Goal: Task Accomplishment & Management: Manage account settings

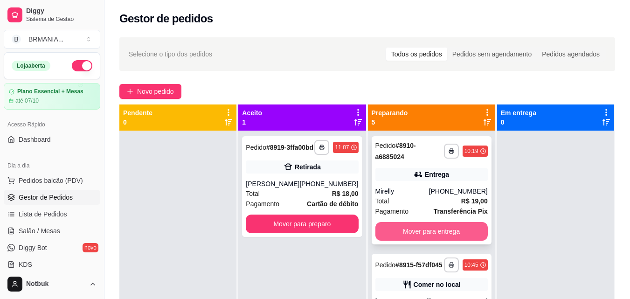
click at [417, 225] on button "Mover para entrega" at bounding box center [431, 231] width 112 height 19
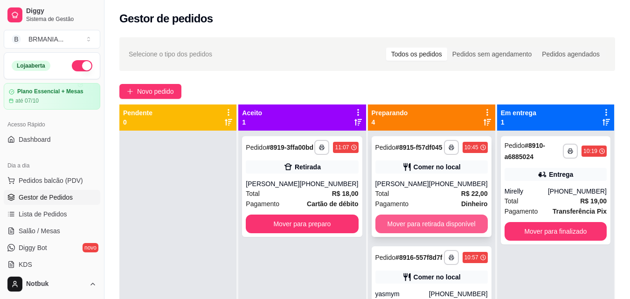
click at [409, 233] on button "Mover para retirada disponível" at bounding box center [431, 224] width 112 height 19
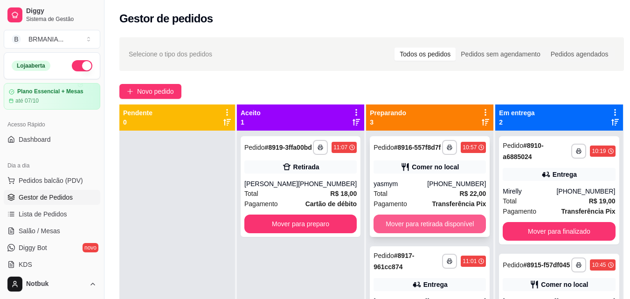
click at [409, 233] on button "Mover para retirada disponível" at bounding box center [430, 224] width 112 height 19
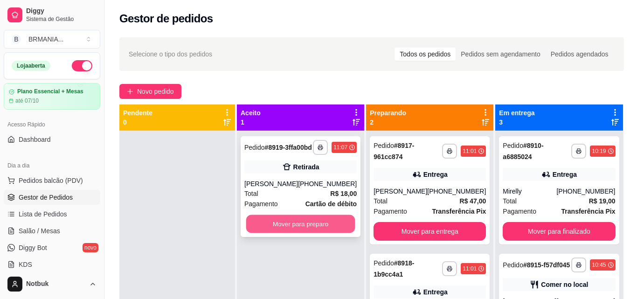
click at [297, 229] on button "Mover para preparo" at bounding box center [300, 224] width 109 height 18
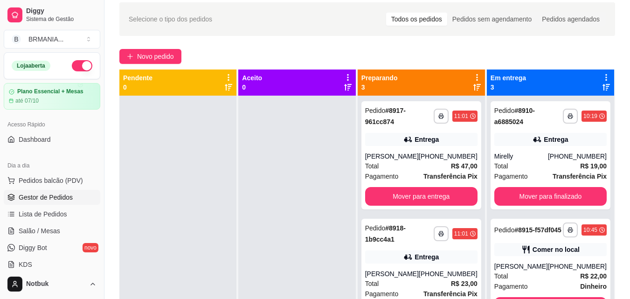
scroll to position [42, 0]
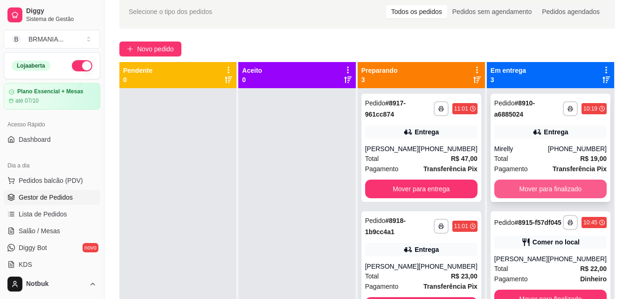
click at [552, 188] on button "Mover para finalizado" at bounding box center [550, 189] width 112 height 19
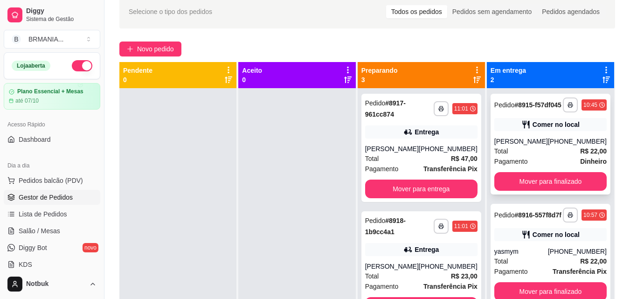
click at [560, 146] on div "[PHONE_NUMBER]" at bounding box center [577, 141] width 59 height 9
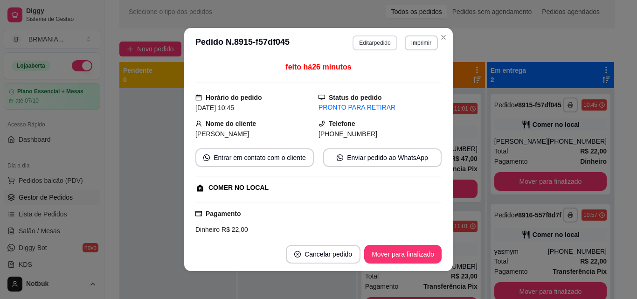
click at [383, 42] on button "Editar pedido" at bounding box center [375, 42] width 44 height 15
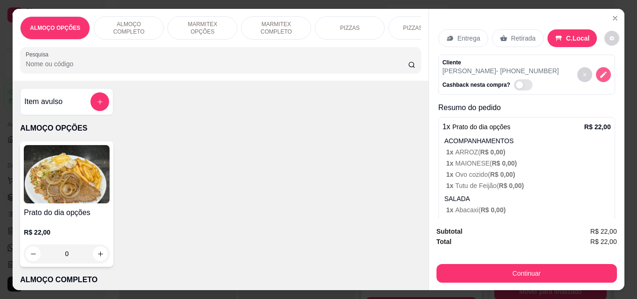
click at [599, 70] on icon "decrease-product-quantity" at bounding box center [603, 74] width 8 height 8
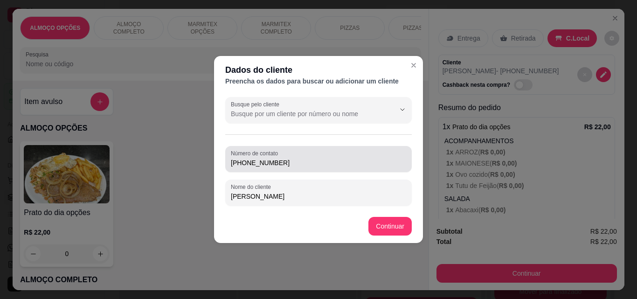
click at [325, 157] on div "[PHONE_NUMBER]" at bounding box center [318, 159] width 175 height 19
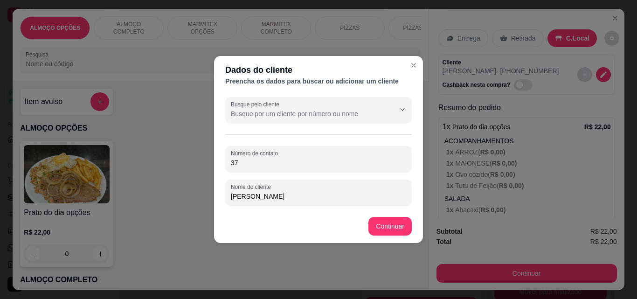
type input "3"
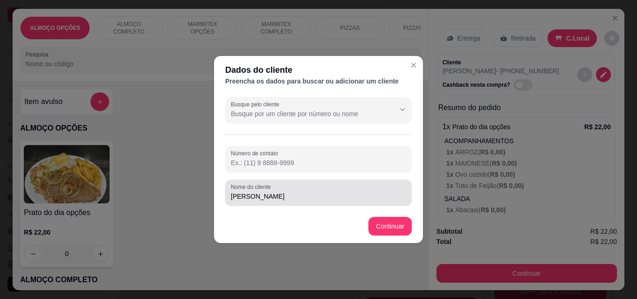
click at [309, 203] on div "Nome do cliente [PERSON_NAME]" at bounding box center [318, 193] width 187 height 26
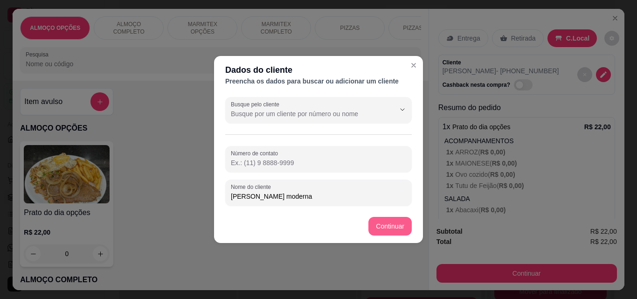
type input "[PERSON_NAME] moderna"
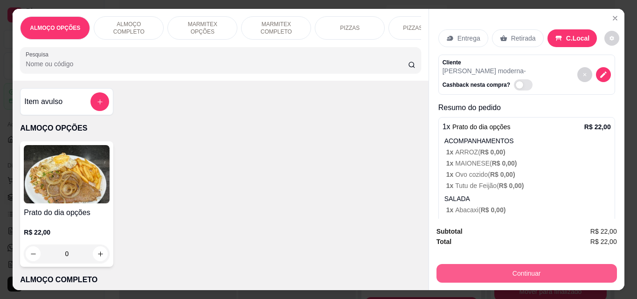
click at [503, 264] on button "Continuar" at bounding box center [527, 273] width 180 height 19
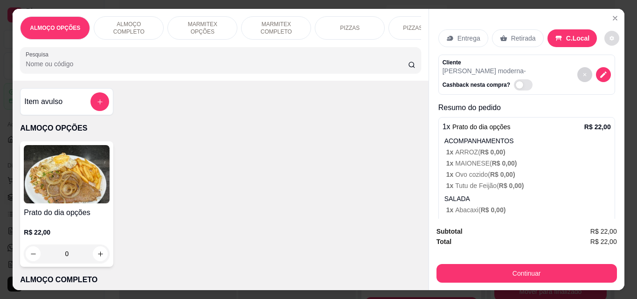
click at [604, 32] on button "decrease-product-quantity" at bounding box center [611, 38] width 15 height 15
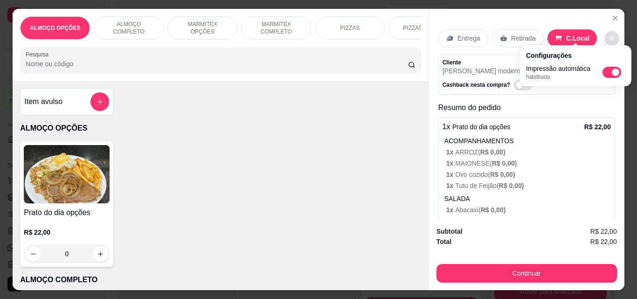
click at [616, 69] on span "Automatic updates" at bounding box center [615, 72] width 7 height 7
click at [608, 72] on input "Automatic updates" at bounding box center [605, 75] width 6 height 6
checkbox input "false"
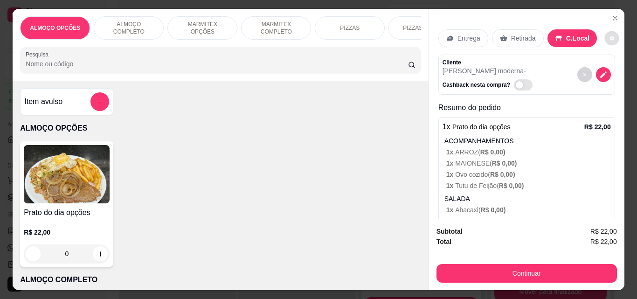
click at [526, 262] on div "Continuar" at bounding box center [527, 272] width 180 height 21
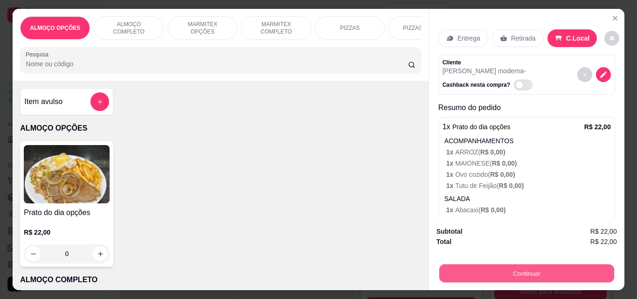
click at [525, 268] on button "Continuar" at bounding box center [526, 273] width 175 height 18
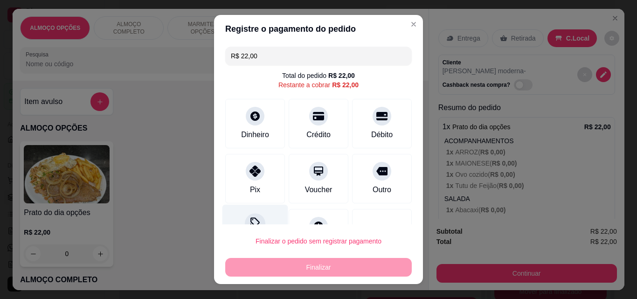
click at [260, 220] on div "Desconto" at bounding box center [255, 232] width 66 height 55
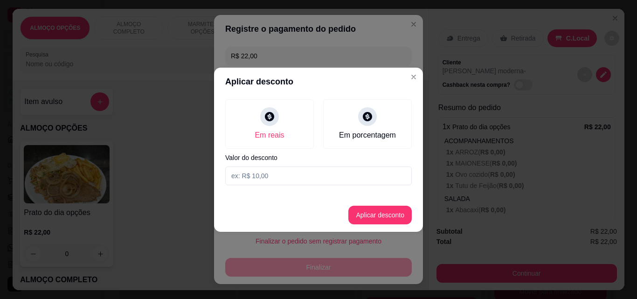
click at [259, 168] on input at bounding box center [318, 175] width 187 height 19
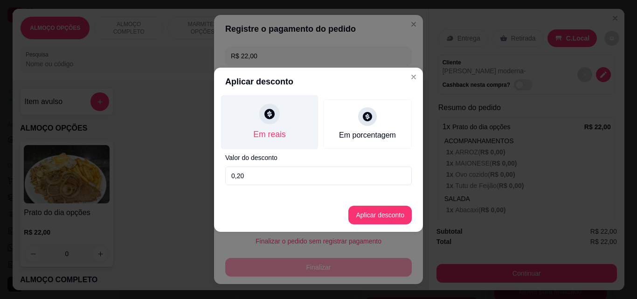
type input "2,00"
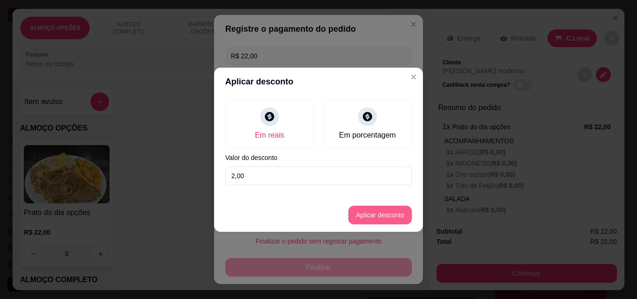
click at [409, 219] on button "Aplicar desconto" at bounding box center [379, 215] width 63 height 19
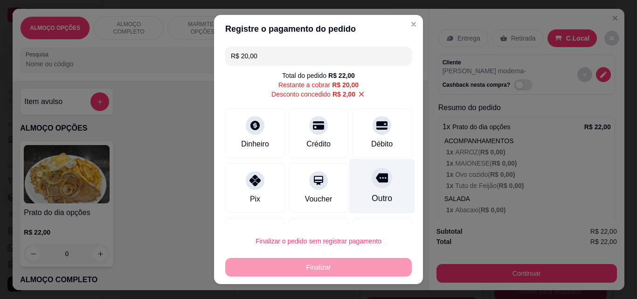
click at [354, 182] on div "Outro" at bounding box center [382, 186] width 66 height 55
type input "R$ 0,00"
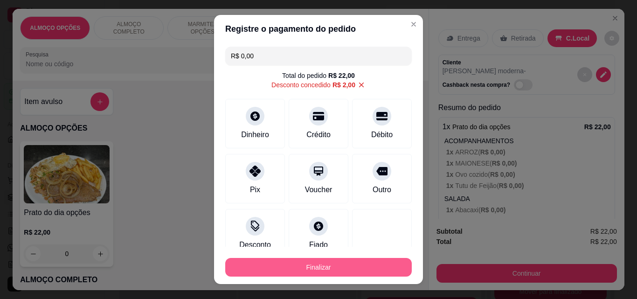
click at [326, 260] on button "Finalizar" at bounding box center [318, 267] width 187 height 19
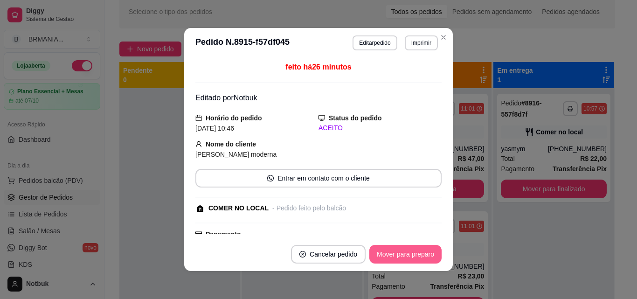
click at [407, 256] on button "Mover para preparo" at bounding box center [405, 254] width 72 height 19
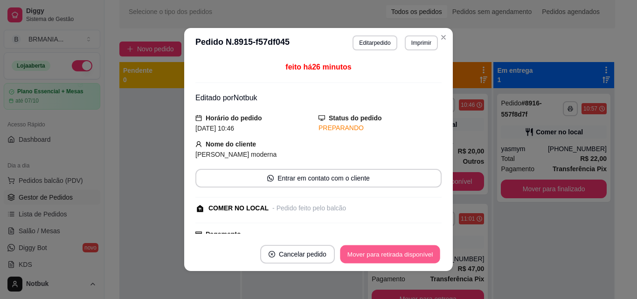
click at [406, 256] on button "Mover para retirada disponível" at bounding box center [390, 254] width 100 height 18
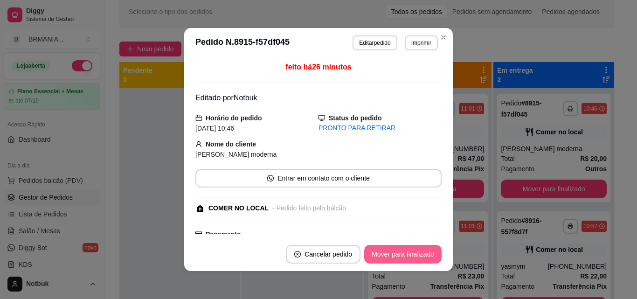
click at [406, 256] on button "Mover para finalizado" at bounding box center [402, 254] width 77 height 19
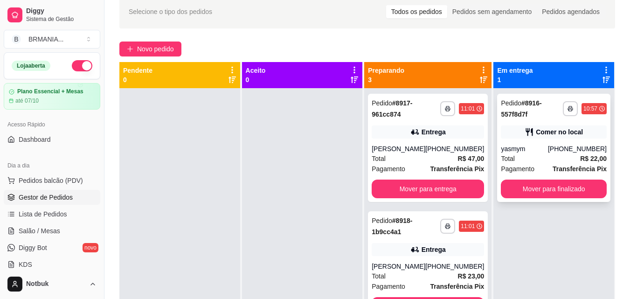
click at [544, 144] on div "**********" at bounding box center [553, 148] width 113 height 108
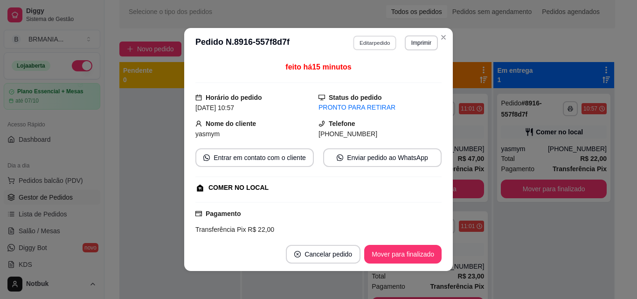
click at [369, 38] on button "Editar pedido" at bounding box center [374, 42] width 43 height 14
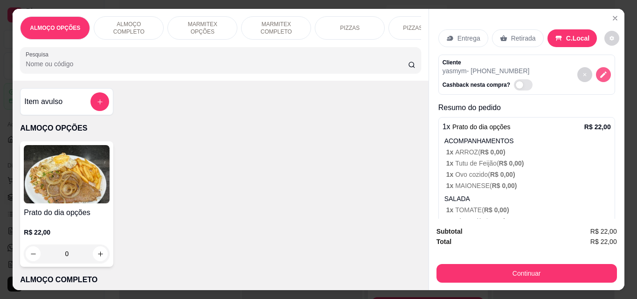
click at [596, 67] on button "decrease-product-quantity" at bounding box center [603, 74] width 15 height 15
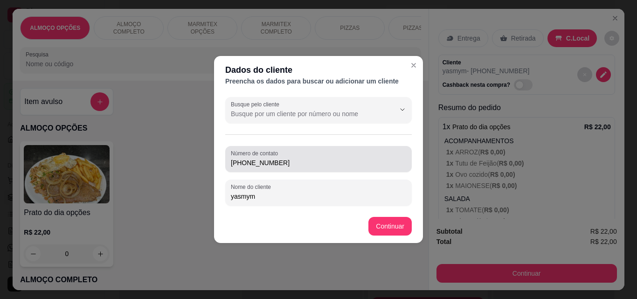
drag, startPoint x: 305, startPoint y: 149, endPoint x: 301, endPoint y: 155, distance: 7.5
click at [302, 152] on div "Número de contato [PHONE_NUMBER]" at bounding box center [318, 159] width 187 height 26
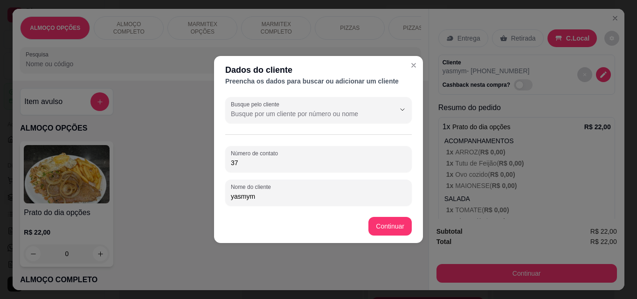
type input "3"
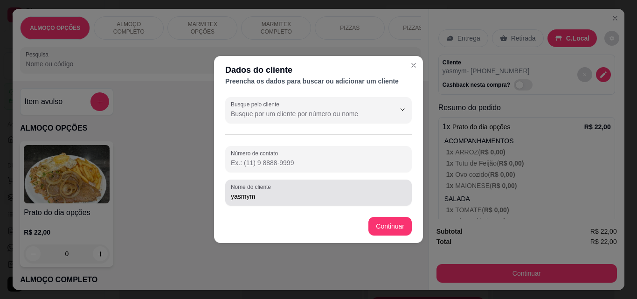
click at [274, 200] on input "yasmym" at bounding box center [318, 196] width 175 height 9
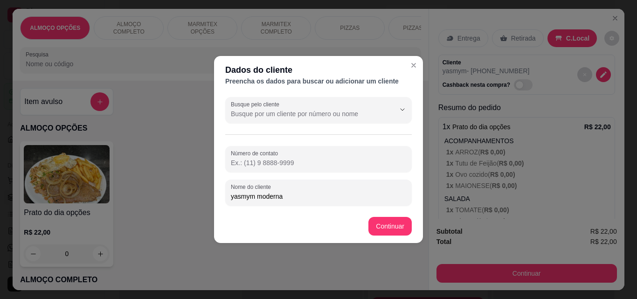
type input "yasmym moderna"
click at [386, 215] on footer "Continuar" at bounding box center [318, 226] width 209 height 34
click at [391, 224] on button "Continuar" at bounding box center [389, 226] width 43 height 19
click at [394, 227] on div "Prato do dia opções R$ 22,00 0" at bounding box center [220, 203] width 401 height 125
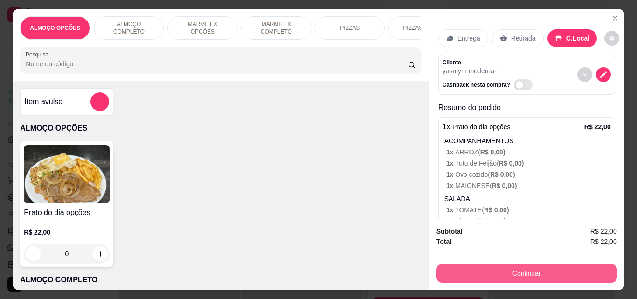
click at [500, 269] on button "Continuar" at bounding box center [527, 273] width 180 height 19
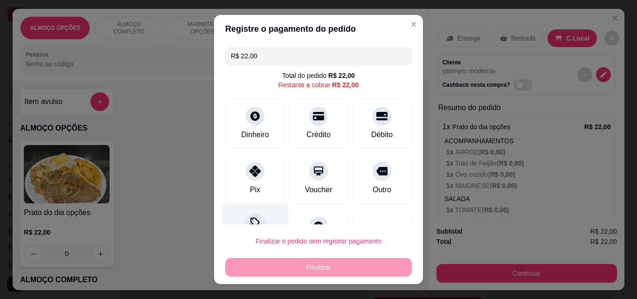
click at [254, 223] on icon at bounding box center [255, 223] width 12 height 12
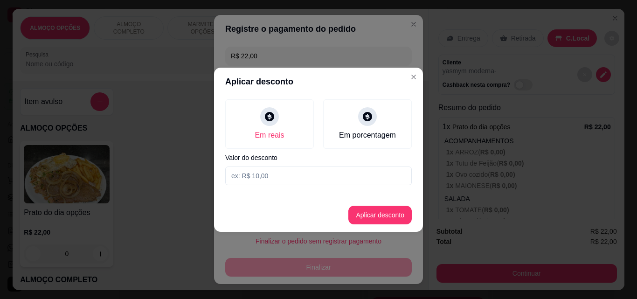
click at [257, 171] on input at bounding box center [318, 175] width 187 height 19
type input "2,00"
click at [370, 214] on button "Aplicar desconto" at bounding box center [379, 215] width 63 height 19
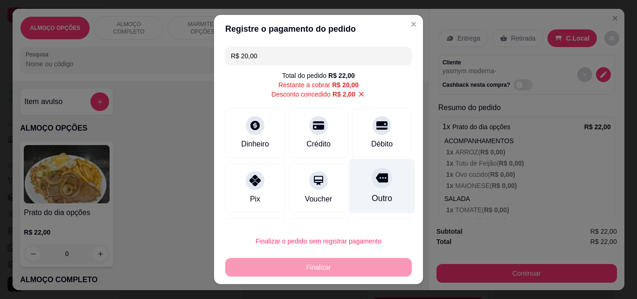
click at [381, 170] on div "Outro" at bounding box center [382, 186] width 66 height 55
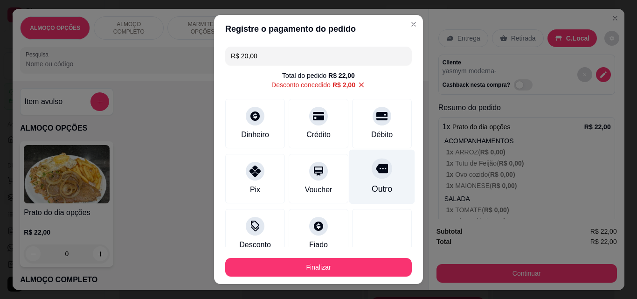
type input "R$ 0,00"
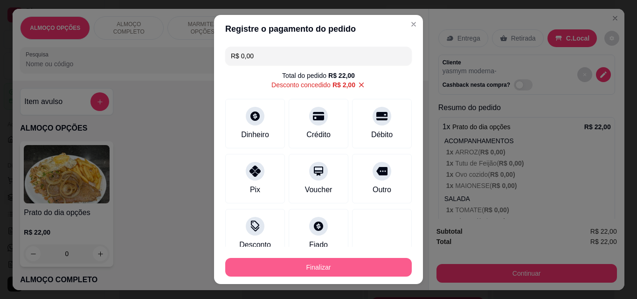
click at [347, 260] on button "Finalizar" at bounding box center [318, 267] width 187 height 19
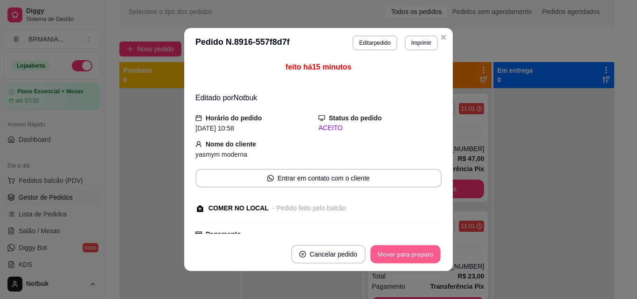
click at [400, 256] on button "Mover para preparo" at bounding box center [405, 254] width 70 height 18
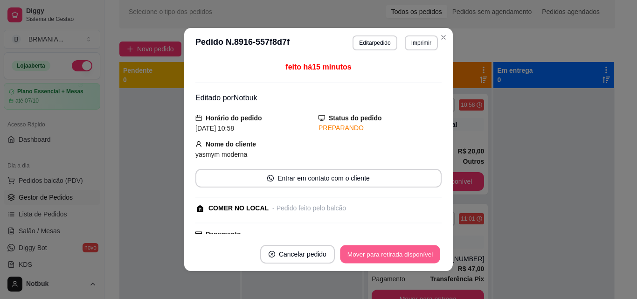
click at [400, 256] on button "Mover para retirada disponível" at bounding box center [390, 254] width 100 height 18
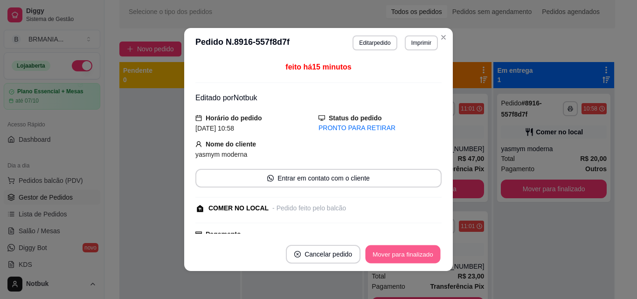
click at [400, 256] on button "Mover para finalizado" at bounding box center [403, 254] width 75 height 18
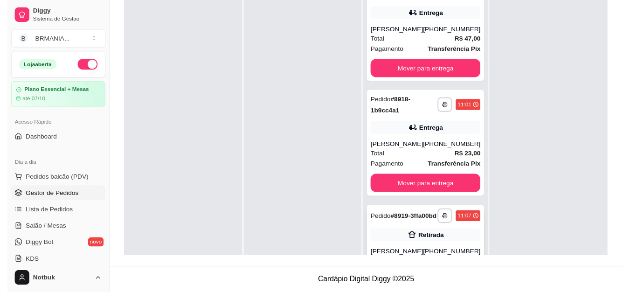
scroll to position [72, 0]
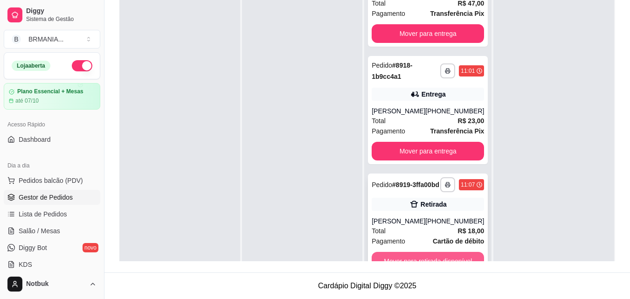
click at [410, 257] on button "Mover para retirada disponível" at bounding box center [428, 261] width 112 height 19
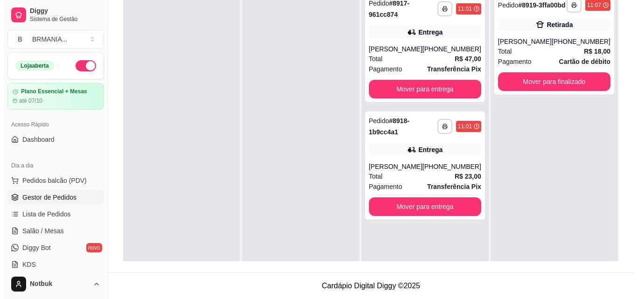
scroll to position [0, 0]
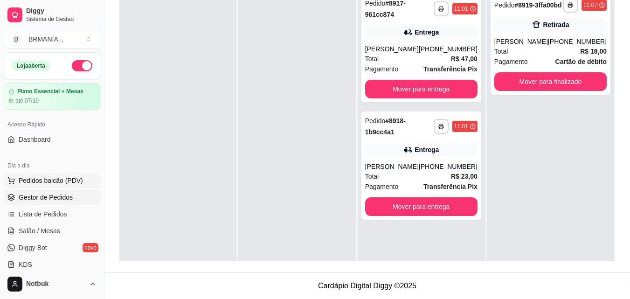
click at [39, 181] on span "Pedidos balcão (PDV)" at bounding box center [51, 180] width 64 height 9
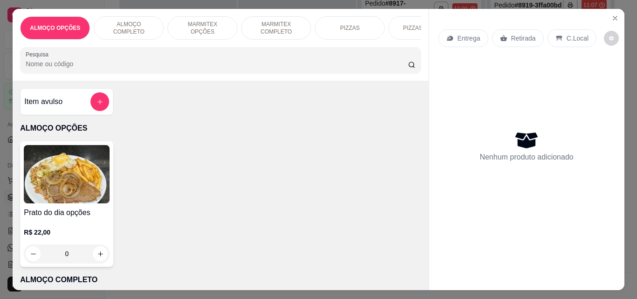
drag, startPoint x: 118, startPoint y: 14, endPoint x: 42, endPoint y: 132, distance: 141.0
click at [118, 16] on div "ALMOÇO COMPLETO" at bounding box center [129, 27] width 70 height 23
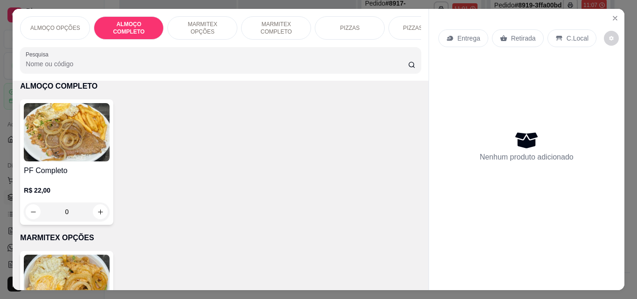
scroll to position [24, 0]
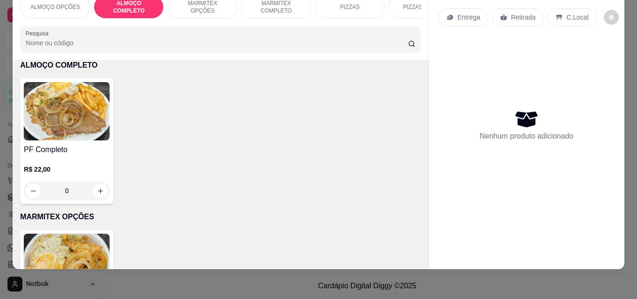
click at [62, 162] on div "R$ 22,00 0" at bounding box center [67, 177] width 86 height 45
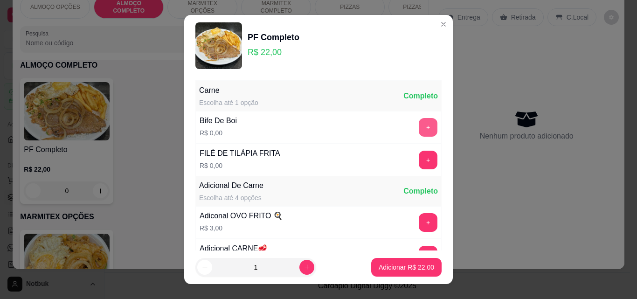
click at [419, 127] on button "+" at bounding box center [428, 127] width 19 height 19
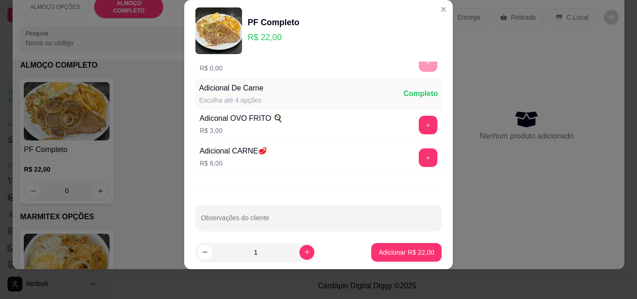
scroll to position [91, 0]
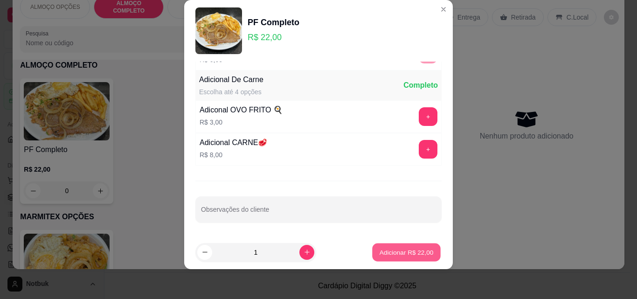
click at [396, 253] on p "Adicionar R$ 22,00" at bounding box center [407, 252] width 54 height 9
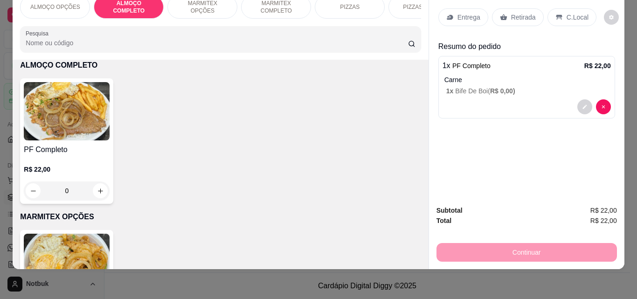
click at [567, 13] on p "C.Local" at bounding box center [578, 17] width 22 height 9
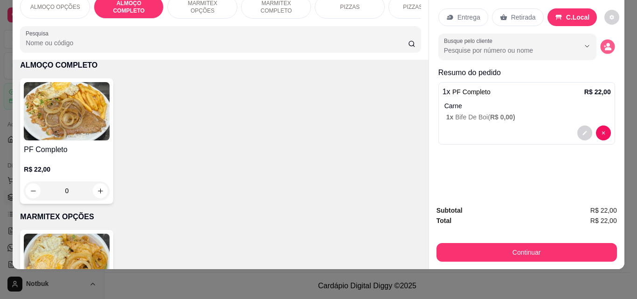
click at [606, 43] on circle "decrease-product-quantity" at bounding box center [608, 45] width 4 height 4
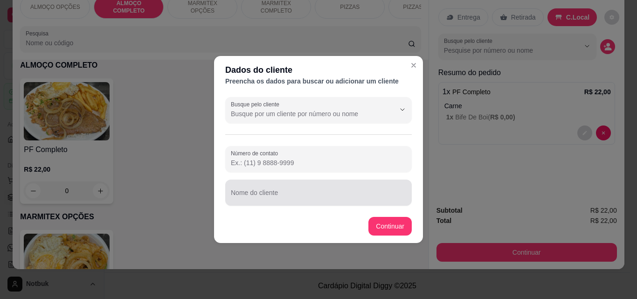
click at [244, 191] on div at bounding box center [318, 192] width 175 height 19
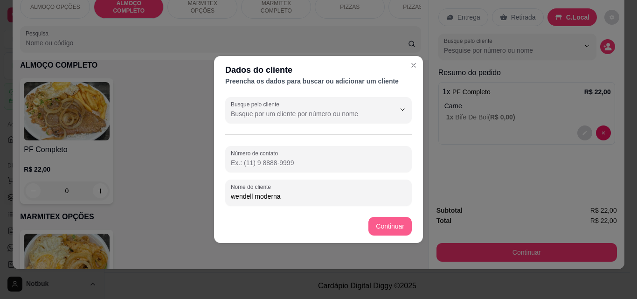
type input "wendell moderna"
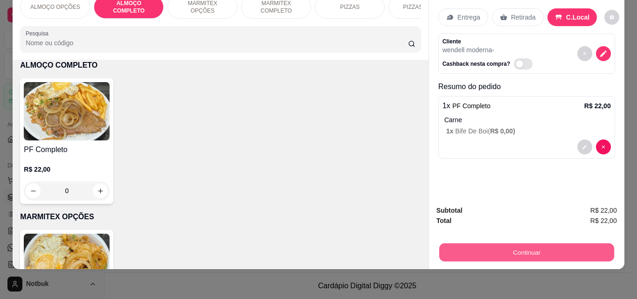
click at [490, 243] on button "Continuar" at bounding box center [526, 252] width 175 height 18
click at [529, 243] on button "Continuar" at bounding box center [527, 252] width 180 height 19
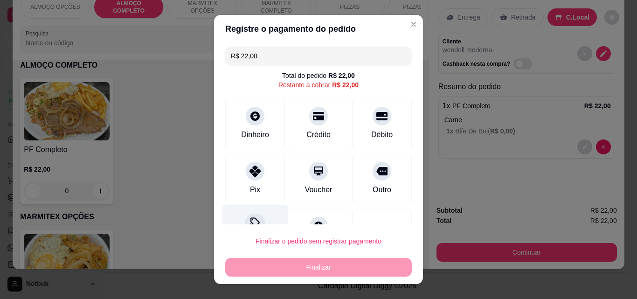
click at [249, 213] on div at bounding box center [255, 223] width 21 height 21
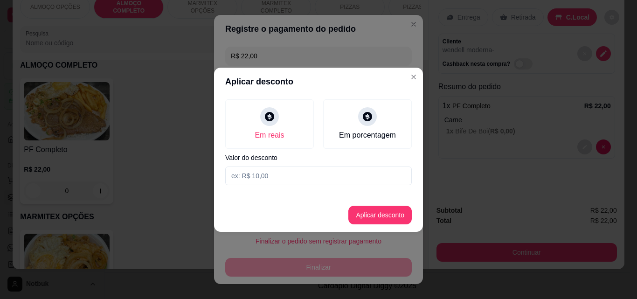
click at [249, 180] on input at bounding box center [318, 175] width 187 height 19
type input "2,00"
click at [393, 211] on button "Aplicar desconto" at bounding box center [379, 215] width 63 height 19
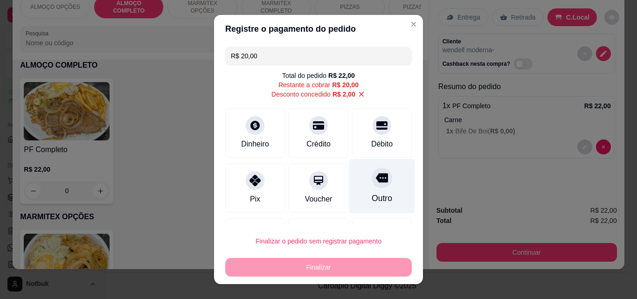
click at [372, 186] on div at bounding box center [382, 177] width 21 height 21
type input "R$ 0,00"
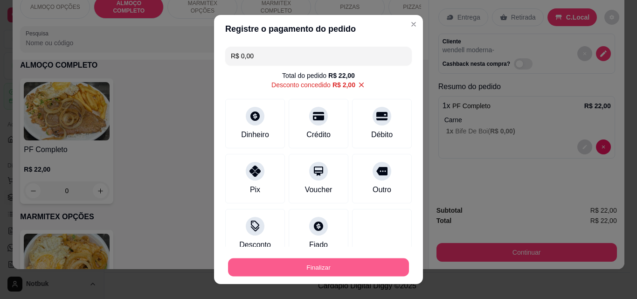
click at [332, 271] on button "Finalizar" at bounding box center [318, 267] width 181 height 18
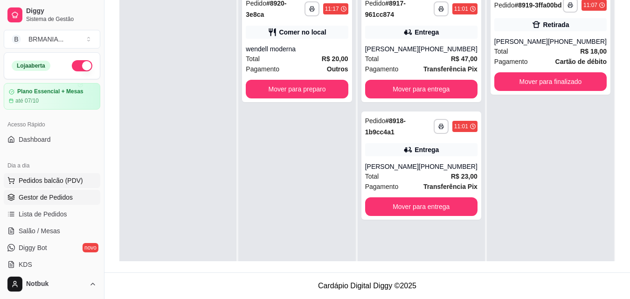
click at [28, 182] on span "Pedidos balcão (PDV)" at bounding box center [51, 180] width 64 height 9
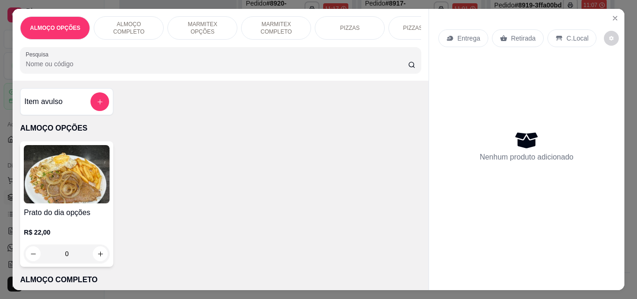
click at [107, 27] on p "ALMOÇO COMPLETO" at bounding box center [129, 28] width 54 height 15
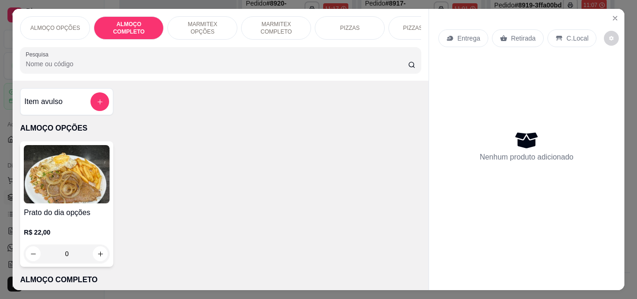
scroll to position [24, 0]
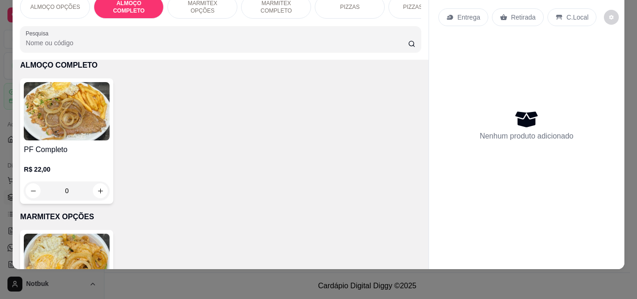
click at [76, 136] on img at bounding box center [67, 111] width 86 height 58
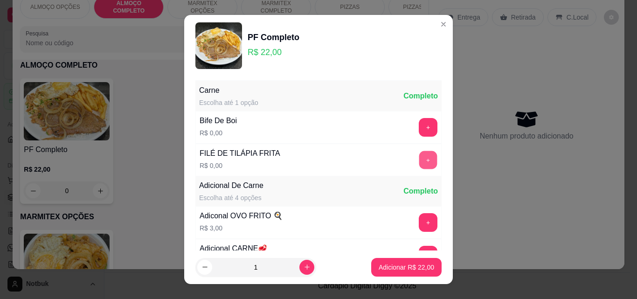
click at [419, 153] on button "+" at bounding box center [428, 160] width 18 height 18
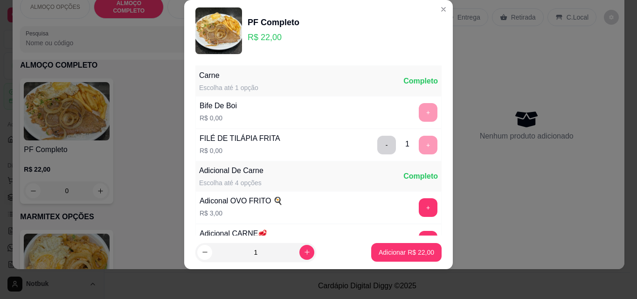
scroll to position [91, 0]
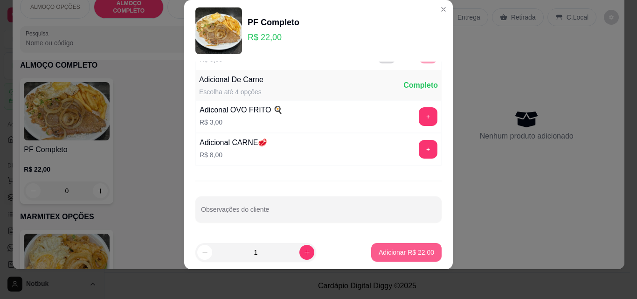
click at [412, 254] on p "Adicionar R$ 22,00" at bounding box center [406, 252] width 55 height 9
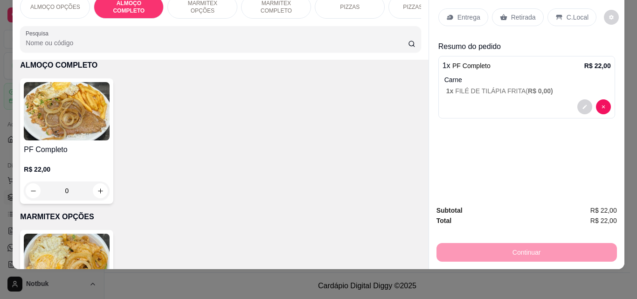
click at [559, 10] on div "C.Local" at bounding box center [571, 17] width 49 height 18
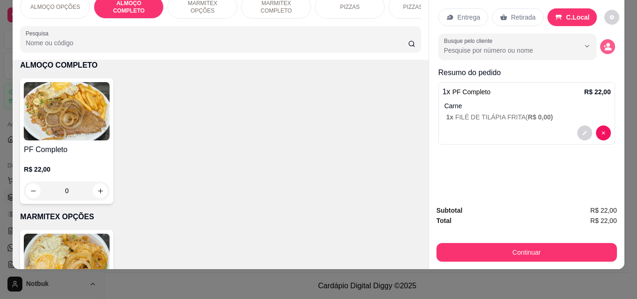
click at [606, 43] on circle "decrease-product-quantity" at bounding box center [608, 45] width 4 height 4
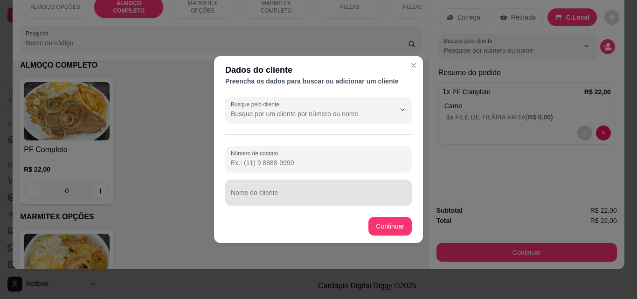
click at [310, 193] on input "Nome do cliente" at bounding box center [318, 196] width 175 height 9
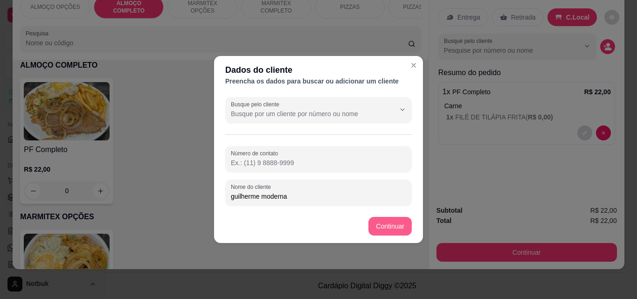
type input "guilherme moderna"
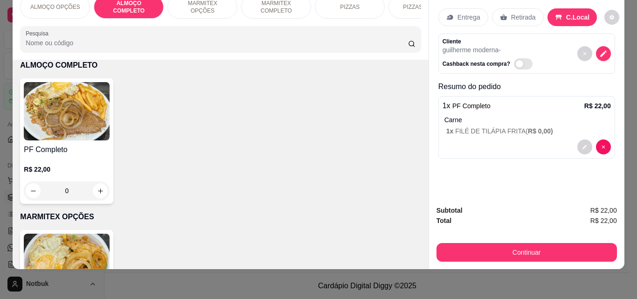
click at [549, 250] on button "Continuar" at bounding box center [527, 252] width 180 height 19
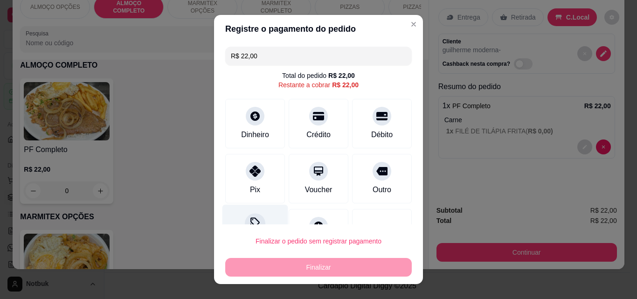
click at [262, 214] on div "Desconto" at bounding box center [255, 232] width 66 height 55
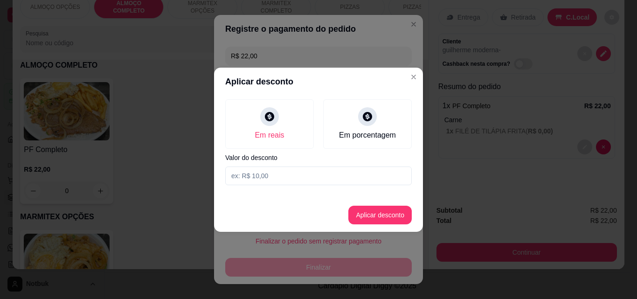
click at [272, 185] on input at bounding box center [318, 175] width 187 height 19
type input "2,00"
click at [399, 215] on button "Aplicar desconto" at bounding box center [379, 215] width 63 height 19
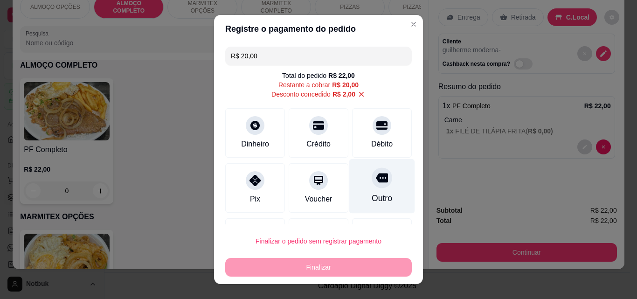
click at [372, 204] on div "Outro" at bounding box center [382, 198] width 21 height 12
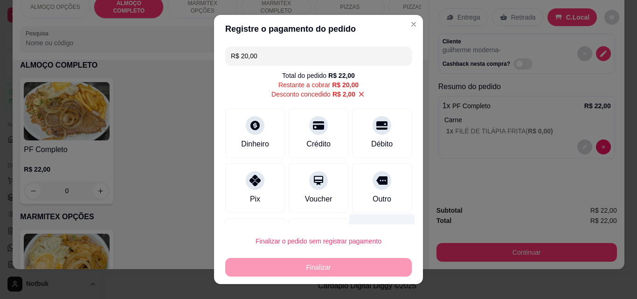
type input "R$ 0,00"
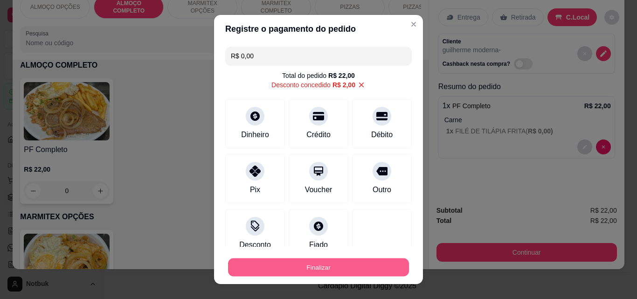
click at [342, 265] on button "Finalizar" at bounding box center [318, 267] width 181 height 18
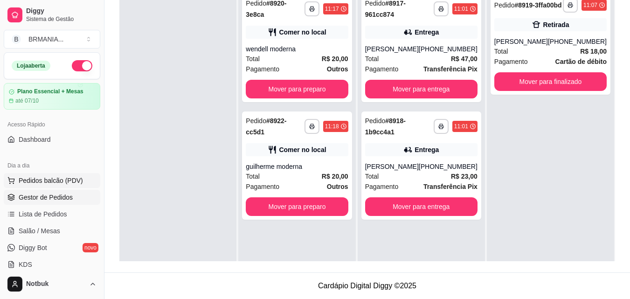
click at [49, 178] on span "Pedidos balcão (PDV)" at bounding box center [51, 180] width 64 height 9
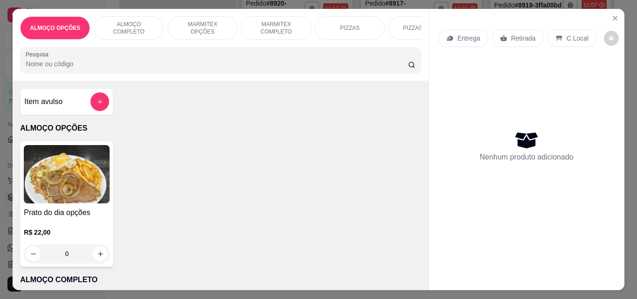
click at [130, 30] on div "ALMOÇO COMPLETO" at bounding box center [129, 27] width 70 height 23
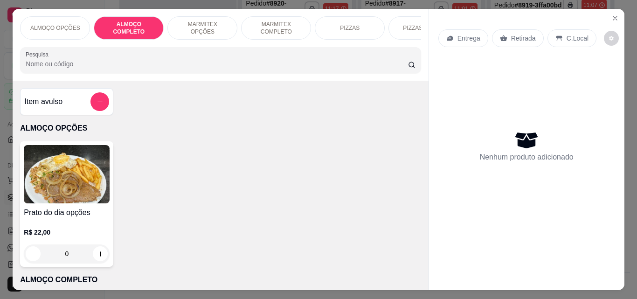
scroll to position [24, 0]
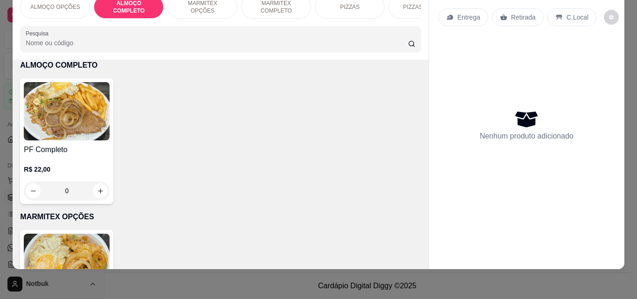
click at [59, 122] on img at bounding box center [67, 111] width 86 height 58
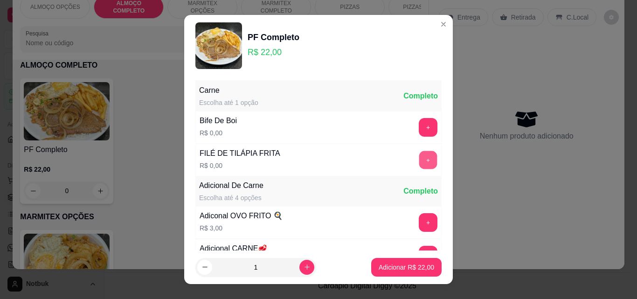
click at [419, 161] on button "+" at bounding box center [428, 160] width 18 height 18
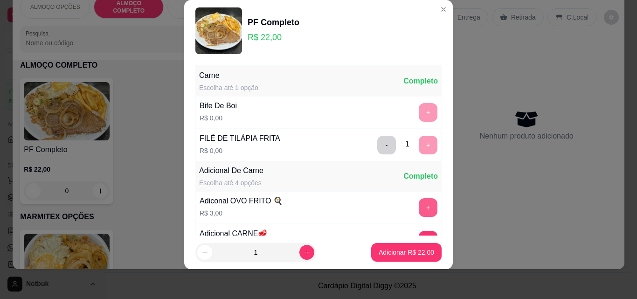
scroll to position [91, 0]
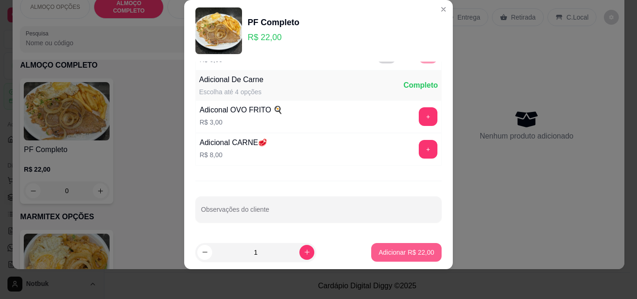
click at [402, 249] on p "Adicionar R$ 22,00" at bounding box center [406, 252] width 55 height 9
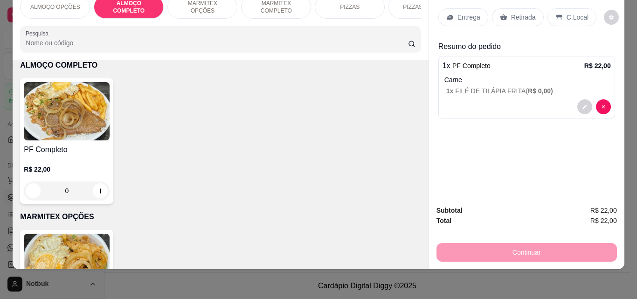
click at [568, 13] on p "C.Local" at bounding box center [578, 17] width 22 height 9
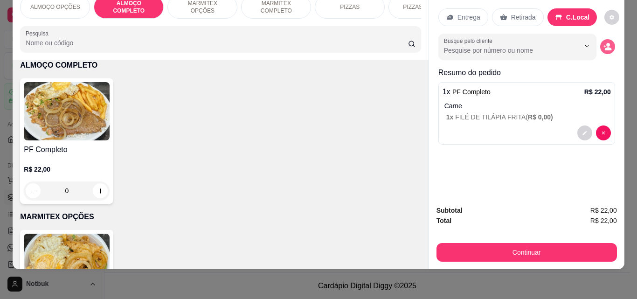
click at [603, 42] on icon "decrease-product-quantity" at bounding box center [607, 46] width 8 height 8
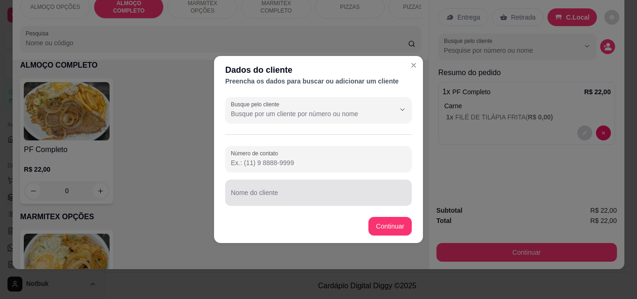
click at [241, 193] on div "Nome do cliente" at bounding box center [318, 193] width 187 height 26
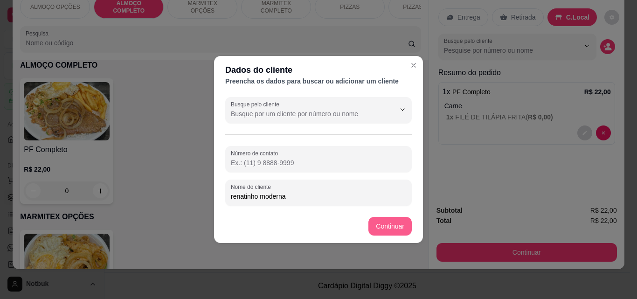
type input "renatinho moderna"
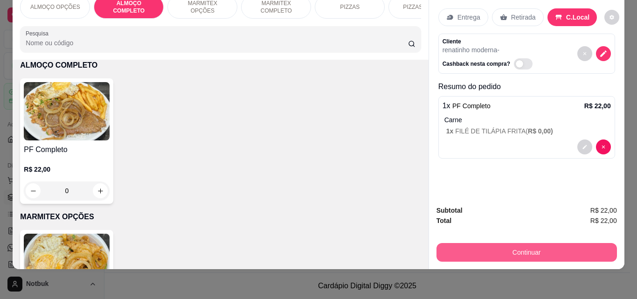
click at [547, 243] on button "Continuar" at bounding box center [527, 252] width 180 height 19
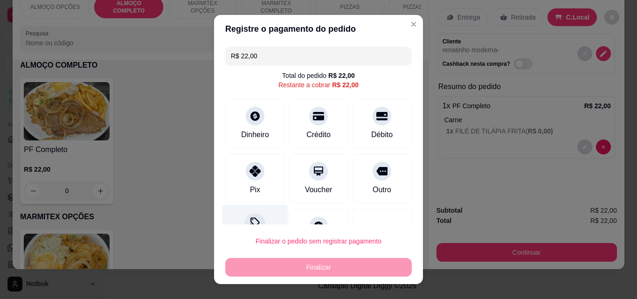
click at [260, 214] on div "Desconto" at bounding box center [255, 232] width 66 height 55
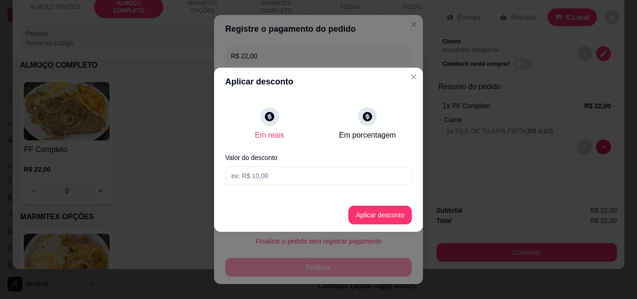
click at [271, 178] on input at bounding box center [318, 175] width 187 height 19
type input "2,00"
click at [381, 215] on button "Aplicar desconto" at bounding box center [380, 215] width 61 height 18
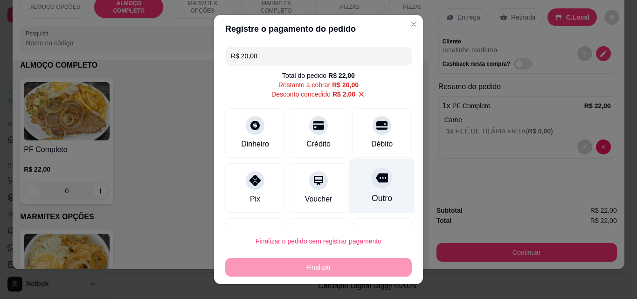
click at [380, 172] on div "Outro" at bounding box center [382, 186] width 66 height 55
type input "R$ 0,00"
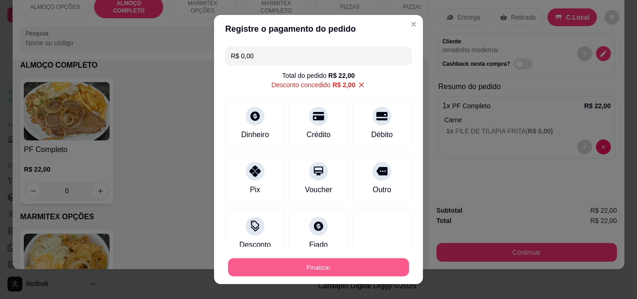
click at [347, 260] on button "Finalizar" at bounding box center [318, 267] width 181 height 18
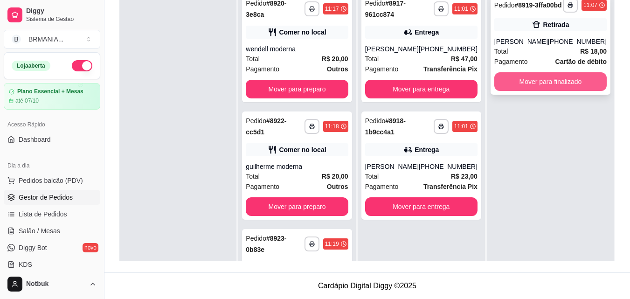
click at [542, 91] on button "Mover para finalizado" at bounding box center [550, 81] width 112 height 19
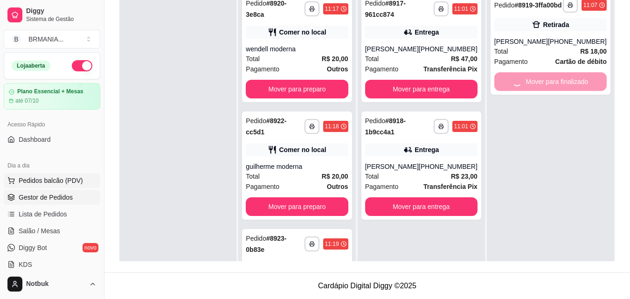
click at [60, 178] on span "Pedidos balcão (PDV)" at bounding box center [51, 180] width 64 height 9
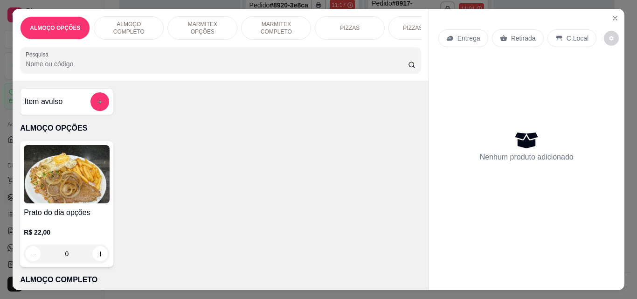
click at [141, 23] on p "ALMOÇO COMPLETO" at bounding box center [129, 28] width 54 height 15
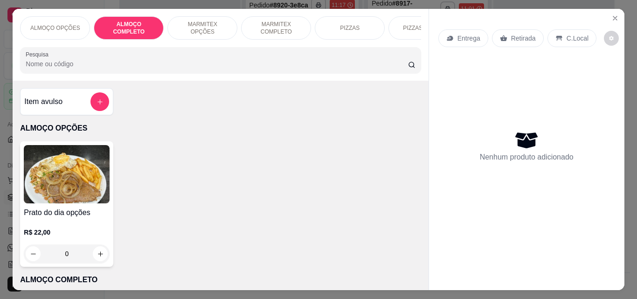
scroll to position [24, 0]
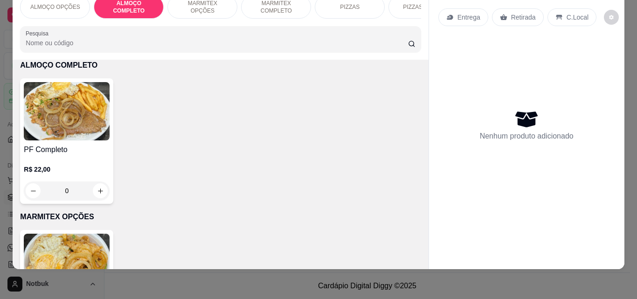
click at [85, 136] on img at bounding box center [67, 111] width 86 height 58
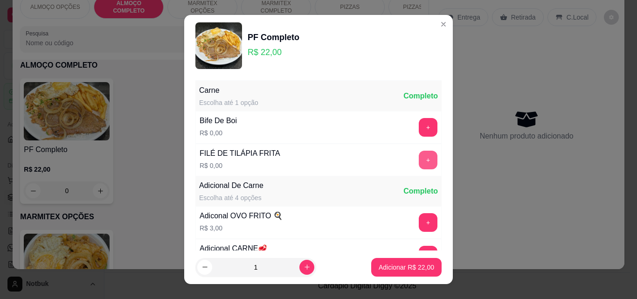
click at [419, 158] on button "+" at bounding box center [428, 160] width 19 height 19
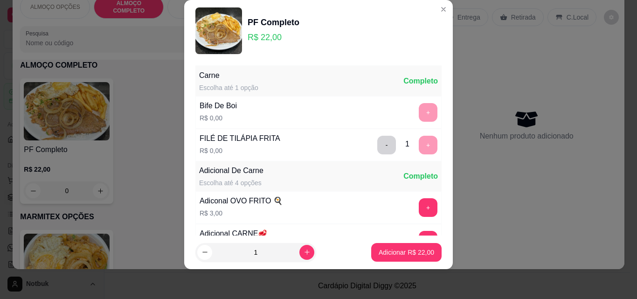
scroll to position [91, 0]
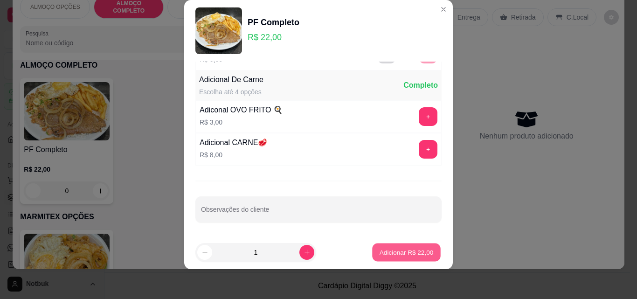
click at [422, 256] on p "Adicionar R$ 22,00" at bounding box center [407, 252] width 54 height 9
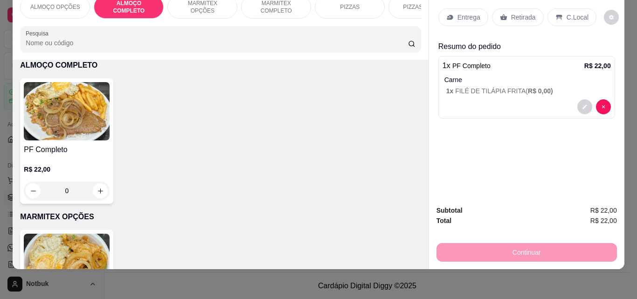
click at [577, 14] on p "C.Local" at bounding box center [578, 17] width 22 height 9
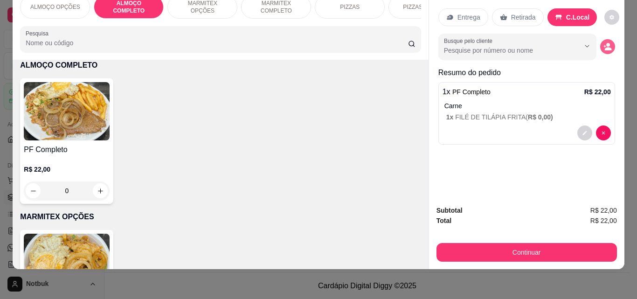
click at [606, 43] on circle "decrease-product-quantity" at bounding box center [608, 45] width 4 height 4
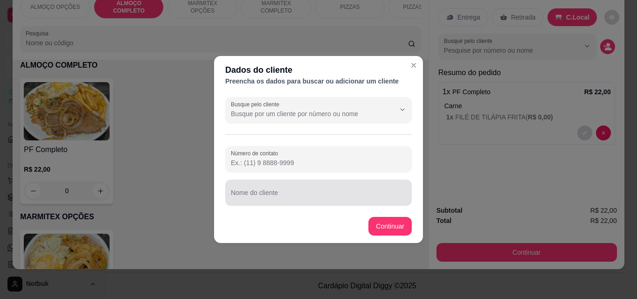
click at [330, 189] on div at bounding box center [318, 192] width 175 height 19
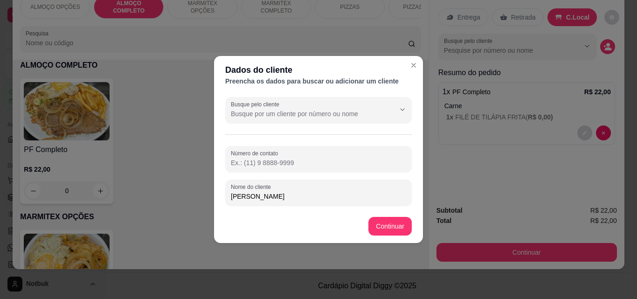
click at [297, 197] on input "[PERSON_NAME]" at bounding box center [318, 196] width 175 height 9
type input "[PERSON_NAME] moderna"
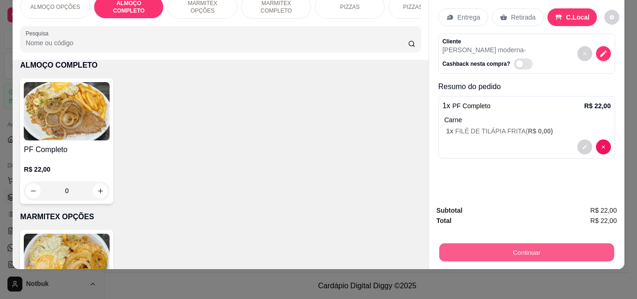
click at [513, 243] on button "Continuar" at bounding box center [526, 252] width 175 height 18
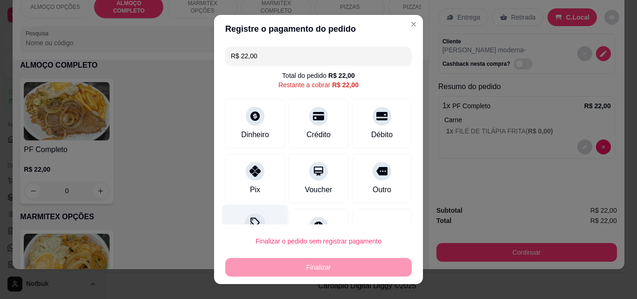
click at [257, 218] on div "Desconto" at bounding box center [255, 232] width 66 height 55
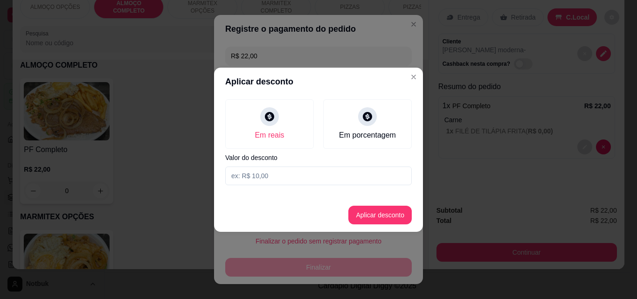
click at [302, 177] on input at bounding box center [318, 175] width 187 height 19
type input "2,00"
click at [373, 215] on button "Aplicar desconto" at bounding box center [379, 215] width 63 height 19
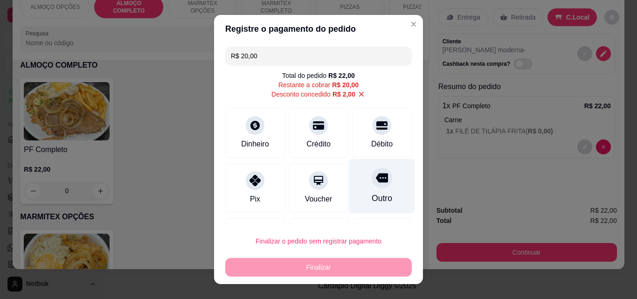
click at [376, 175] on icon at bounding box center [382, 177] width 12 height 9
type input "R$ 0,00"
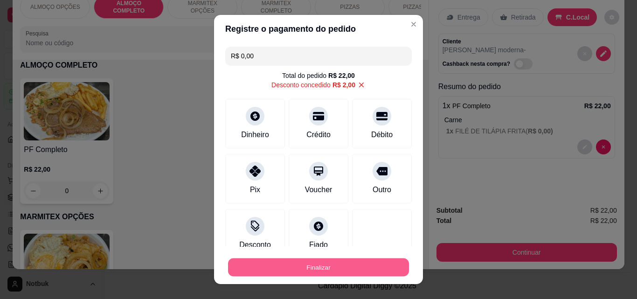
click at [346, 258] on button "Finalizar" at bounding box center [318, 267] width 181 height 18
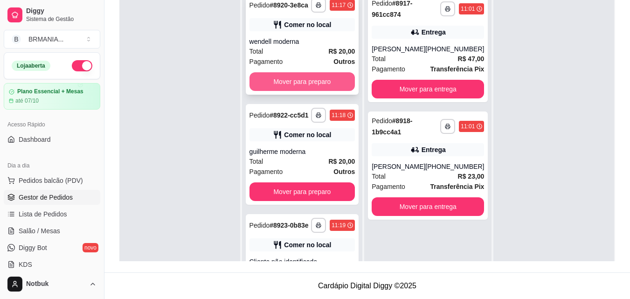
click at [301, 84] on button "Mover para preparo" at bounding box center [302, 81] width 106 height 19
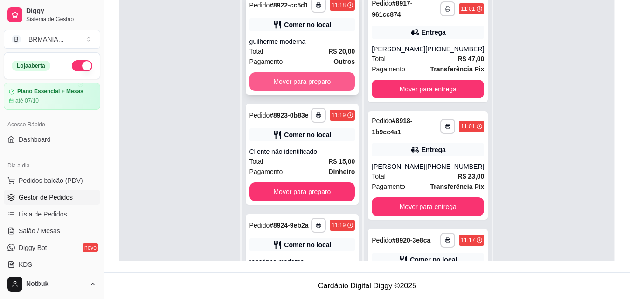
click at [291, 86] on button "Mover para preparo" at bounding box center [302, 81] width 106 height 19
click at [305, 89] on button "Mover para preparo" at bounding box center [302, 82] width 103 height 18
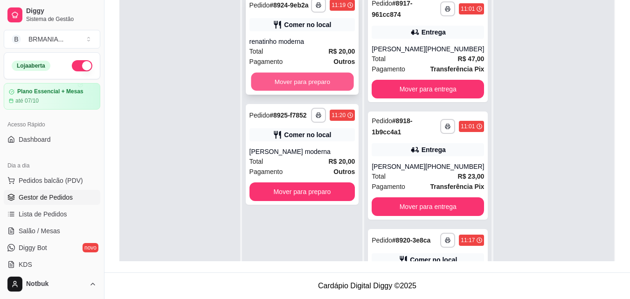
click at [303, 83] on button "Mover para preparo" at bounding box center [302, 82] width 103 height 18
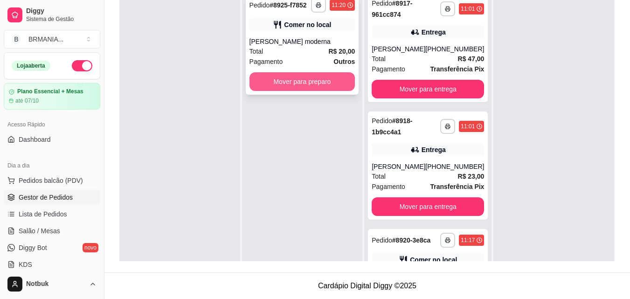
click at [312, 83] on button "Mover para preparo" at bounding box center [302, 81] width 106 height 19
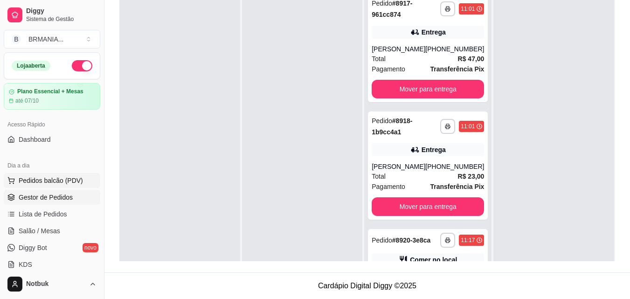
click at [39, 180] on span "Pedidos balcão (PDV)" at bounding box center [51, 180] width 64 height 9
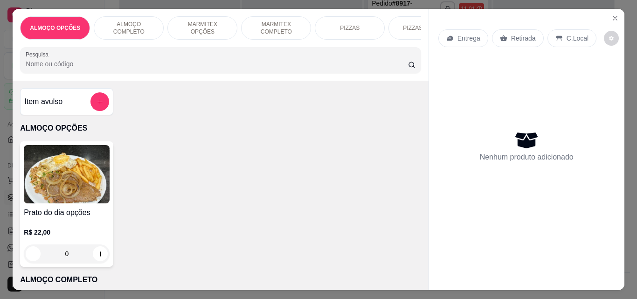
click at [129, 26] on p "ALMOÇO COMPLETO" at bounding box center [129, 28] width 54 height 15
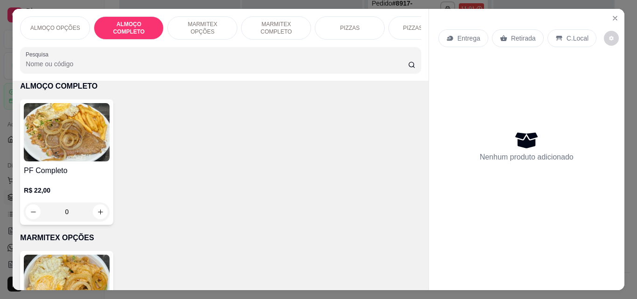
scroll to position [24, 0]
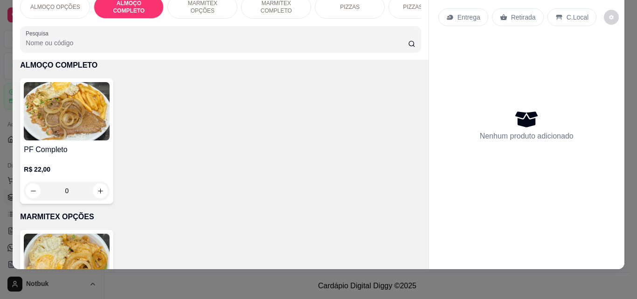
click at [63, 151] on h4 "PF Completo" at bounding box center [67, 149] width 86 height 11
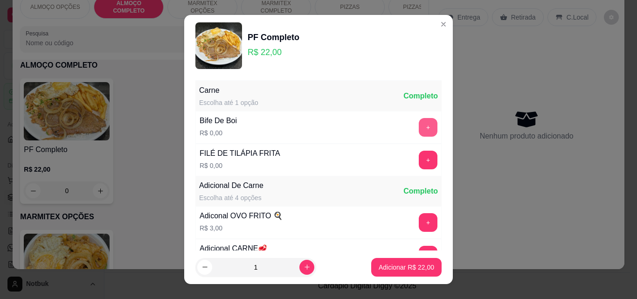
click at [419, 130] on button "+" at bounding box center [428, 127] width 19 height 19
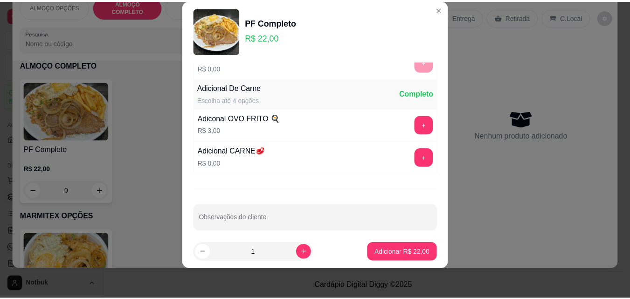
scroll to position [91, 0]
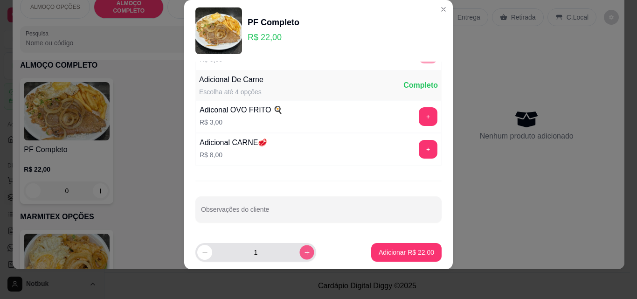
click at [304, 254] on icon "increase-product-quantity" at bounding box center [307, 252] width 7 height 7
type input "2"
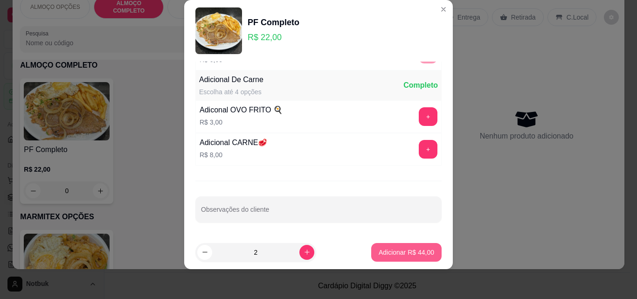
click at [406, 249] on p "Adicionar R$ 44,00" at bounding box center [406, 252] width 55 height 9
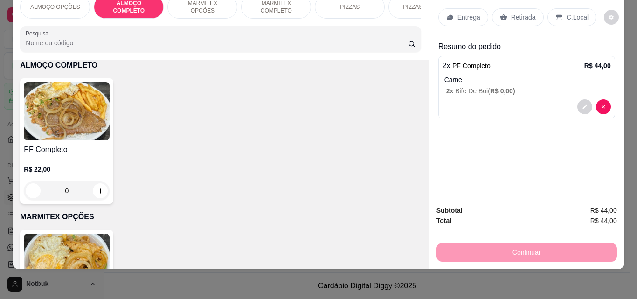
click at [555, 14] on icon at bounding box center [558, 17] width 7 height 7
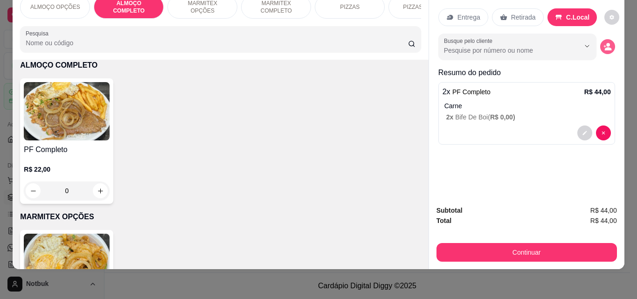
click at [606, 43] on circle "decrease-product-quantity" at bounding box center [608, 45] width 4 height 4
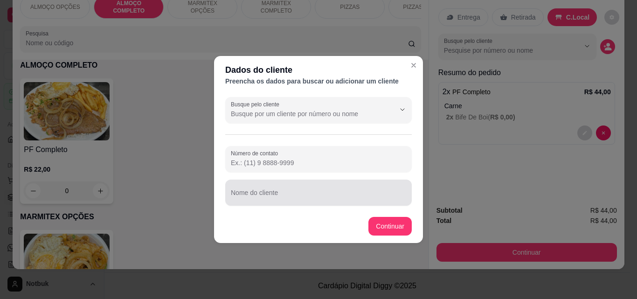
click at [244, 202] on div "Nome do cliente" at bounding box center [318, 193] width 187 height 26
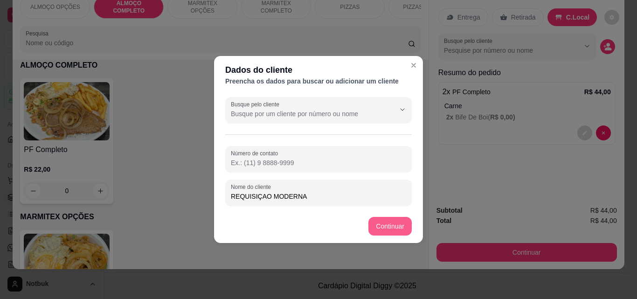
type input "REQUISIÇAO MODERNA"
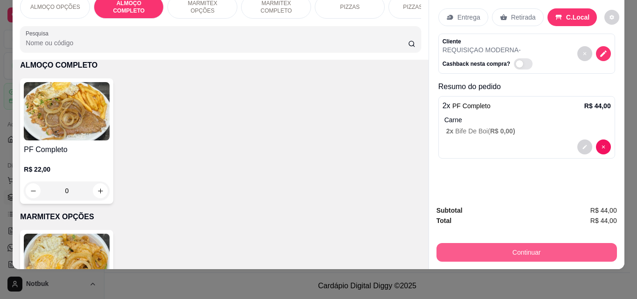
click at [538, 245] on button "Continuar" at bounding box center [527, 252] width 180 height 19
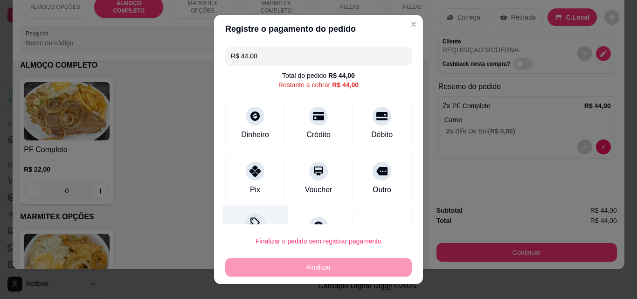
click at [252, 213] on div "Desconto" at bounding box center [255, 232] width 66 height 55
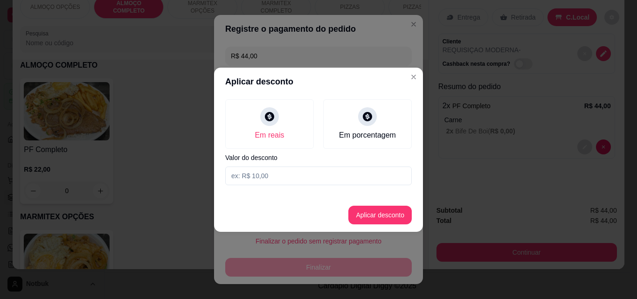
click at [308, 185] on div "Em reais Em porcentagem Valor do desconto" at bounding box center [318, 142] width 209 height 93
click at [307, 175] on input at bounding box center [318, 175] width 187 height 19
type input "4,00"
click at [368, 219] on button "Aplicar desconto" at bounding box center [379, 215] width 63 height 19
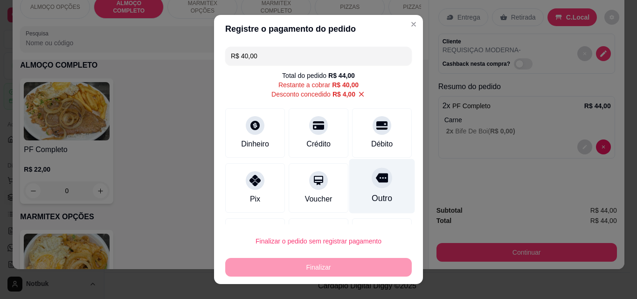
click at [376, 184] on icon at bounding box center [382, 178] width 12 height 12
type input "R$ 0,00"
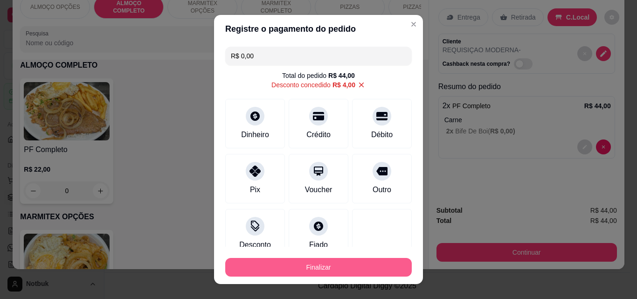
click at [359, 262] on button "Finalizar" at bounding box center [318, 267] width 187 height 19
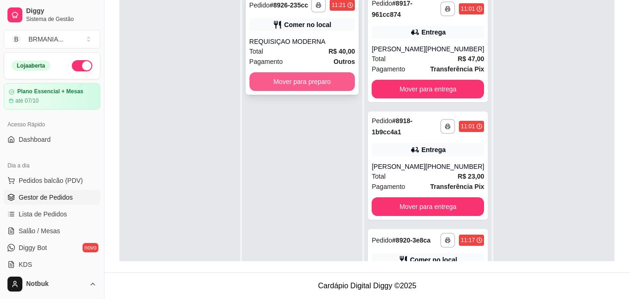
click at [292, 81] on button "Mover para preparo" at bounding box center [302, 81] width 106 height 19
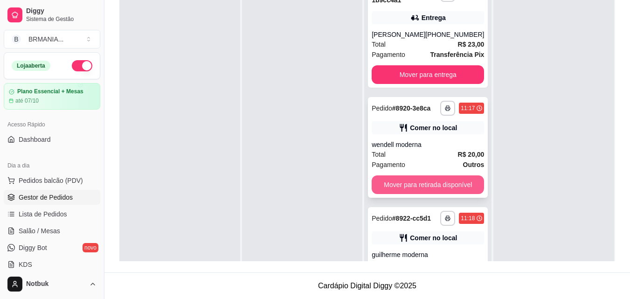
click at [425, 192] on button "Mover para retirada disponível" at bounding box center [428, 184] width 112 height 19
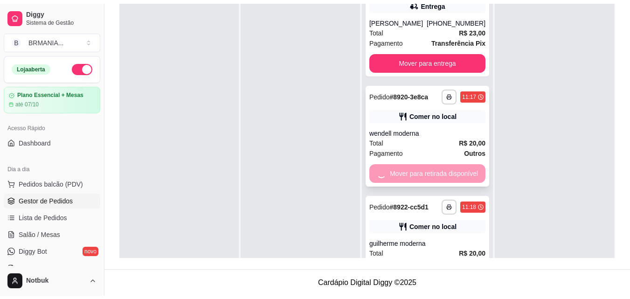
scroll to position [125, 0]
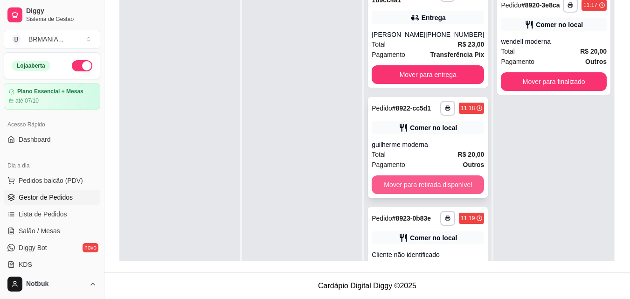
click at [417, 194] on button "Mover para retirada disponível" at bounding box center [428, 184] width 112 height 19
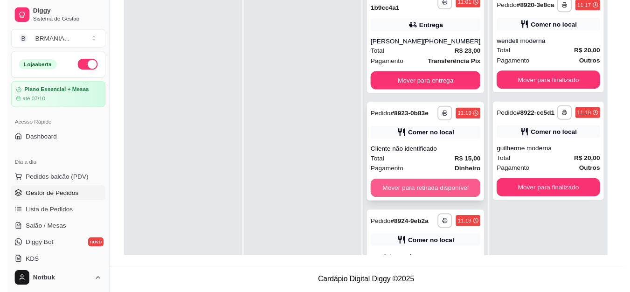
scroll to position [132, 0]
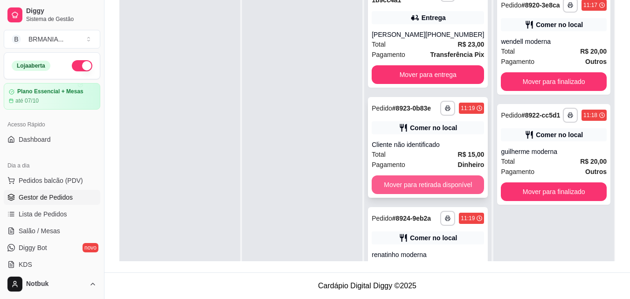
click at [419, 194] on button "Mover para retirada disponível" at bounding box center [428, 184] width 112 height 19
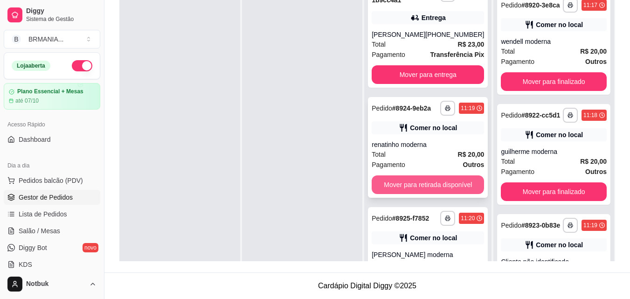
click at [417, 194] on button "Mover para retirada disponível" at bounding box center [428, 184] width 112 height 19
click at [412, 194] on button "Mover para retirada disponível" at bounding box center [428, 185] width 109 height 18
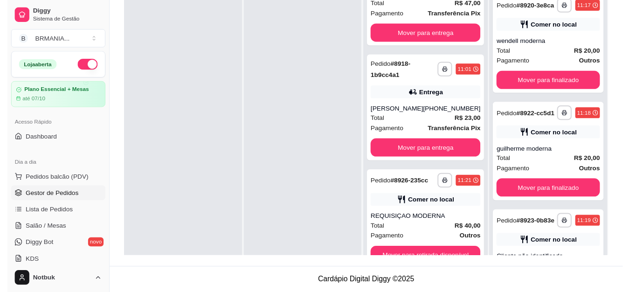
scroll to position [65, 0]
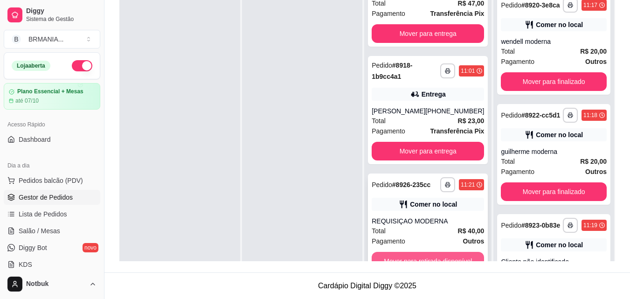
click at [438, 256] on button "Mover para retirada disponível" at bounding box center [428, 261] width 112 height 19
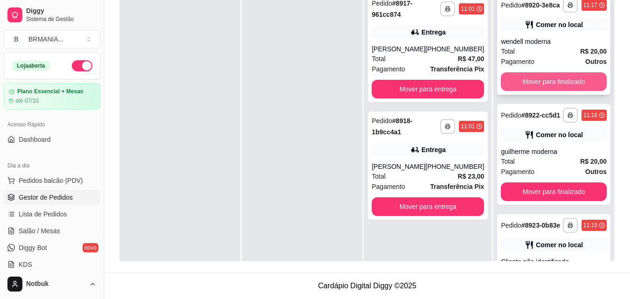
scroll to position [0, 0]
click at [529, 89] on button "Mover para finalizado" at bounding box center [554, 81] width 106 height 19
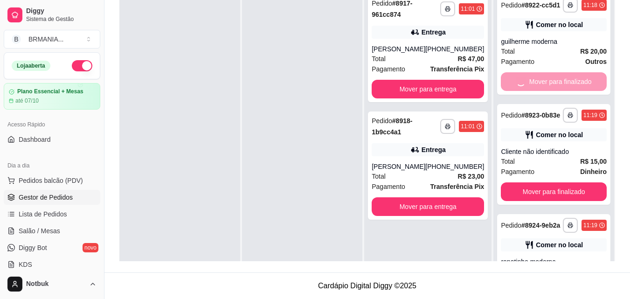
click at [529, 89] on div "Mover para finalizado" at bounding box center [554, 81] width 106 height 19
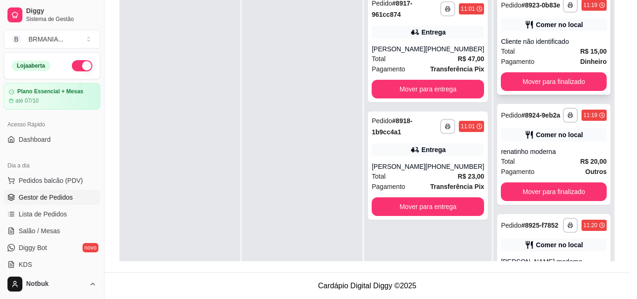
click at [538, 90] on button "Mover para finalizado" at bounding box center [554, 81] width 106 height 19
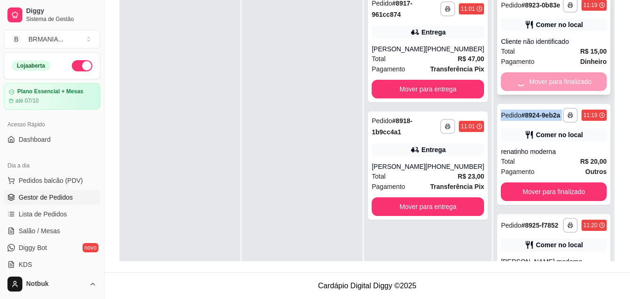
click at [538, 90] on div "Mover para finalizado" at bounding box center [554, 81] width 106 height 19
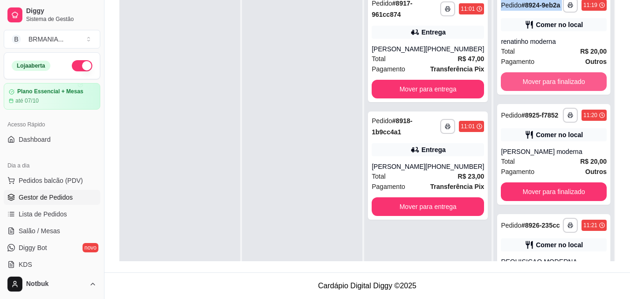
click at [569, 90] on button "Mover para finalizado" at bounding box center [554, 81] width 106 height 19
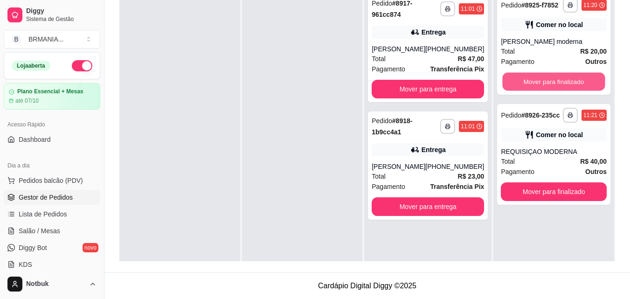
click at [568, 90] on button "Mover para finalizado" at bounding box center [554, 82] width 103 height 18
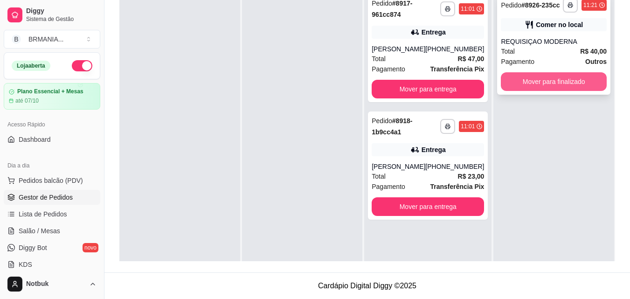
click at [570, 84] on button "Mover para finalizado" at bounding box center [554, 81] width 106 height 19
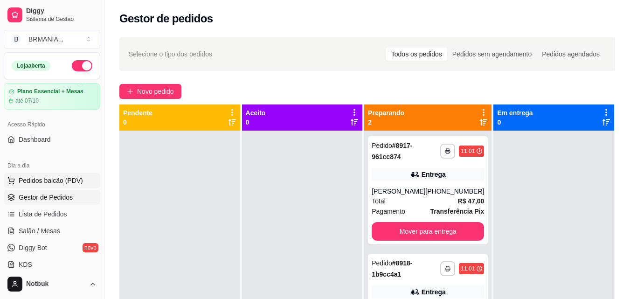
click at [68, 181] on span "Pedidos balcão (PDV)" at bounding box center [51, 180] width 64 height 9
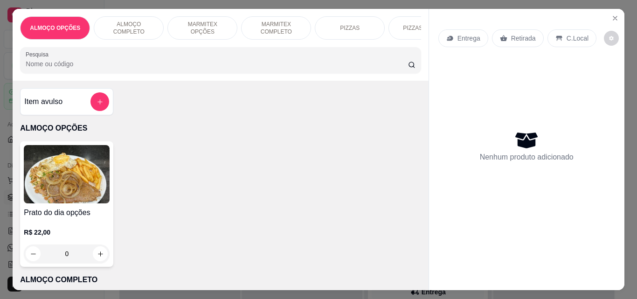
click at [131, 30] on div "ALMOÇO COMPLETO" at bounding box center [129, 27] width 70 height 23
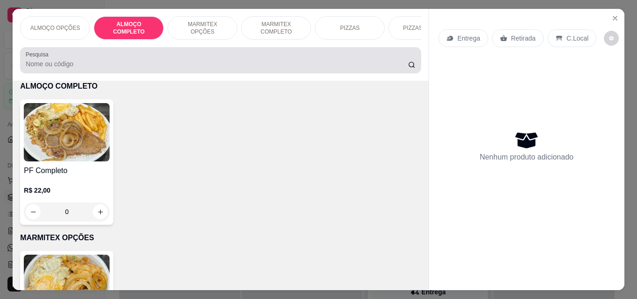
scroll to position [24, 0]
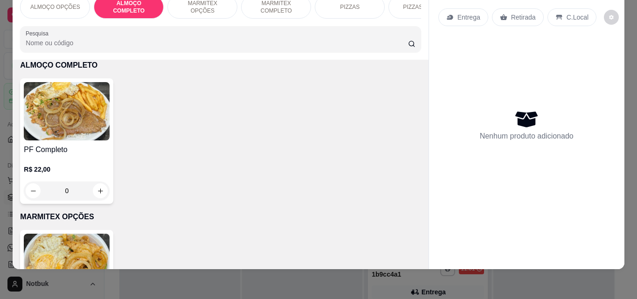
click at [55, 142] on div "PF Completo R$ 22,00 0" at bounding box center [66, 140] width 93 height 125
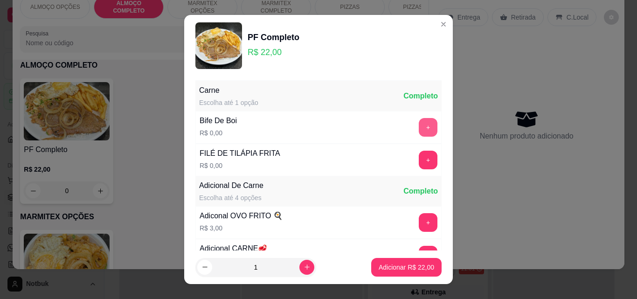
click at [419, 129] on button "+" at bounding box center [428, 127] width 19 height 19
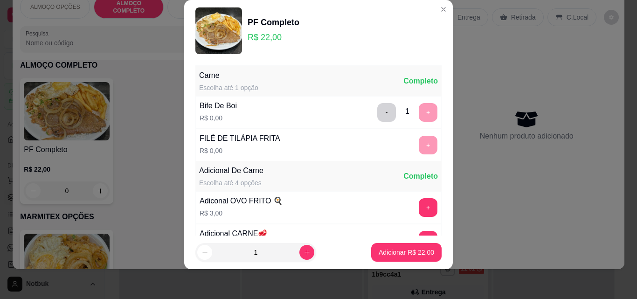
scroll to position [91, 0]
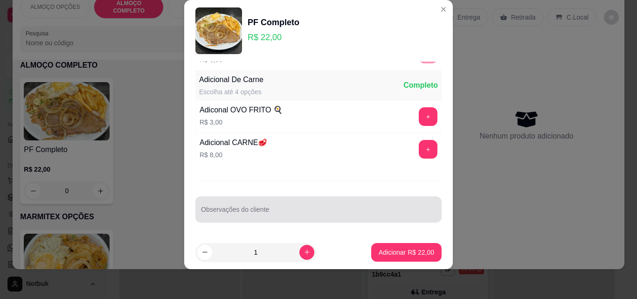
click at [274, 208] on div at bounding box center [318, 209] width 235 height 19
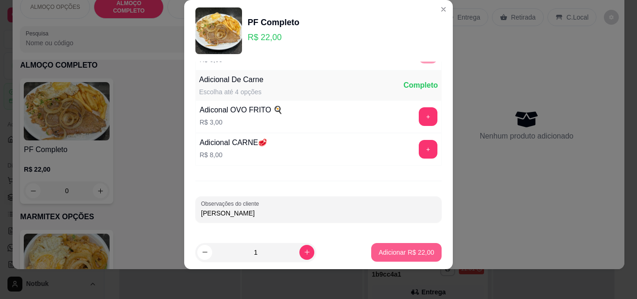
type input "[PERSON_NAME]"
click at [393, 257] on button "Adicionar R$ 22,00" at bounding box center [406, 252] width 69 height 18
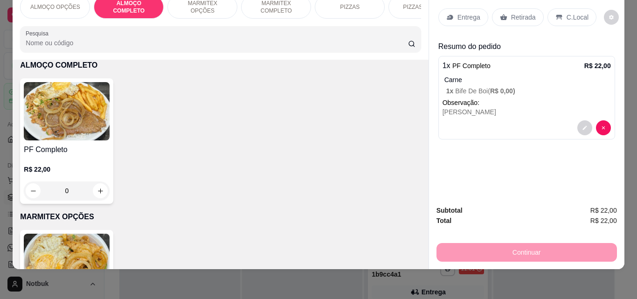
click at [62, 114] on img at bounding box center [67, 111] width 86 height 58
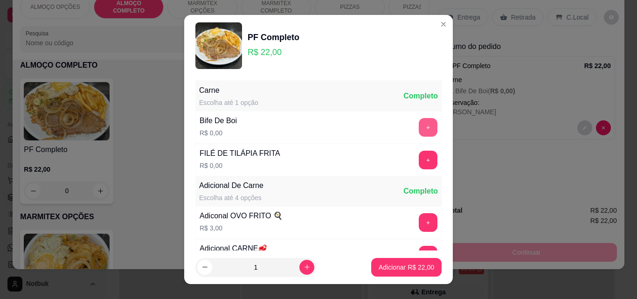
click at [419, 128] on button "+" at bounding box center [428, 127] width 19 height 19
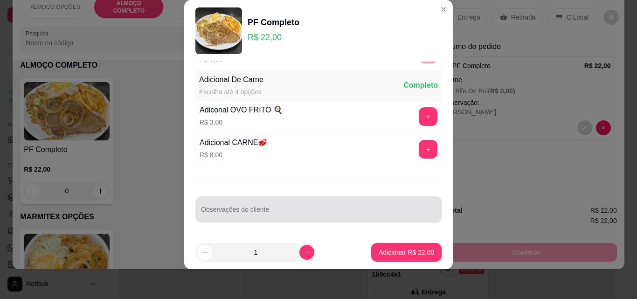
click at [278, 206] on div at bounding box center [318, 209] width 235 height 19
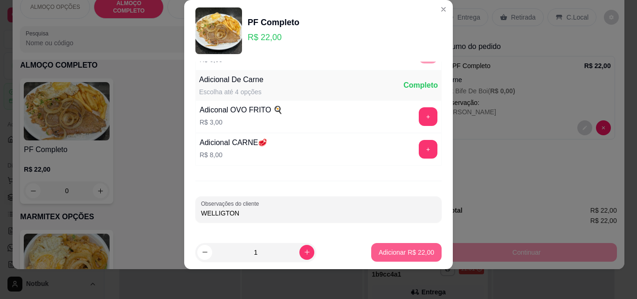
type input "WELLIGTON"
click at [396, 254] on p "Adicionar R$ 22,00" at bounding box center [407, 252] width 54 height 9
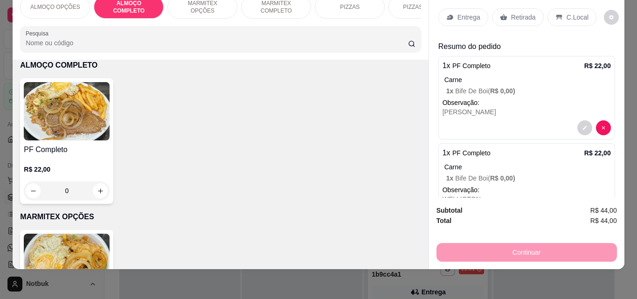
click at [64, 155] on div "R$ 22,00 0" at bounding box center [67, 177] width 86 height 45
click at [419, 127] on button "+" at bounding box center [428, 127] width 19 height 19
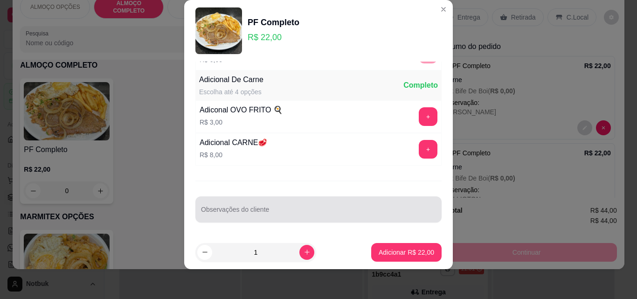
click at [277, 220] on div "Observações do cliente" at bounding box center [318, 209] width 246 height 26
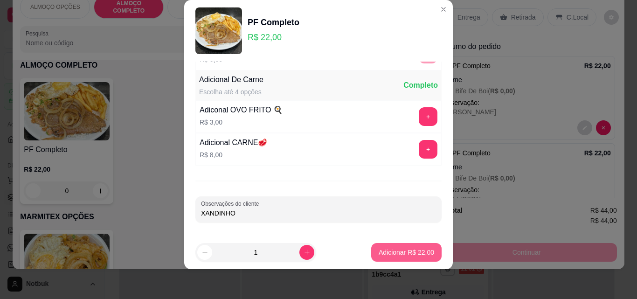
type input "XANDINHO"
click at [402, 249] on p "Adicionar R$ 22,00" at bounding box center [406, 252] width 55 height 9
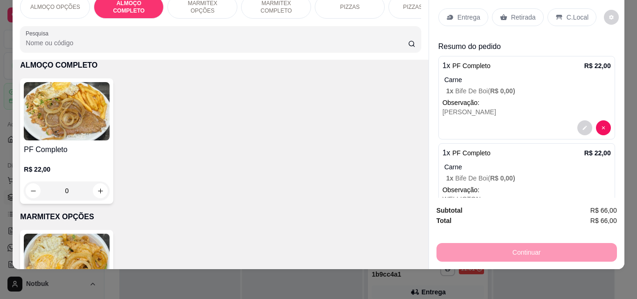
click at [462, 13] on p "Entrega" at bounding box center [468, 17] width 23 height 9
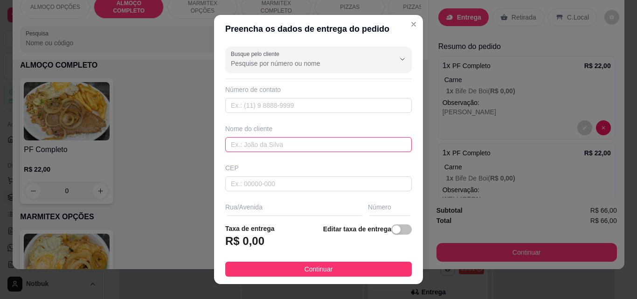
click at [288, 144] on input "text" at bounding box center [318, 144] width 187 height 15
type input "OFICINA MODERNA"
drag, startPoint x: 392, startPoint y: 226, endPoint x: 318, endPoint y: 227, distance: 73.7
click at [392, 227] on span "button" at bounding box center [401, 229] width 21 height 10
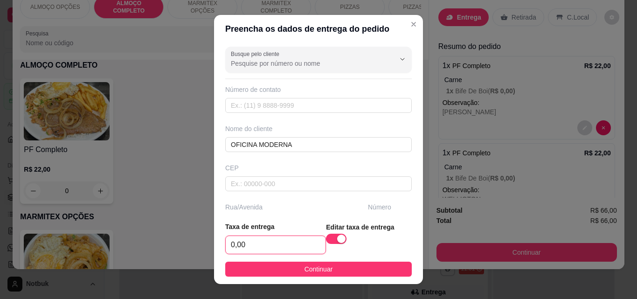
click at [296, 243] on input "0,00" at bounding box center [276, 245] width 100 height 18
type input "5,00"
click at [337, 266] on button "Continuar" at bounding box center [318, 269] width 187 height 15
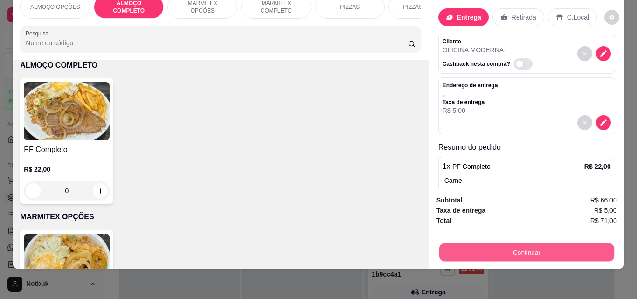
click at [540, 243] on button "Continuar" at bounding box center [526, 252] width 175 height 18
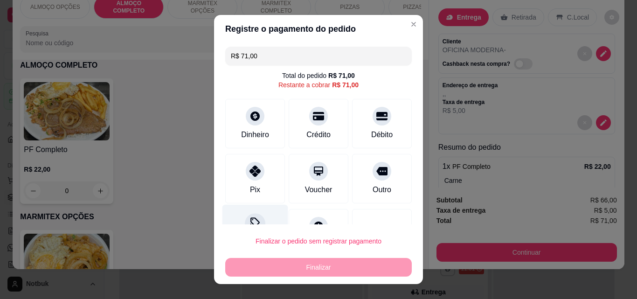
click at [259, 215] on div "Desconto" at bounding box center [255, 232] width 66 height 55
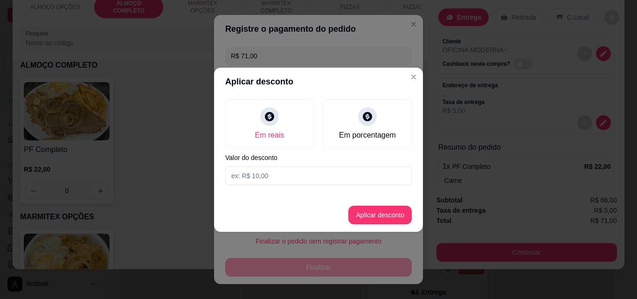
click at [313, 173] on input at bounding box center [318, 175] width 187 height 19
type input "6,00"
click at [391, 204] on footer "Aplicar desconto" at bounding box center [318, 215] width 209 height 34
click at [391, 209] on button "Aplicar desconto" at bounding box center [379, 215] width 63 height 19
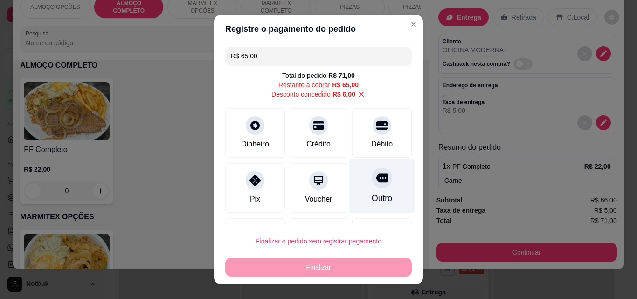
click at [375, 182] on div at bounding box center [382, 177] width 21 height 21
type input "R$ 0,00"
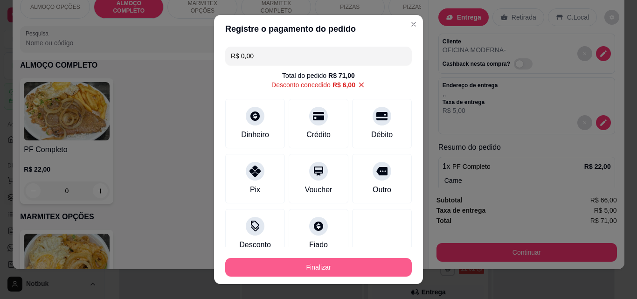
click at [318, 267] on button "Finalizar" at bounding box center [318, 267] width 187 height 19
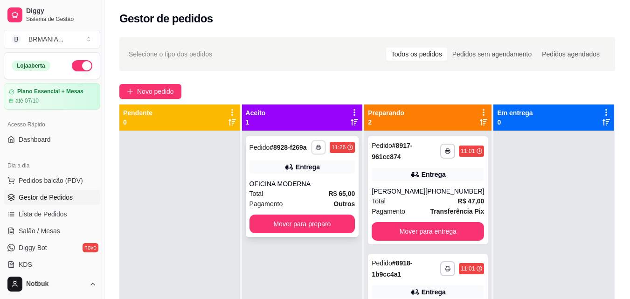
click at [319, 147] on icon "button" at bounding box center [318, 148] width 5 height 2
click at [351, 188] on div "OFICINA MODERNA" at bounding box center [302, 183] width 106 height 9
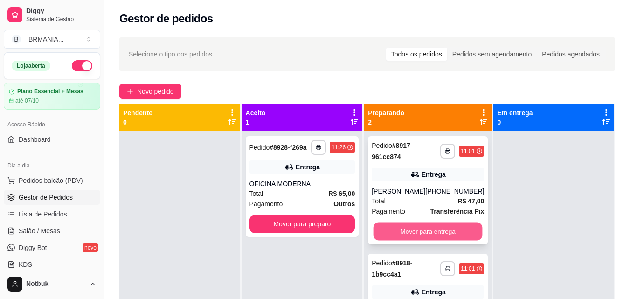
click at [450, 240] on button "Mover para entrega" at bounding box center [428, 231] width 109 height 18
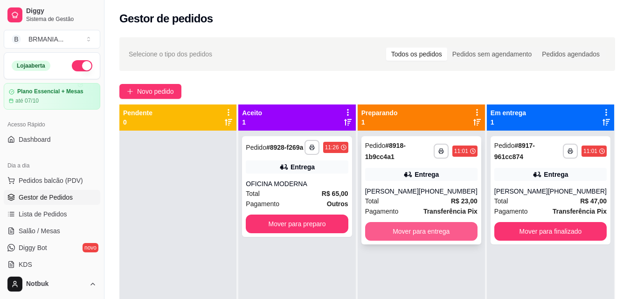
click at [428, 229] on button "Mover para entrega" at bounding box center [421, 231] width 112 height 19
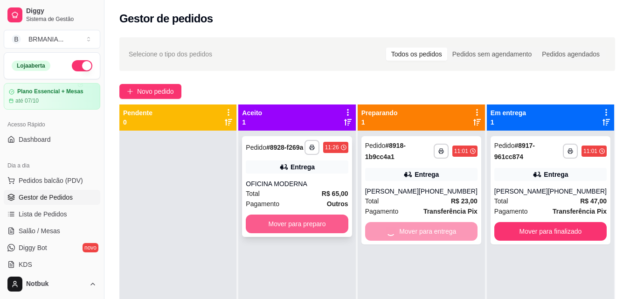
click at [303, 224] on button "Mover para preparo" at bounding box center [297, 224] width 102 height 19
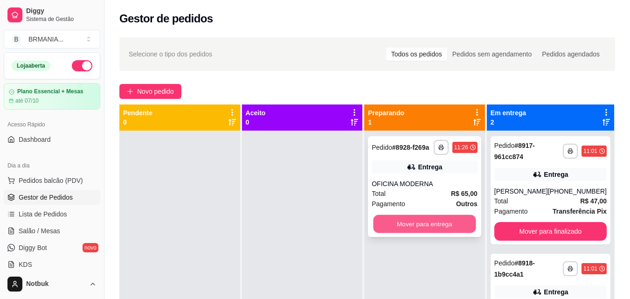
click at [409, 224] on button "Mover para entrega" at bounding box center [425, 224] width 103 height 18
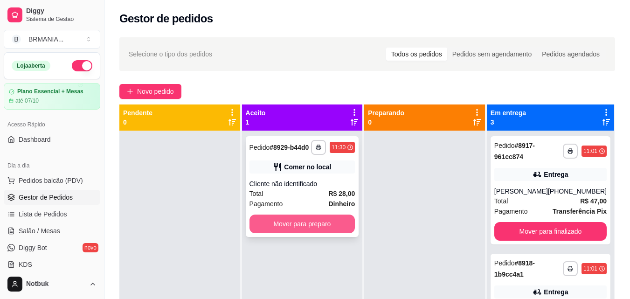
click at [281, 222] on button "Mover para preparo" at bounding box center [302, 224] width 106 height 19
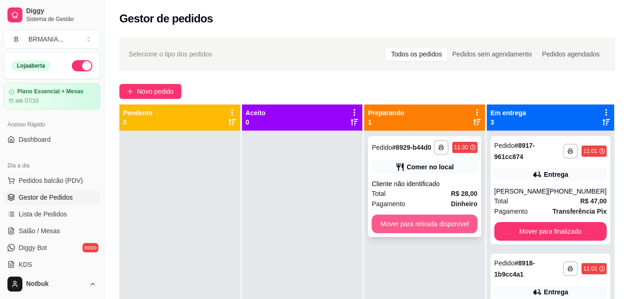
click at [405, 218] on button "Mover para retirada disponível" at bounding box center [425, 224] width 106 height 19
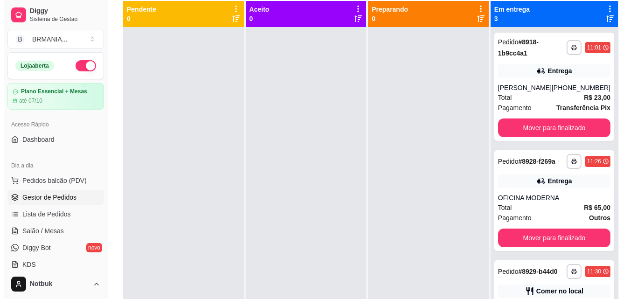
scroll to position [142, 0]
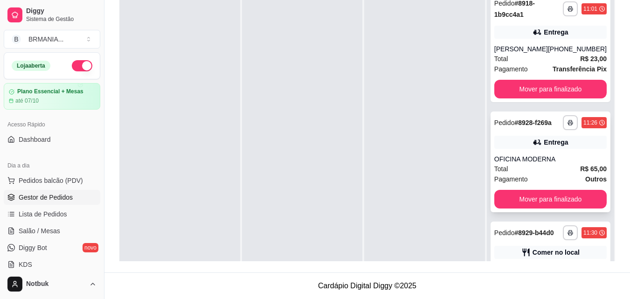
click at [560, 174] on div "Total R$ 65,00" at bounding box center [550, 169] width 112 height 10
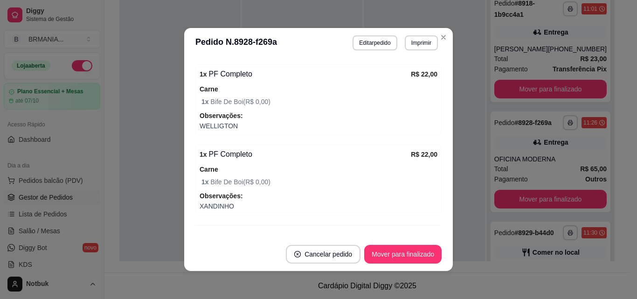
scroll to position [373, 0]
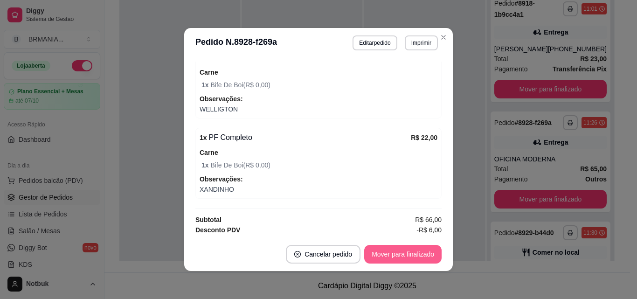
click at [416, 255] on button "Mover para finalizado" at bounding box center [402, 254] width 77 height 19
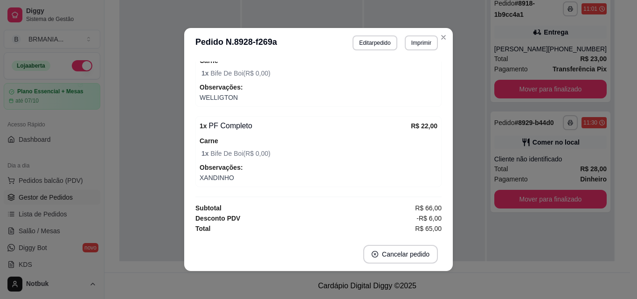
scroll to position [333, 0]
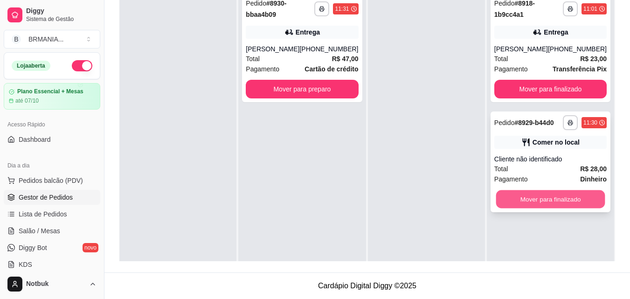
click at [544, 204] on button "Mover para finalizado" at bounding box center [550, 199] width 109 height 18
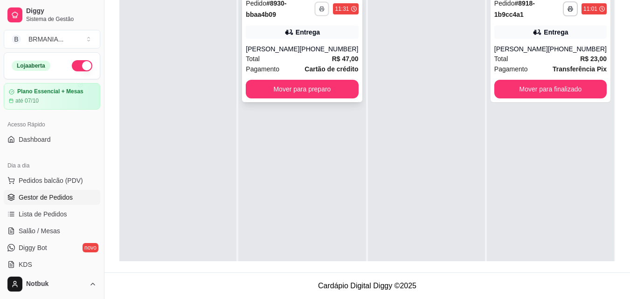
click at [319, 8] on icon "button" at bounding box center [322, 9] width 6 height 6
click at [311, 42] on button "IMPRESSORA" at bounding box center [293, 41] width 65 height 14
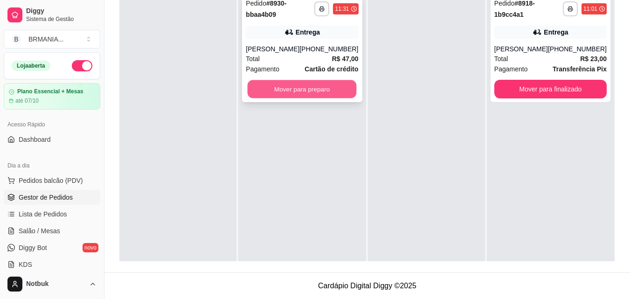
click at [304, 90] on button "Mover para preparo" at bounding box center [302, 89] width 109 height 18
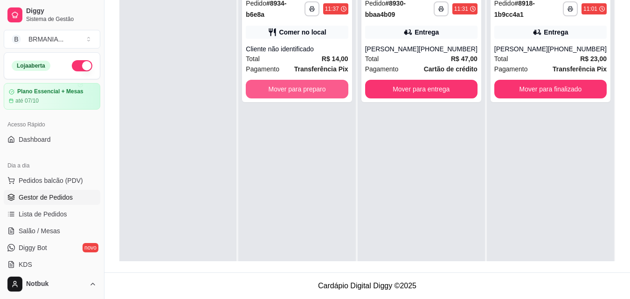
click at [304, 90] on button "Mover para preparo" at bounding box center [297, 89] width 102 height 19
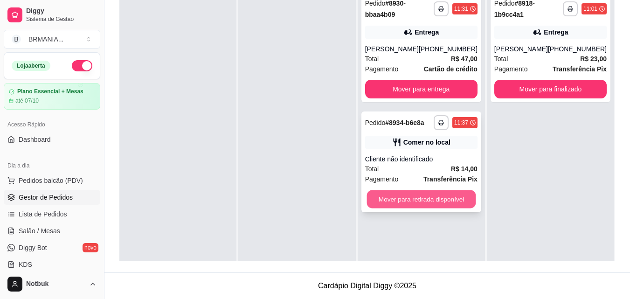
click at [442, 196] on button "Mover para retirada disponível" at bounding box center [421, 199] width 109 height 18
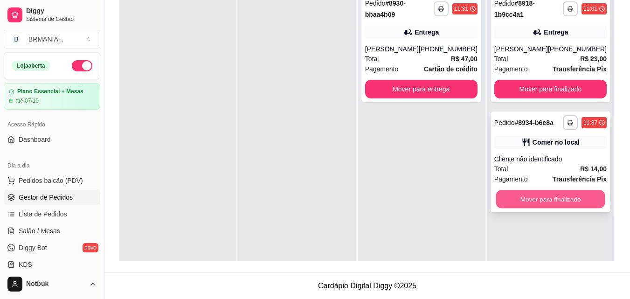
click at [547, 197] on button "Mover para finalizado" at bounding box center [550, 199] width 109 height 18
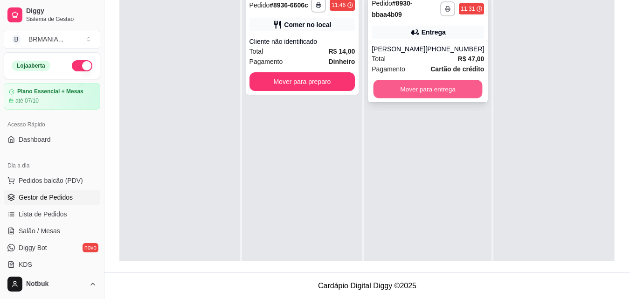
click at [436, 88] on button "Mover para entrega" at bounding box center [428, 89] width 109 height 18
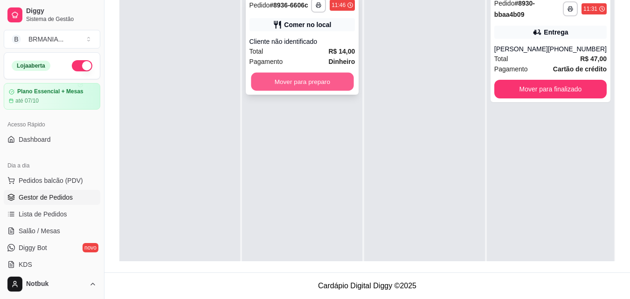
click at [339, 82] on button "Mover para preparo" at bounding box center [302, 82] width 103 height 18
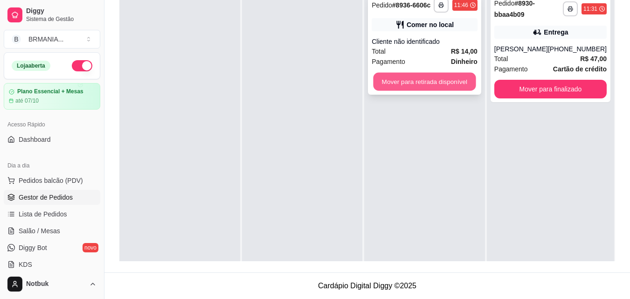
click at [423, 82] on button "Mover para retirada disponível" at bounding box center [425, 82] width 103 height 18
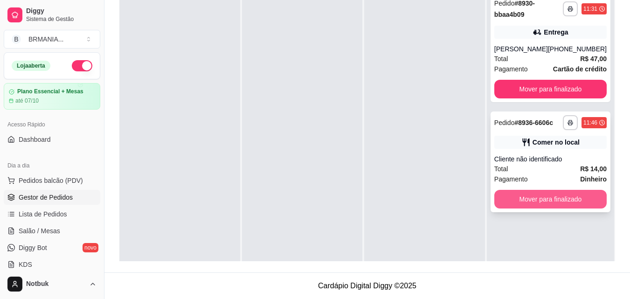
click at [548, 203] on button "Mover para finalizado" at bounding box center [550, 199] width 112 height 19
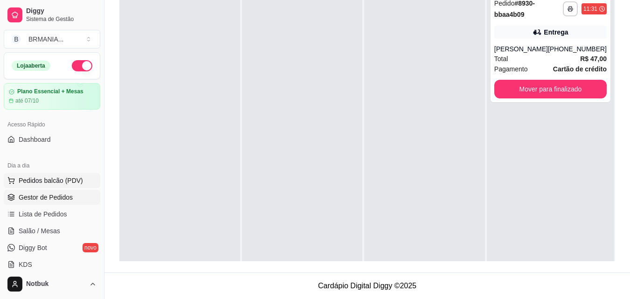
click at [56, 180] on span "Pedidos balcão (PDV)" at bounding box center [51, 180] width 64 height 9
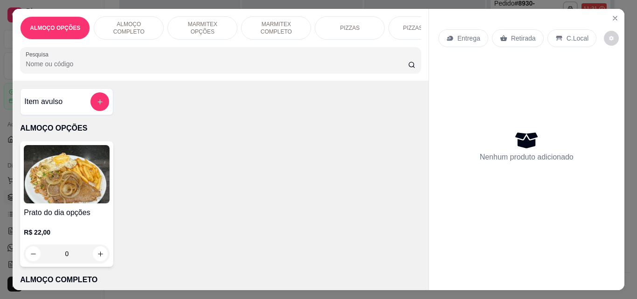
click at [125, 18] on div "ALMOÇO COMPLETO" at bounding box center [129, 27] width 70 height 23
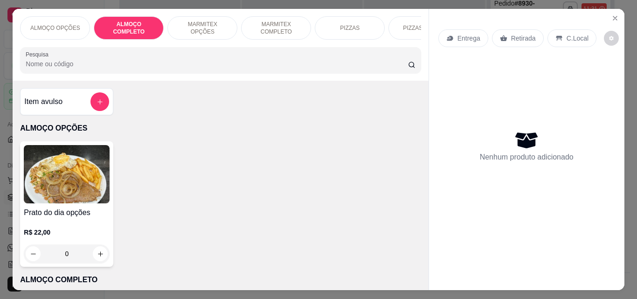
scroll to position [24, 0]
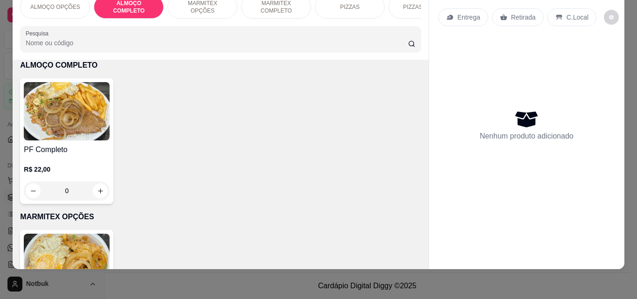
click at [97, 119] on img at bounding box center [67, 111] width 86 height 58
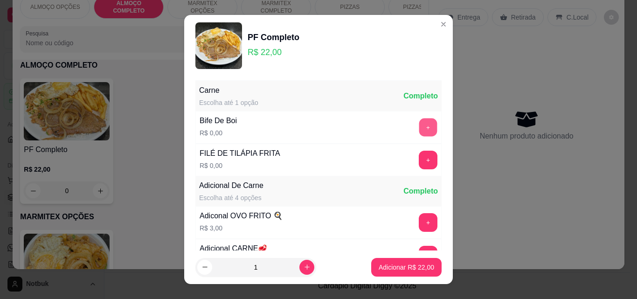
click at [419, 130] on button "+" at bounding box center [428, 127] width 18 height 18
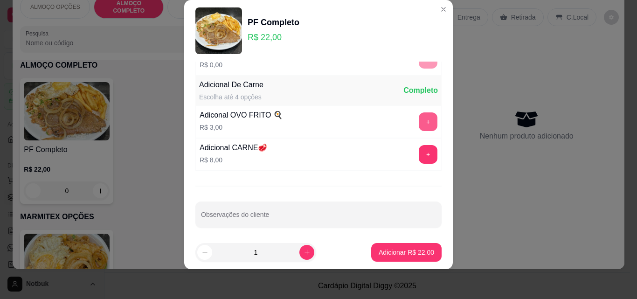
scroll to position [91, 0]
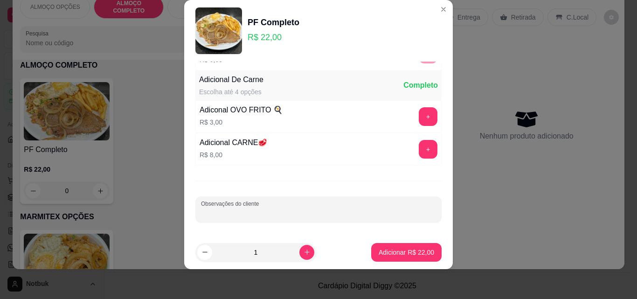
click at [330, 216] on input "Observações do cliente" at bounding box center [318, 212] width 235 height 9
type input "MATEUS"
click at [405, 258] on button "Adicionar R$ 22,00" at bounding box center [406, 252] width 70 height 19
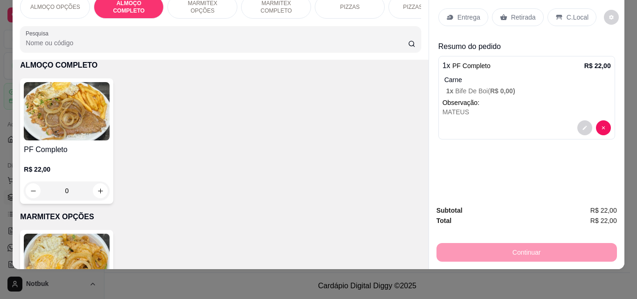
click at [96, 134] on img at bounding box center [67, 111] width 86 height 58
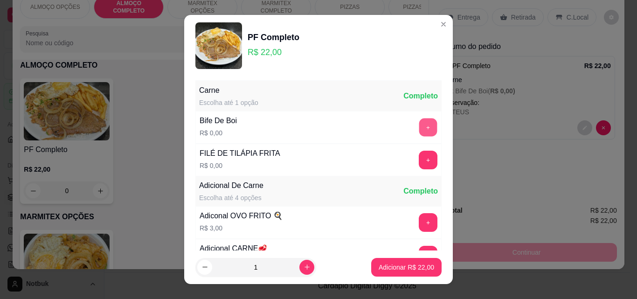
click at [419, 125] on button "+" at bounding box center [428, 127] width 18 height 18
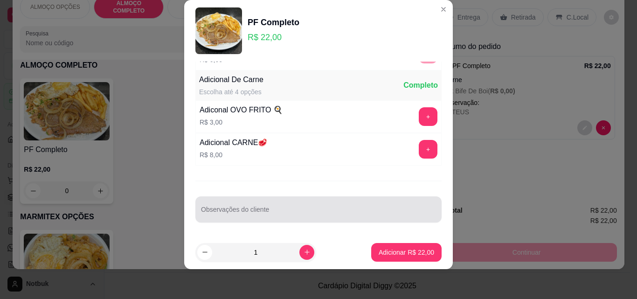
click at [309, 198] on div "Observações do cliente" at bounding box center [318, 209] width 246 height 26
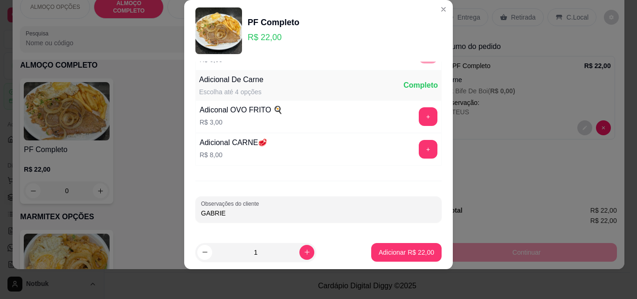
type input "[PERSON_NAME]"
click at [401, 259] on button "Adicionar R$ 22,00" at bounding box center [406, 252] width 69 height 18
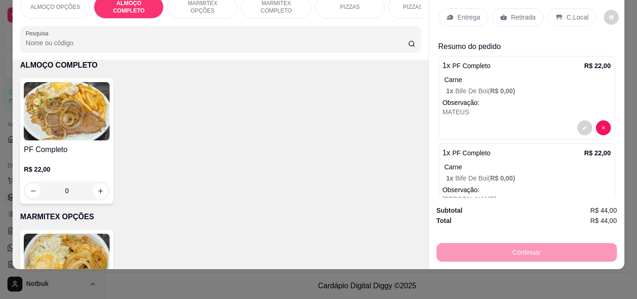
click at [464, 13] on p "Entrega" at bounding box center [468, 17] width 23 height 9
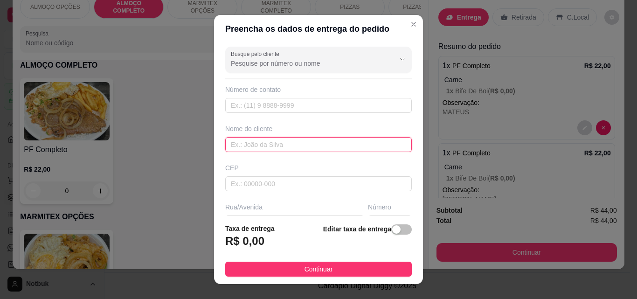
click at [277, 147] on input "text" at bounding box center [318, 144] width 187 height 15
type input "OFICINA MODERNA REQUISIÇAO"
drag, startPoint x: 347, startPoint y: 270, endPoint x: 495, endPoint y: 271, distance: 147.8
click at [347, 270] on button "Continuar" at bounding box center [318, 269] width 187 height 15
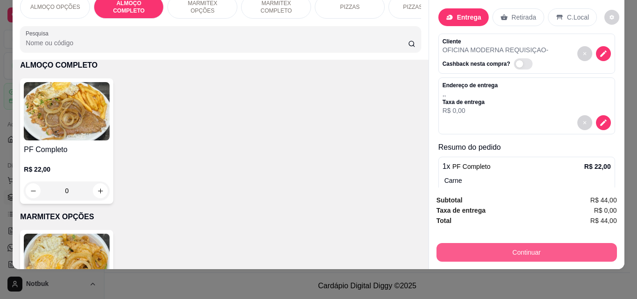
click at [520, 249] on button "Continuar" at bounding box center [527, 252] width 180 height 19
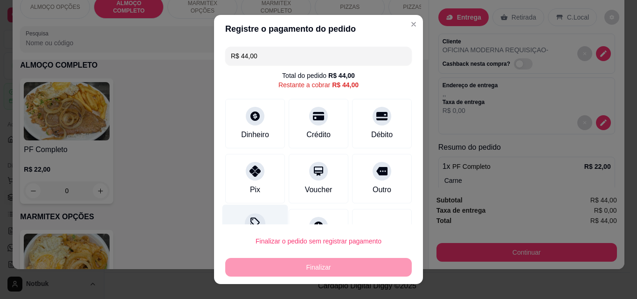
click at [252, 216] on div at bounding box center [255, 223] width 21 height 21
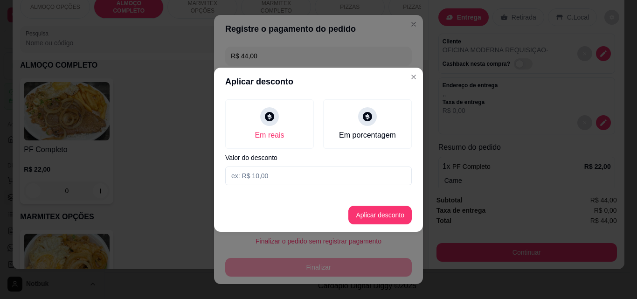
click at [274, 186] on div "Em reais Em porcentagem Valor do desconto" at bounding box center [318, 142] width 209 height 93
click at [279, 175] on input at bounding box center [318, 175] width 187 height 19
type input "4,00"
click at [381, 218] on button "Aplicar desconto" at bounding box center [379, 215] width 63 height 19
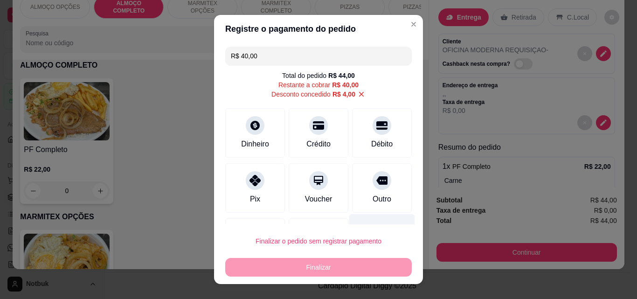
click at [373, 198] on div "Outro" at bounding box center [382, 199] width 19 height 11
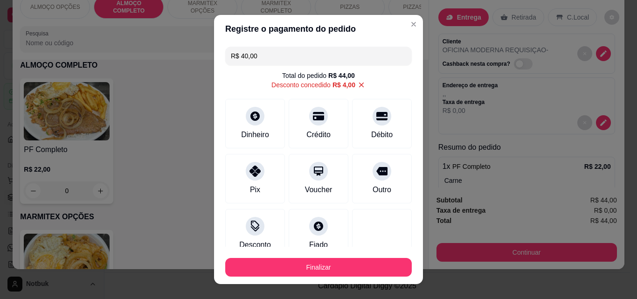
type input "R$ 0,00"
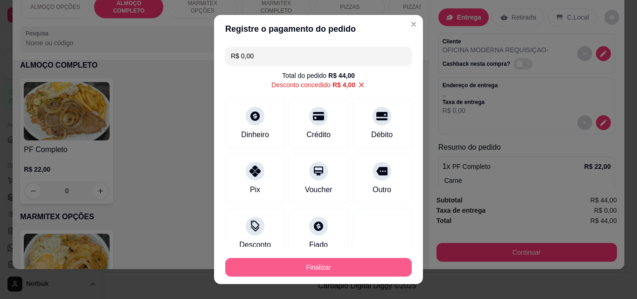
click at [330, 268] on button "Finalizar" at bounding box center [318, 267] width 187 height 19
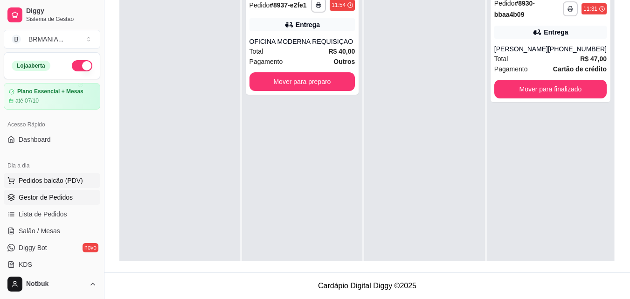
click at [63, 177] on button "Pedidos balcão (PDV)" at bounding box center [52, 180] width 97 height 15
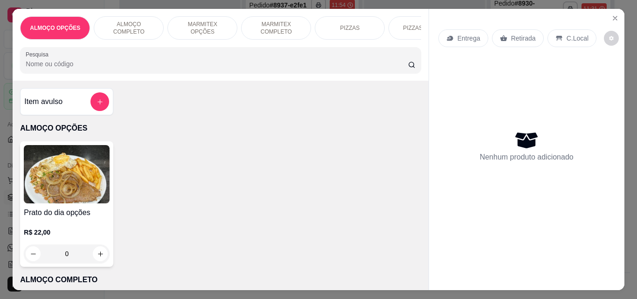
click at [260, 22] on p "MARMITEX COMPLETO" at bounding box center [276, 28] width 54 height 15
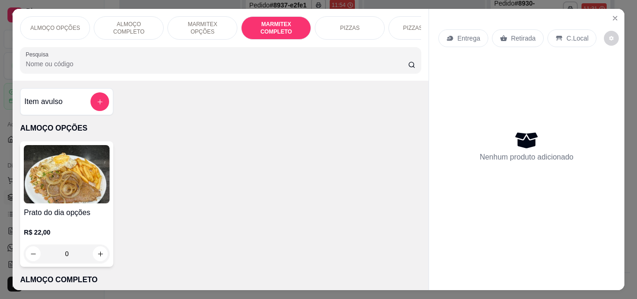
scroll to position [24, 0]
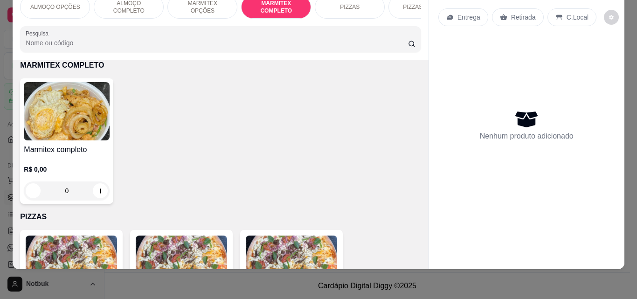
click at [49, 113] on img at bounding box center [67, 111] width 86 height 58
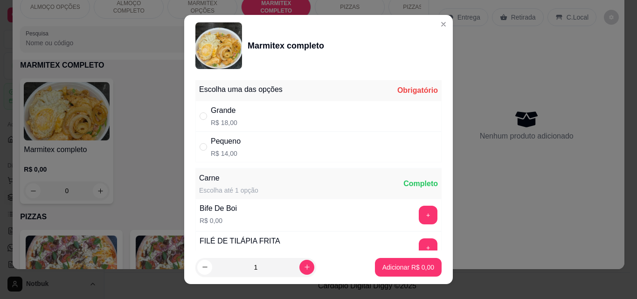
click at [325, 114] on div "Grande R$ 18,00" at bounding box center [318, 116] width 246 height 31
radio input "true"
click at [419, 244] on button "+" at bounding box center [428, 247] width 19 height 19
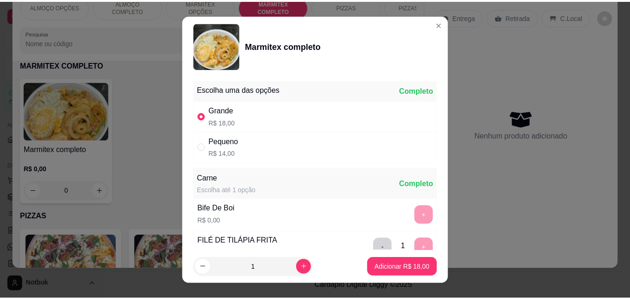
scroll to position [187, 0]
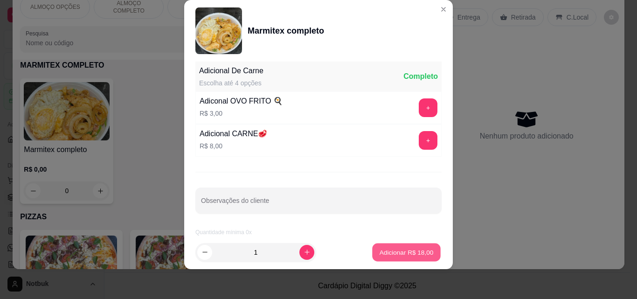
click at [408, 256] on p "Adicionar R$ 18,00" at bounding box center [407, 252] width 54 height 9
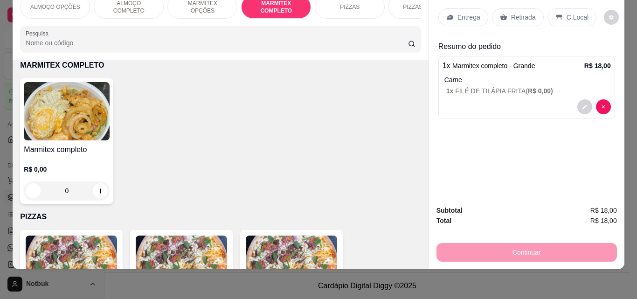
click at [571, 15] on p "C.Local" at bounding box center [578, 17] width 22 height 9
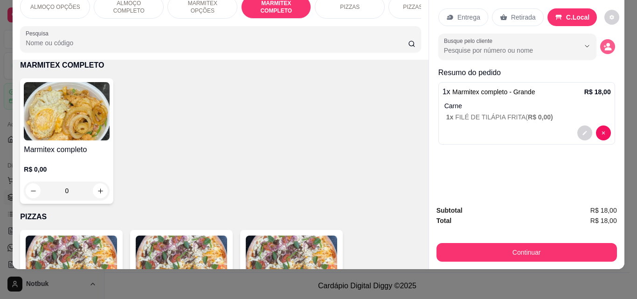
click at [607, 42] on icon "decrease-product-quantity" at bounding box center [607, 46] width 8 height 8
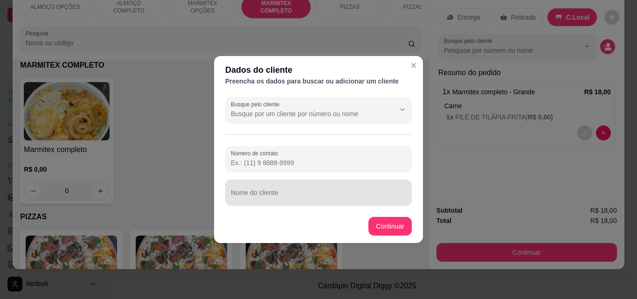
click at [273, 193] on div "Nome do cliente" at bounding box center [318, 193] width 187 height 26
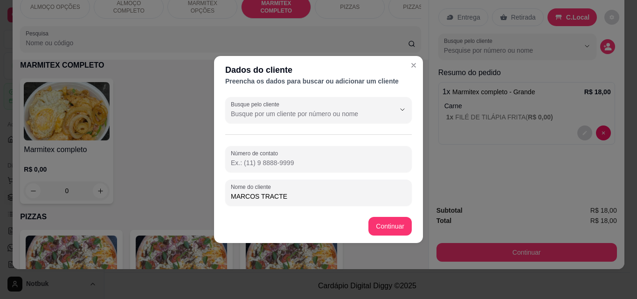
type input "MARCOS TRACTEL"
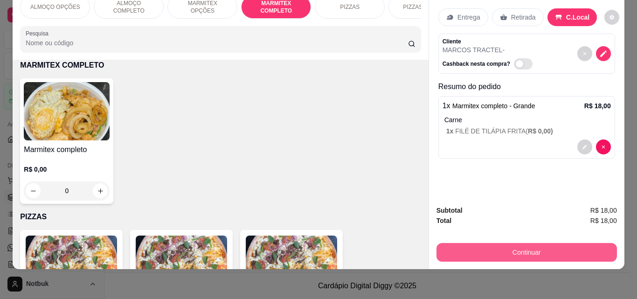
click at [541, 244] on button "Continuar" at bounding box center [527, 252] width 180 height 19
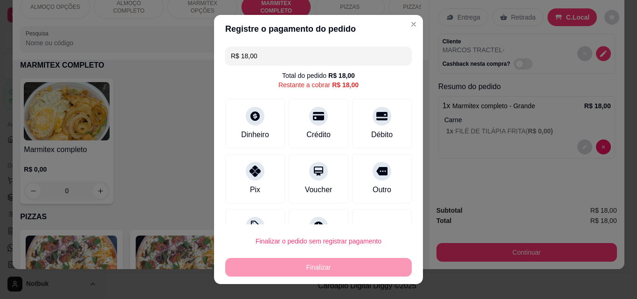
drag, startPoint x: 376, startPoint y: 181, endPoint x: 367, endPoint y: 248, distance: 67.2
click at [376, 181] on div "Outro" at bounding box center [382, 178] width 60 height 49
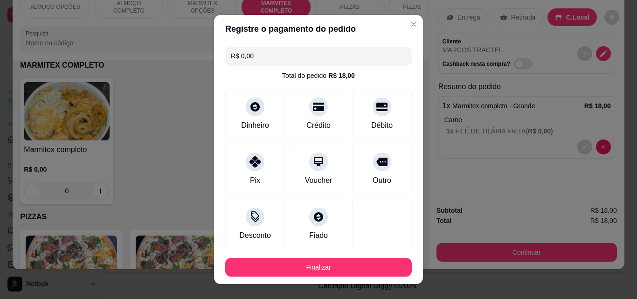
type input "R$ 0,00"
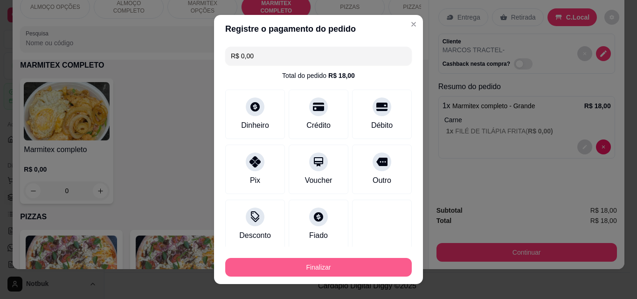
click at [347, 262] on button "Finalizar" at bounding box center [318, 267] width 187 height 19
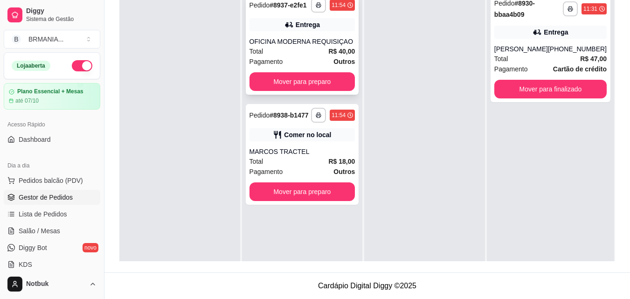
click at [316, 71] on div "**********" at bounding box center [302, 44] width 113 height 101
click at [308, 75] on button "Mover para preparo" at bounding box center [302, 81] width 106 height 19
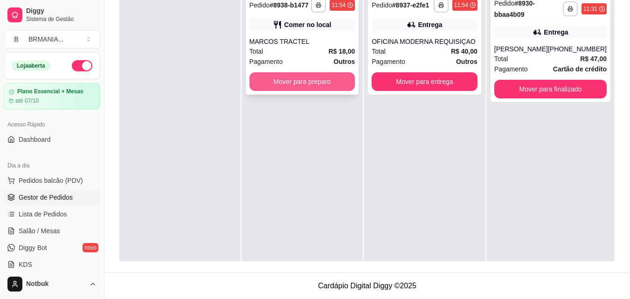
click at [325, 80] on button "Mover para preparo" at bounding box center [302, 81] width 106 height 19
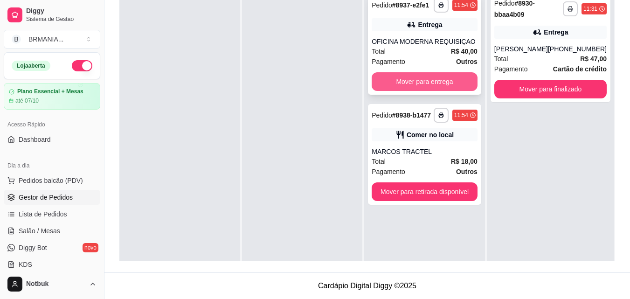
click at [434, 86] on button "Mover para entrega" at bounding box center [425, 81] width 106 height 19
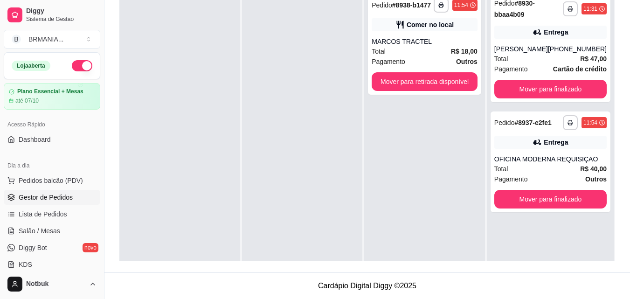
click at [522, 102] on div "**********" at bounding box center [550, 137] width 127 height 299
click at [522, 96] on button "Mover para finalizado" at bounding box center [550, 89] width 112 height 19
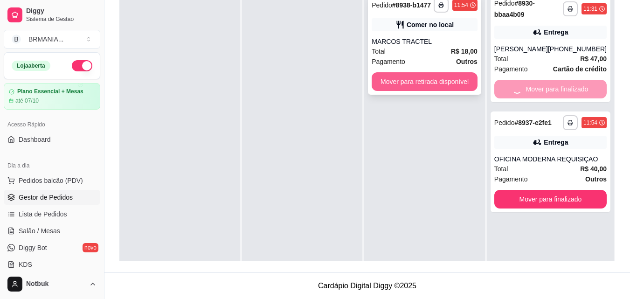
click at [442, 80] on button "Mover para retirada disponível" at bounding box center [425, 81] width 106 height 19
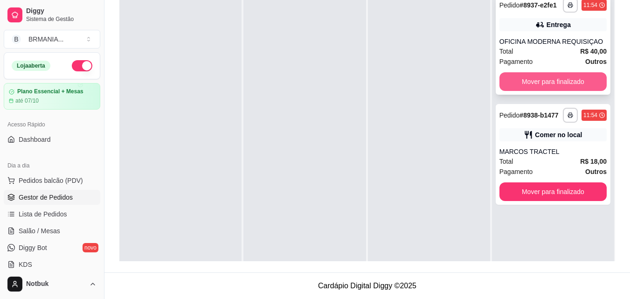
click at [527, 85] on button "Mover para finalizado" at bounding box center [552, 81] width 107 height 19
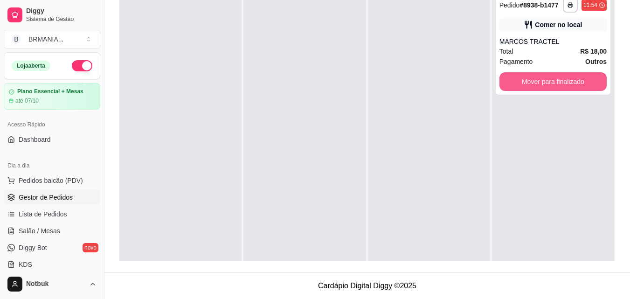
click at [527, 85] on button "Mover para finalizado" at bounding box center [552, 81] width 107 height 19
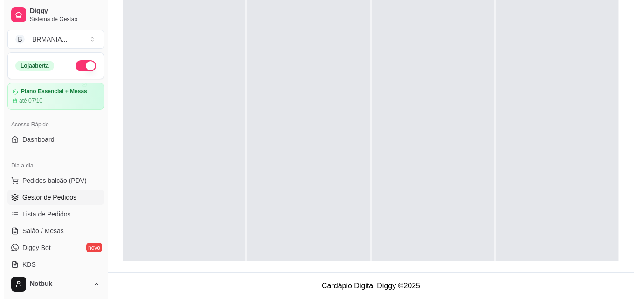
scroll to position [1, 0]
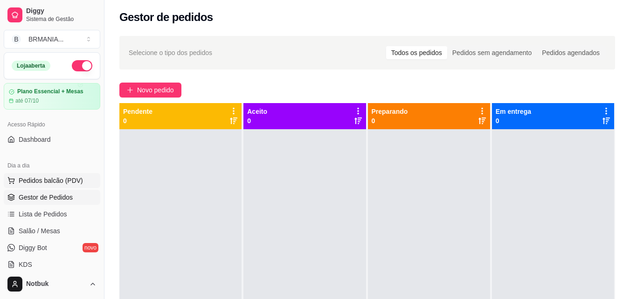
click at [70, 180] on span "Pedidos balcão (PDV)" at bounding box center [51, 180] width 64 height 9
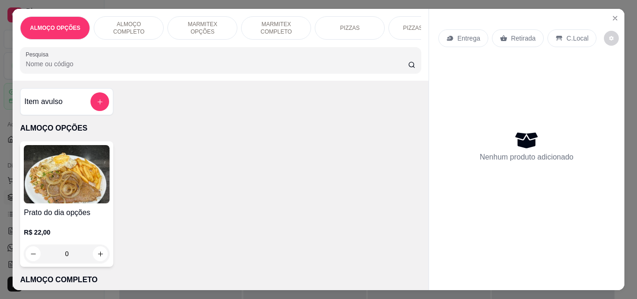
drag, startPoint x: 111, startPoint y: 32, endPoint x: 189, endPoint y: 6, distance: 82.4
click at [351, 139] on div "Item avulso ALMOÇO OPÇÕES Prato do dia opções R$ 22,00 0 ALMOÇO COMPLETO PF Com…" at bounding box center [221, 185] width 416 height 209
click at [119, 28] on div "ALMOÇO COMPLETO" at bounding box center [129, 27] width 70 height 23
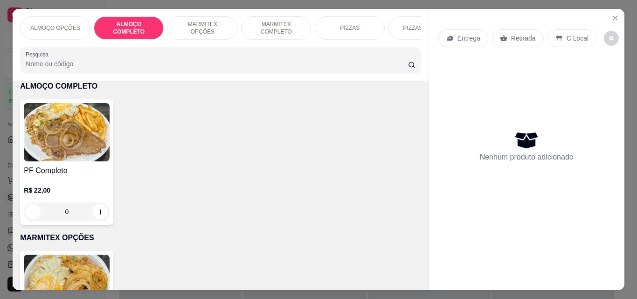
scroll to position [24, 0]
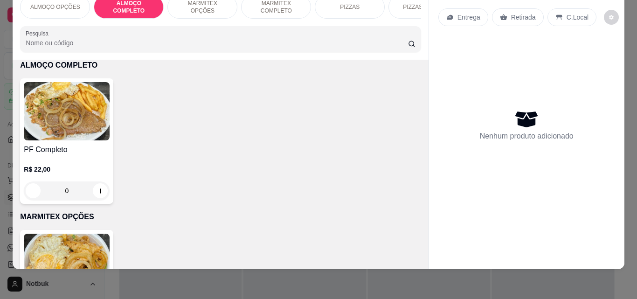
click at [69, 117] on img at bounding box center [67, 111] width 86 height 58
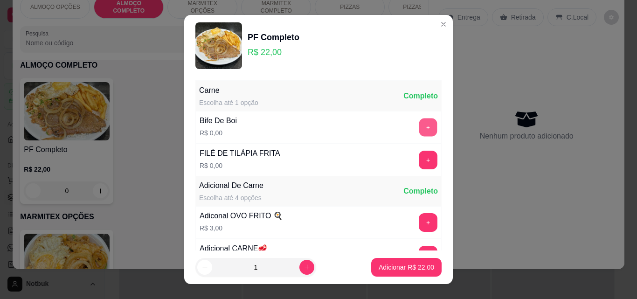
click at [419, 131] on button "+" at bounding box center [428, 127] width 18 height 18
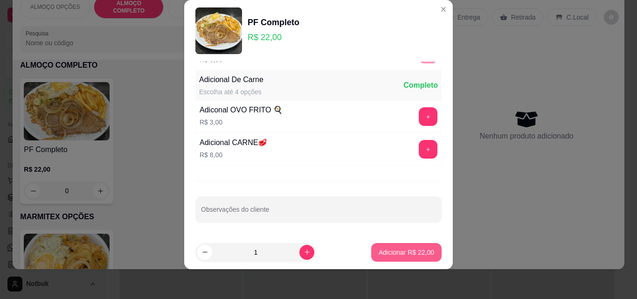
click at [410, 248] on p "Adicionar R$ 22,00" at bounding box center [406, 252] width 55 height 9
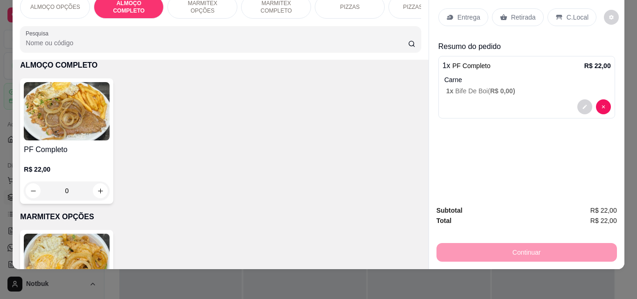
click at [577, 13] on p "C.Local" at bounding box center [578, 17] width 22 height 9
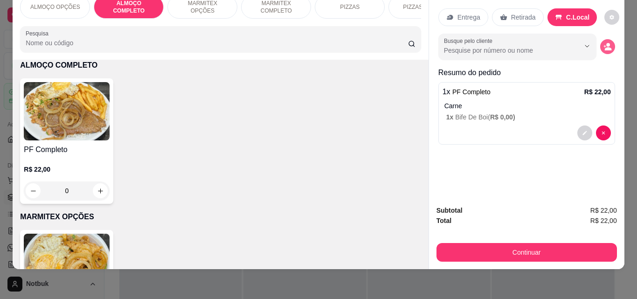
click at [602, 39] on button "decrease-product-quantity" at bounding box center [607, 46] width 15 height 15
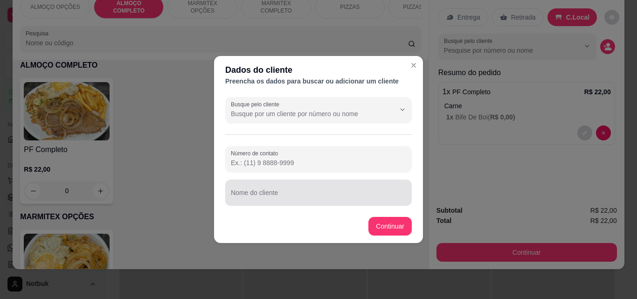
click at [257, 188] on div at bounding box center [318, 192] width 175 height 19
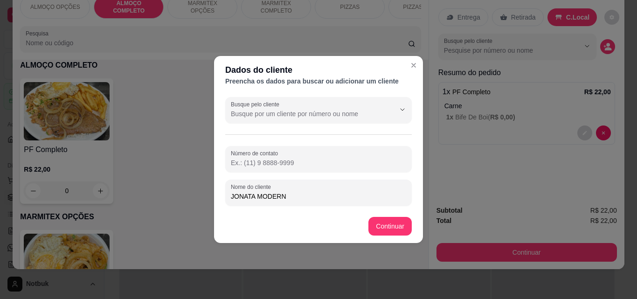
type input "JONATA MODERNA"
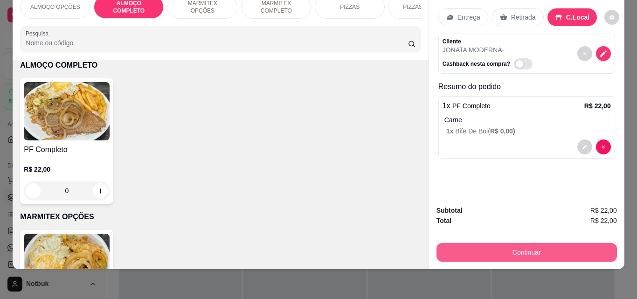
click at [539, 249] on button "Continuar" at bounding box center [527, 252] width 180 height 19
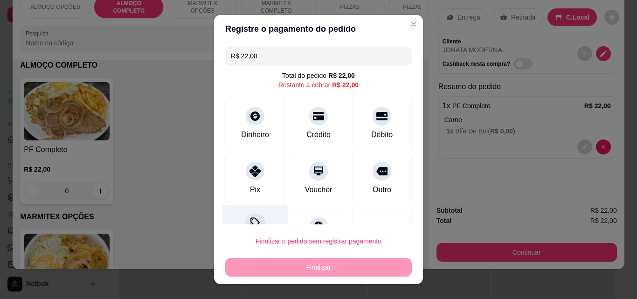
click at [251, 220] on icon at bounding box center [255, 223] width 12 height 12
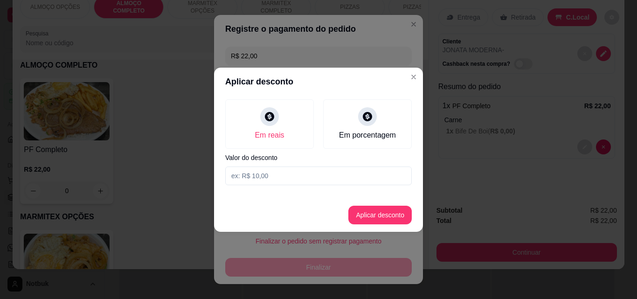
click at [255, 176] on input at bounding box center [318, 175] width 187 height 19
type input "2,00"
click at [380, 217] on button "Aplicar desconto" at bounding box center [379, 215] width 63 height 19
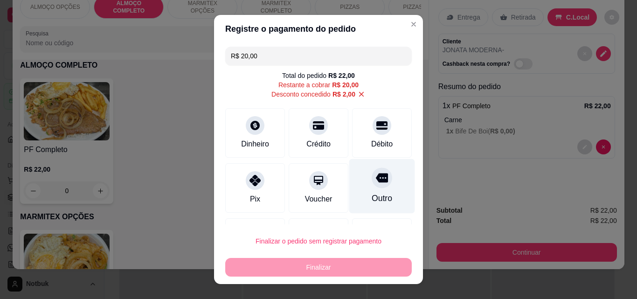
click at [372, 172] on div at bounding box center [382, 177] width 21 height 21
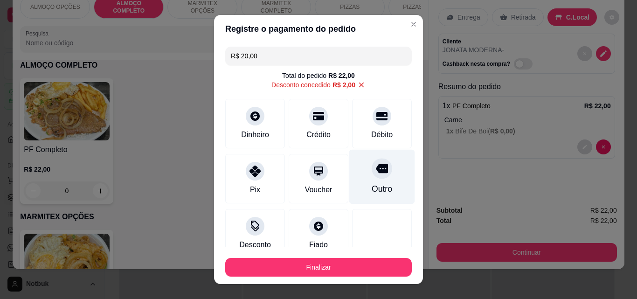
type input "R$ 0,00"
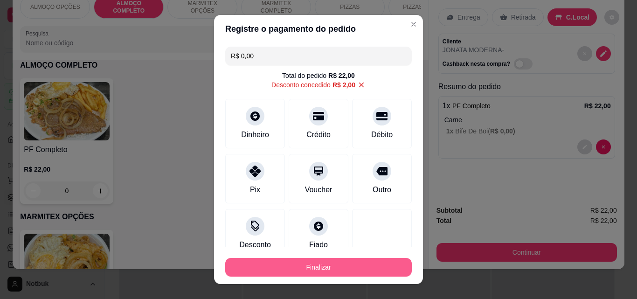
click at [326, 260] on button "Finalizar" at bounding box center [318, 267] width 187 height 19
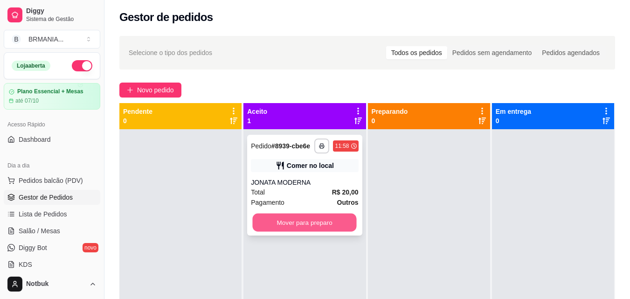
click at [322, 223] on button "Mover para preparo" at bounding box center [305, 223] width 104 height 18
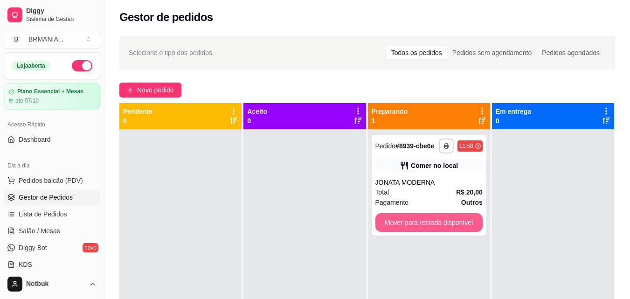
click at [421, 222] on button "Mover para retirada disponível" at bounding box center [428, 222] width 107 height 19
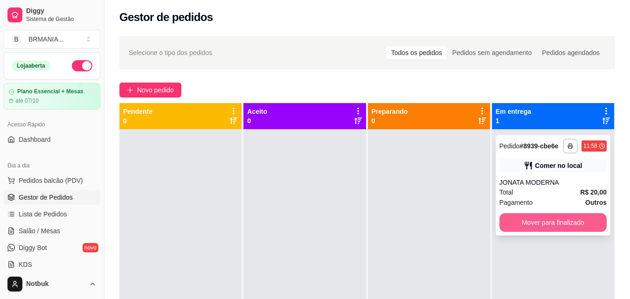
click at [564, 222] on button "Mover para finalizado" at bounding box center [552, 222] width 107 height 19
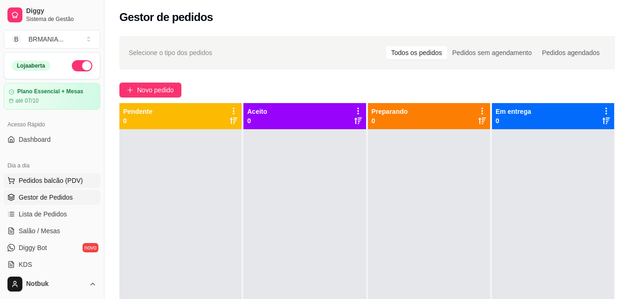
click at [55, 181] on span "Pedidos balcão (PDV)" at bounding box center [51, 180] width 64 height 9
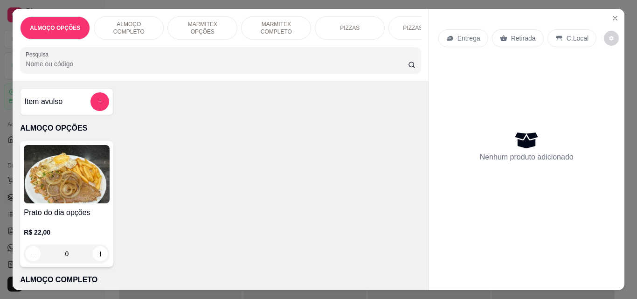
click at [141, 23] on p "ALMOÇO COMPLETO" at bounding box center [129, 28] width 54 height 15
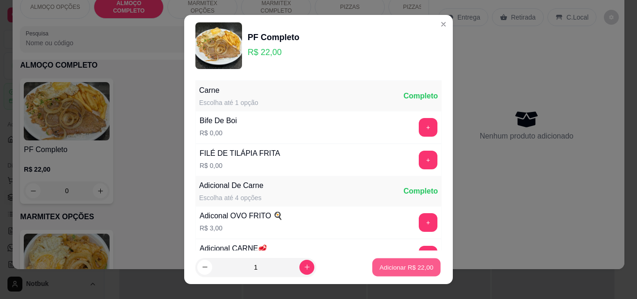
click at [404, 264] on p "Adicionar R$ 22,00" at bounding box center [407, 267] width 54 height 9
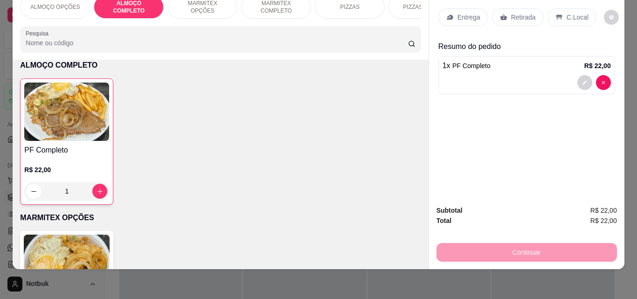
type input "1"
click at [571, 13] on p "C.Local" at bounding box center [578, 17] width 22 height 9
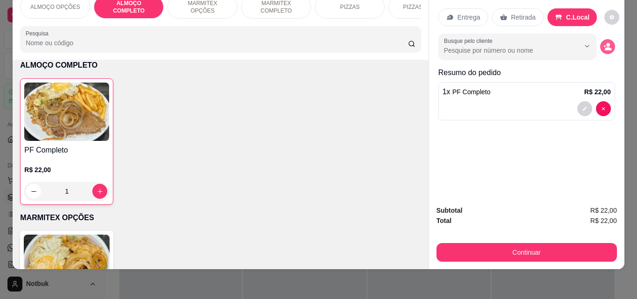
click at [607, 47] on icon "decrease-product-quantity" at bounding box center [607, 48] width 7 height 3
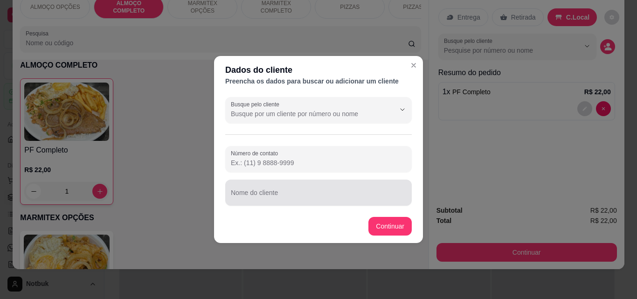
click at [278, 192] on div "Nome do cliente" at bounding box center [318, 193] width 187 height 26
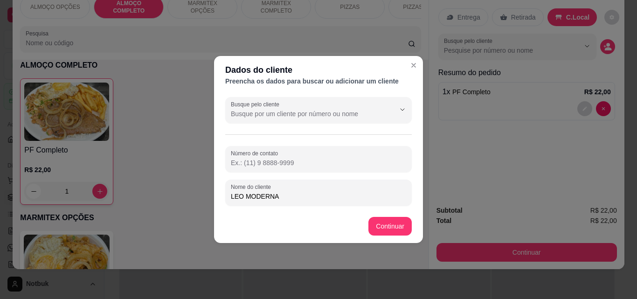
click at [242, 197] on input "LEO MODERNA" at bounding box center [318, 196] width 175 height 9
type input "LEONARDO MODERNA"
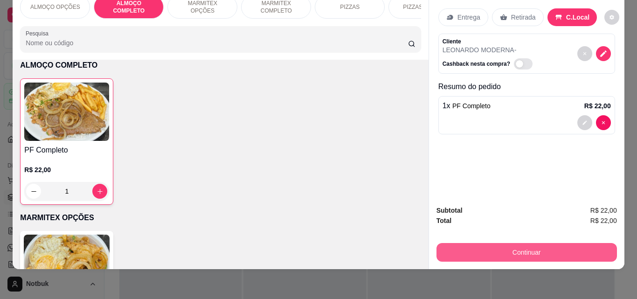
click at [492, 245] on button "Continuar" at bounding box center [527, 252] width 180 height 19
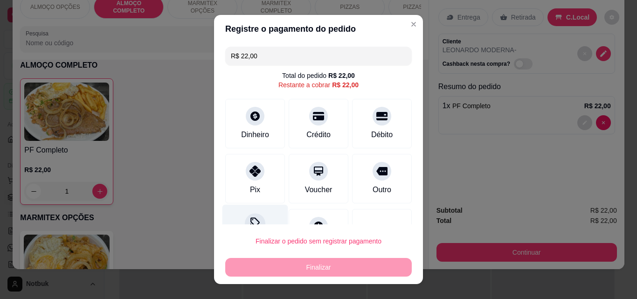
click at [249, 221] on icon at bounding box center [255, 223] width 12 height 12
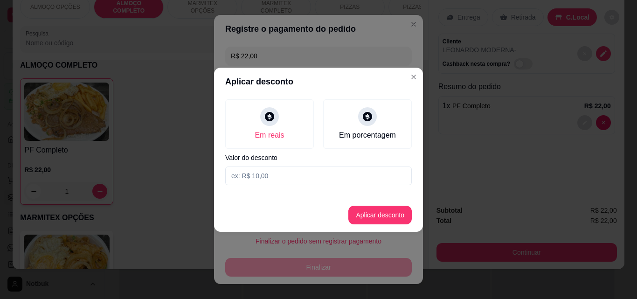
click at [272, 183] on input at bounding box center [318, 175] width 187 height 19
type input "2,00"
click at [380, 210] on button "Aplicar desconto" at bounding box center [380, 215] width 61 height 18
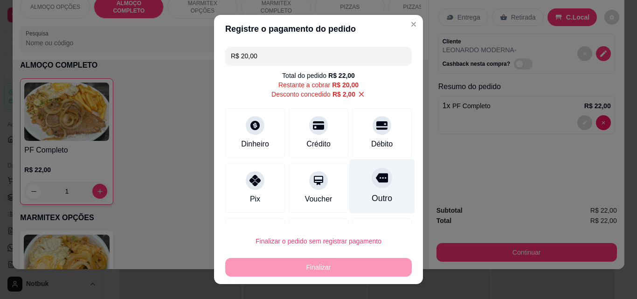
click at [385, 194] on div "Outro" at bounding box center [382, 186] width 66 height 55
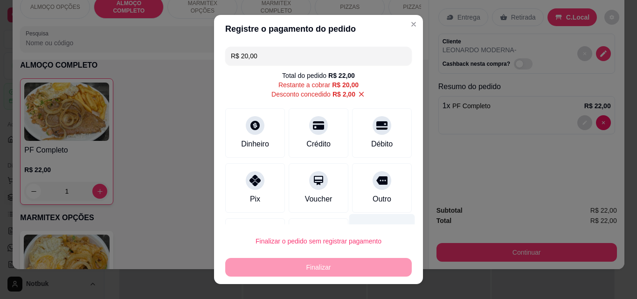
type input "R$ 0,00"
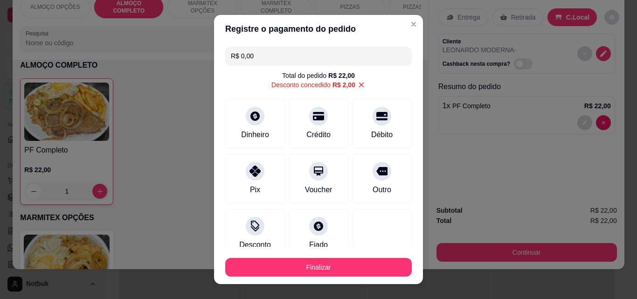
click at [350, 252] on footer "Finalizar" at bounding box center [318, 265] width 209 height 37
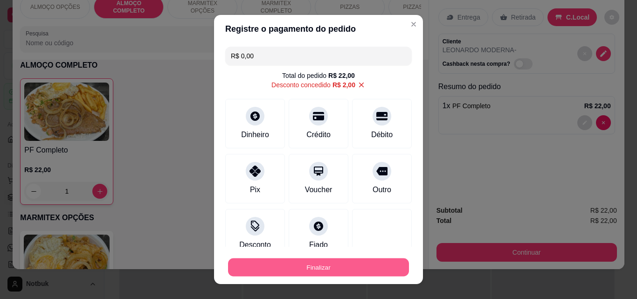
click at [354, 259] on button "Finalizar" at bounding box center [318, 267] width 181 height 18
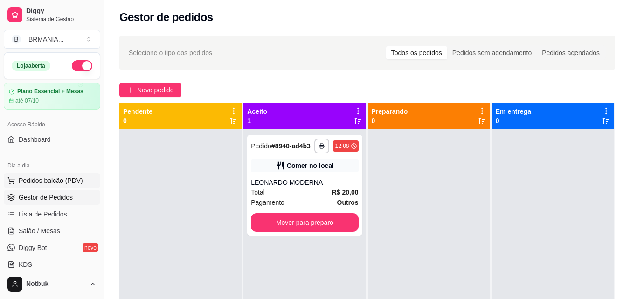
click at [45, 176] on span "Pedidos balcão (PDV)" at bounding box center [51, 180] width 64 height 9
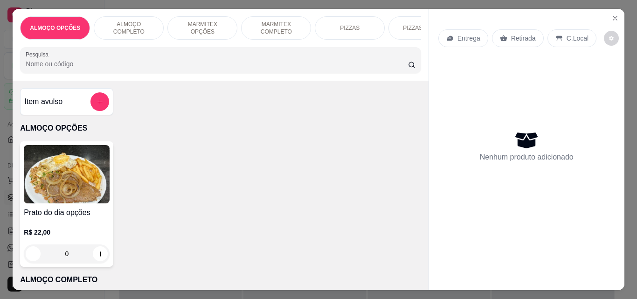
click at [119, 32] on div "ALMOÇO COMPLETO" at bounding box center [129, 27] width 70 height 23
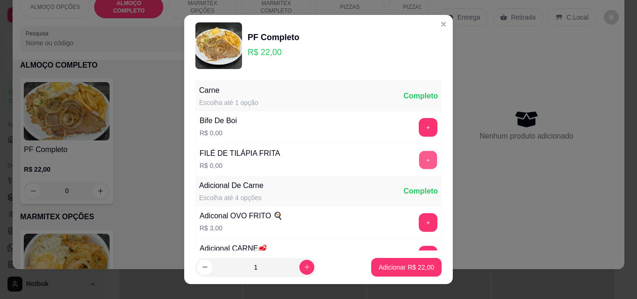
click at [419, 165] on button "+" at bounding box center [428, 160] width 18 height 18
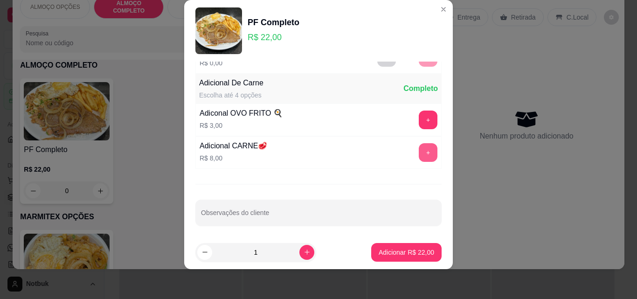
scroll to position [91, 0]
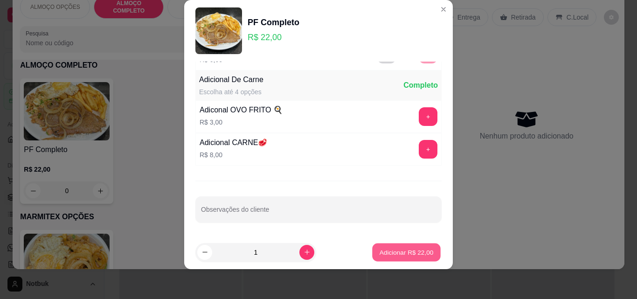
click at [401, 246] on button "Adicionar R$ 22,00" at bounding box center [406, 252] width 69 height 18
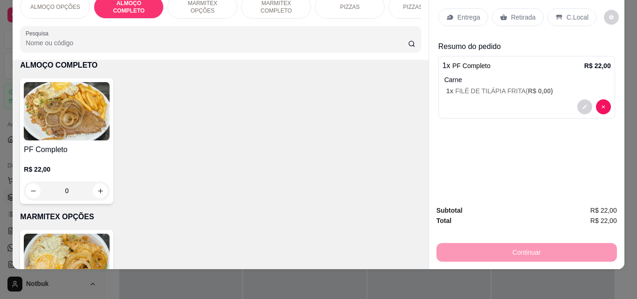
click at [568, 13] on p "C.Local" at bounding box center [578, 17] width 22 height 9
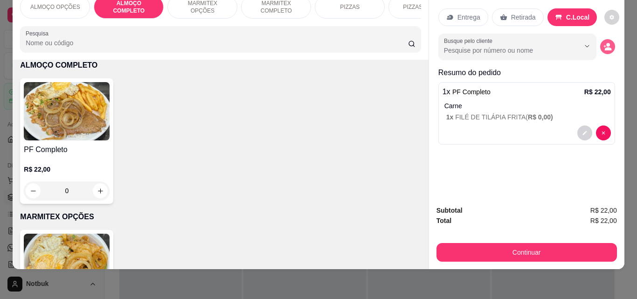
click at [606, 39] on button "decrease-product-quantity" at bounding box center [607, 46] width 15 height 15
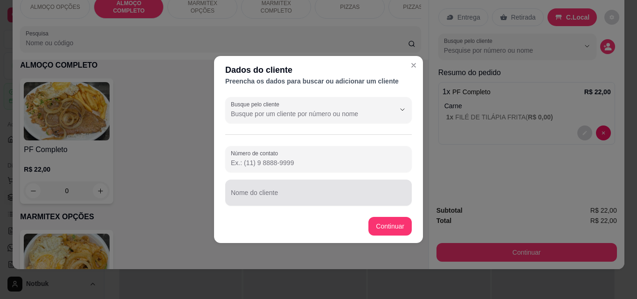
click at [276, 191] on div at bounding box center [318, 192] width 175 height 19
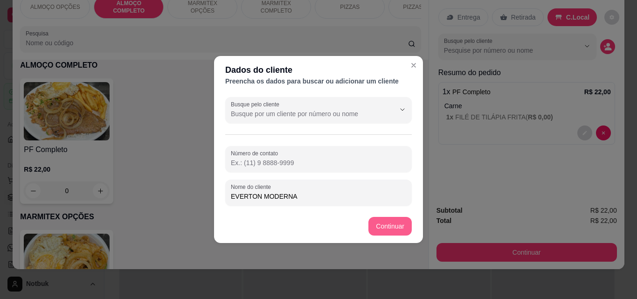
type input "EVERTON MODERNA"
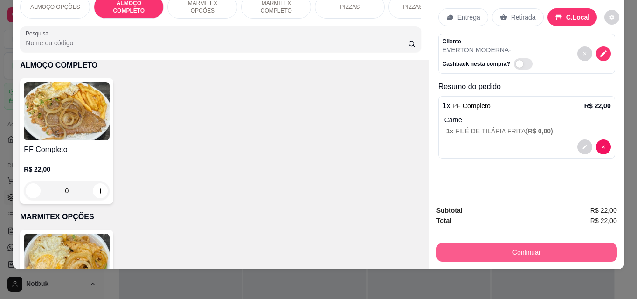
click at [518, 244] on button "Continuar" at bounding box center [527, 252] width 180 height 19
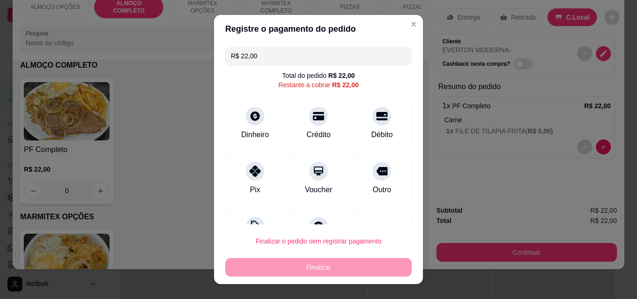
click at [259, 208] on div "R$ 22,00 Total do pedido R$ 22,00 Restante a cobrar R$ 22,00 Dinheiro Crédito D…" at bounding box center [318, 133] width 209 height 181
click at [259, 213] on div "Desconto" at bounding box center [255, 232] width 66 height 55
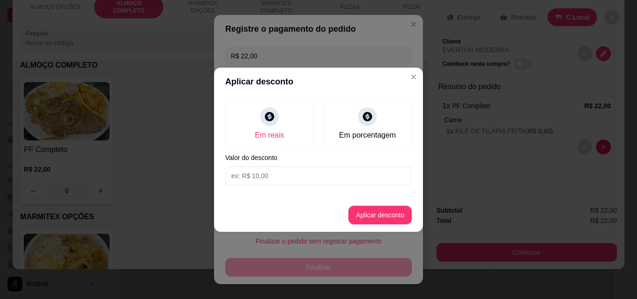
click at [267, 182] on input at bounding box center [318, 175] width 187 height 19
type input "2,00"
click at [365, 208] on button "Aplicar desconto" at bounding box center [379, 215] width 63 height 19
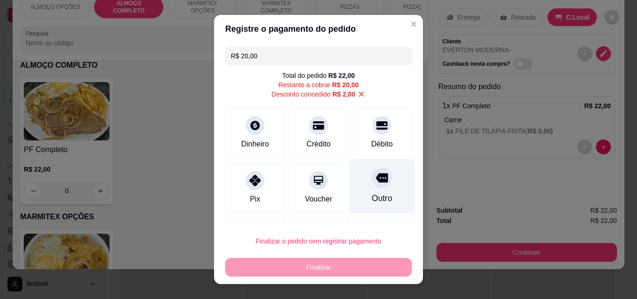
click at [376, 179] on icon at bounding box center [382, 177] width 12 height 9
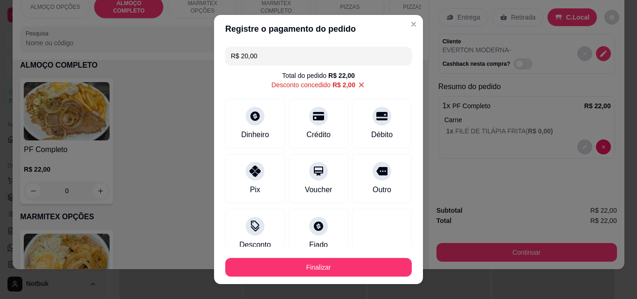
type input "R$ 0,00"
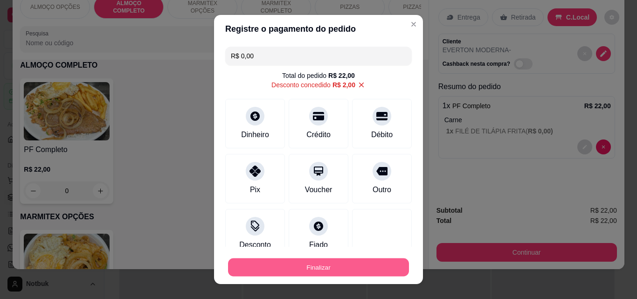
click at [312, 259] on button "Finalizar" at bounding box center [318, 267] width 181 height 18
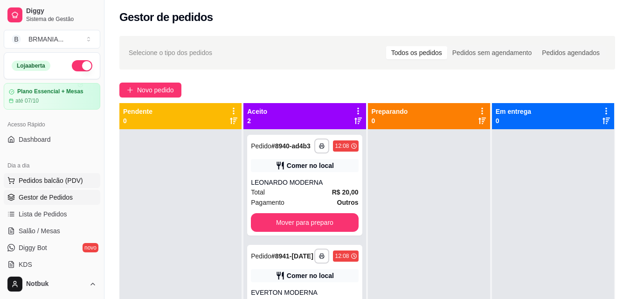
click at [50, 179] on span "Pedidos balcão (PDV)" at bounding box center [51, 180] width 64 height 9
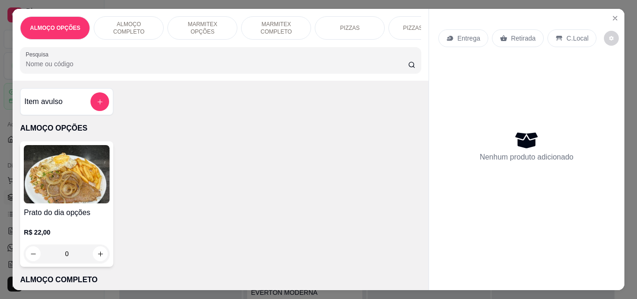
click at [138, 21] on p "ALMOÇO COMPLETO" at bounding box center [129, 28] width 54 height 15
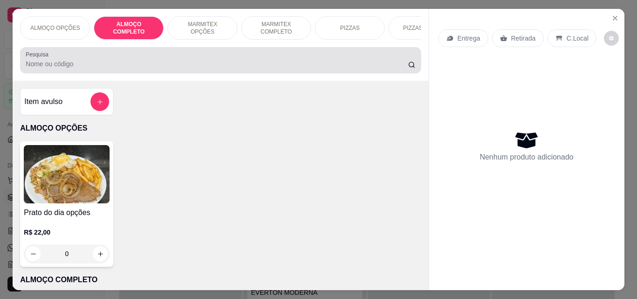
scroll to position [24, 0]
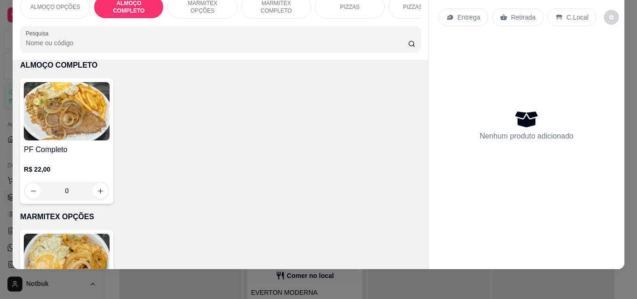
click at [81, 118] on img at bounding box center [67, 111] width 86 height 58
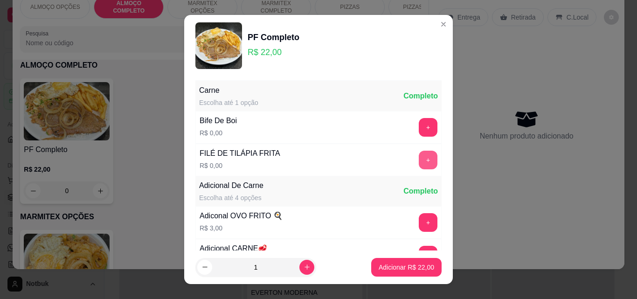
click at [419, 159] on button "+" at bounding box center [428, 160] width 19 height 19
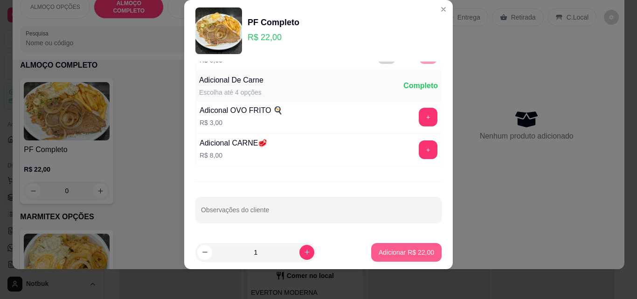
scroll to position [91, 0]
click at [409, 255] on p "Adicionar R$ 22,00" at bounding box center [406, 252] width 55 height 9
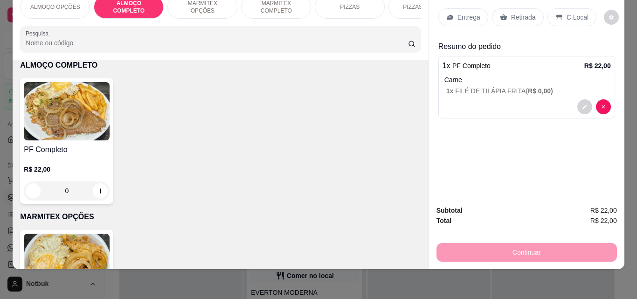
click at [569, 13] on p "C.Local" at bounding box center [578, 17] width 22 height 9
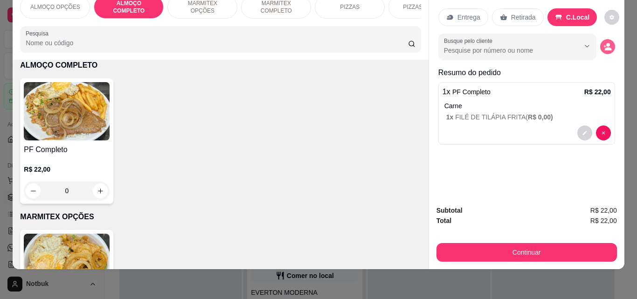
click at [606, 47] on icon "decrease-product-quantity" at bounding box center [607, 48] width 7 height 3
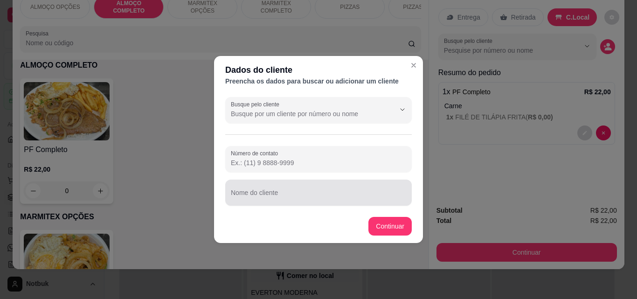
click at [327, 193] on input "Nome do cliente" at bounding box center [318, 196] width 175 height 9
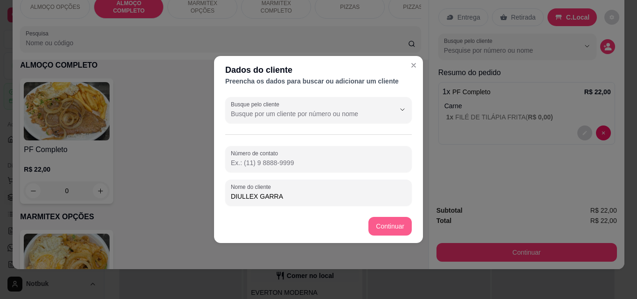
type input "DIULLEX GARRA"
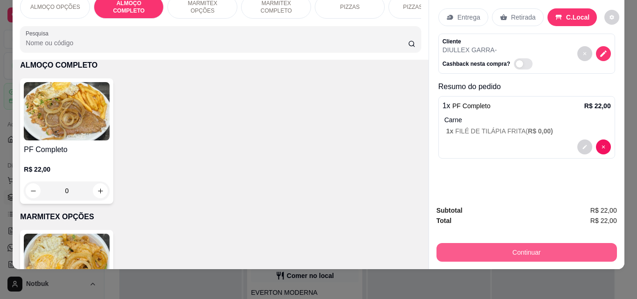
click at [553, 243] on button "Continuar" at bounding box center [527, 252] width 180 height 19
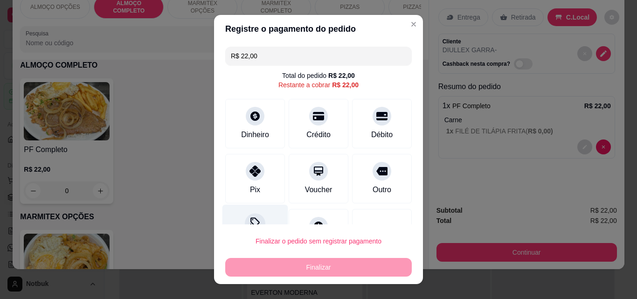
click at [260, 215] on div "Desconto" at bounding box center [255, 232] width 66 height 55
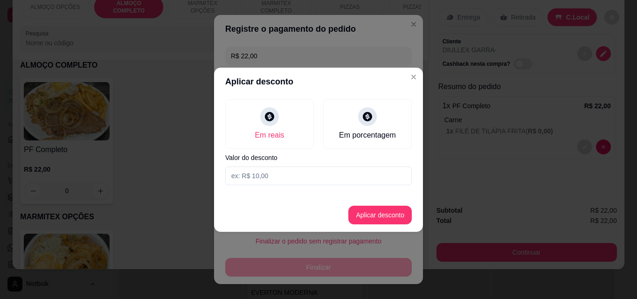
click at [326, 182] on input at bounding box center [318, 175] width 187 height 19
type input "2,00"
click at [388, 218] on button "Aplicar desconto" at bounding box center [379, 215] width 63 height 19
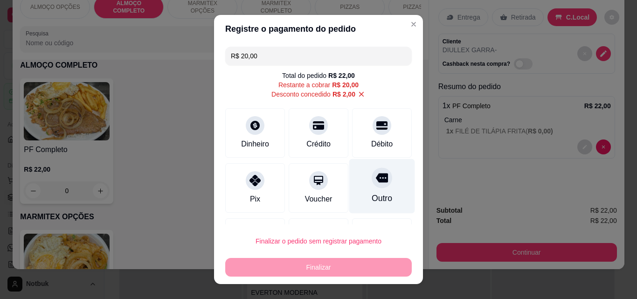
click at [381, 187] on div "Outro" at bounding box center [382, 186] width 66 height 55
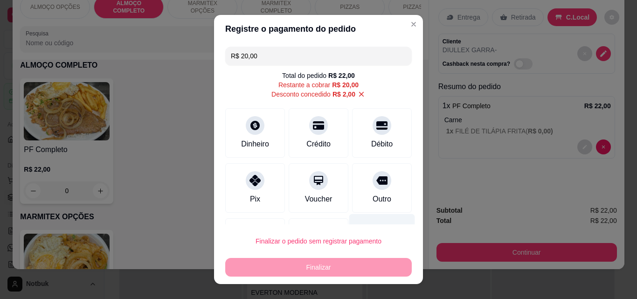
type input "R$ 0,00"
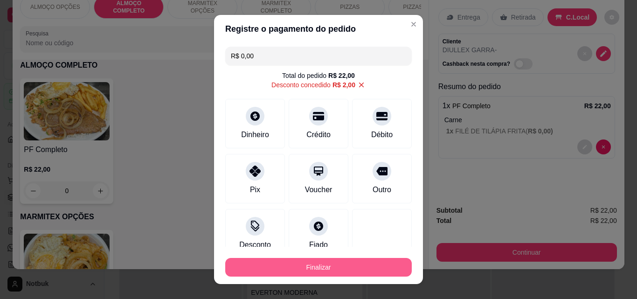
click at [357, 266] on button "Finalizar" at bounding box center [318, 267] width 187 height 19
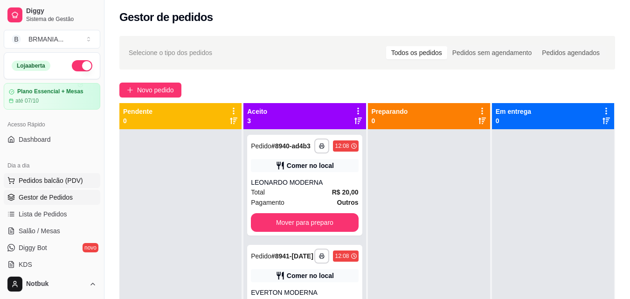
click at [66, 173] on button "Pedidos balcão (PDV)" at bounding box center [52, 180] width 97 height 15
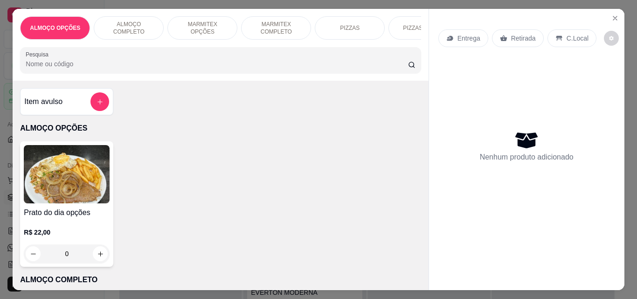
click at [274, 28] on p "MARMITEX COMPLETO" at bounding box center [276, 28] width 54 height 15
click at [125, 47] on div "Pesquisa" at bounding box center [220, 60] width 401 height 26
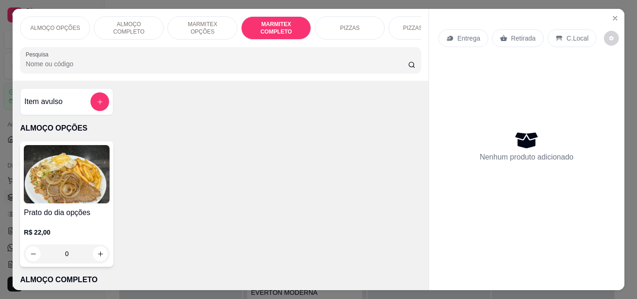
scroll to position [24, 0]
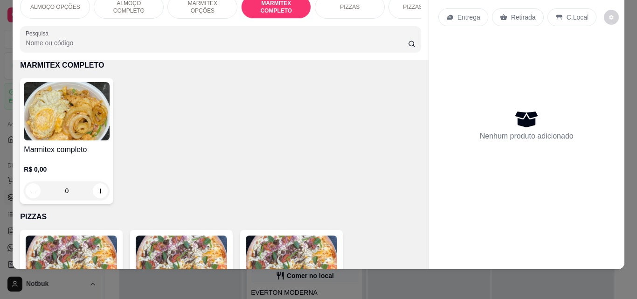
click at [126, 3] on p "ALMOÇO COMPLETO" at bounding box center [129, 7] width 54 height 15
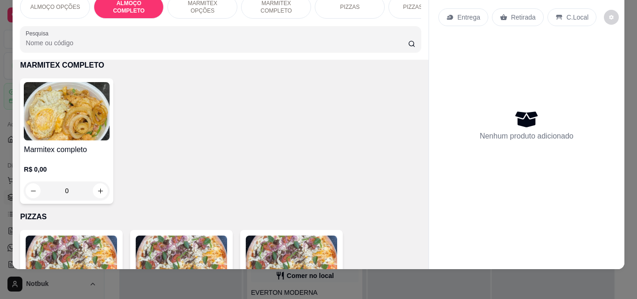
scroll to position [194, 0]
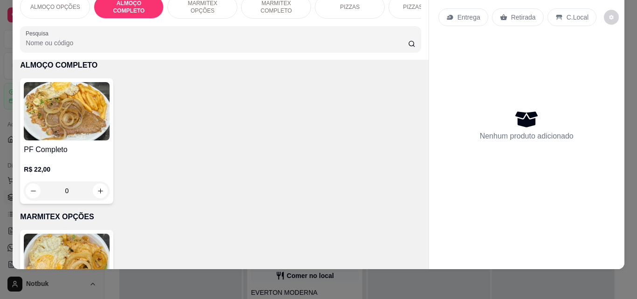
click at [69, 120] on img at bounding box center [67, 111] width 86 height 58
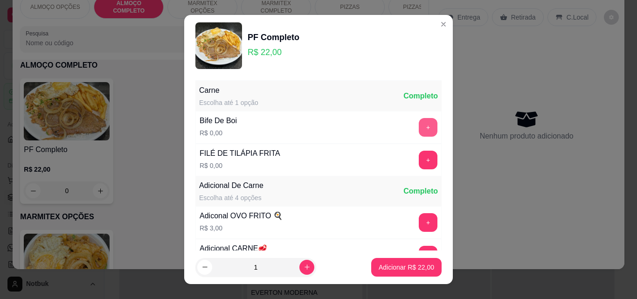
click at [419, 128] on button "+" at bounding box center [428, 127] width 19 height 19
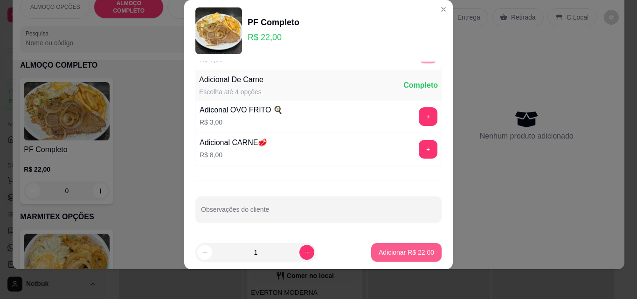
click at [405, 258] on button "Adicionar R$ 22,00" at bounding box center [406, 252] width 70 height 19
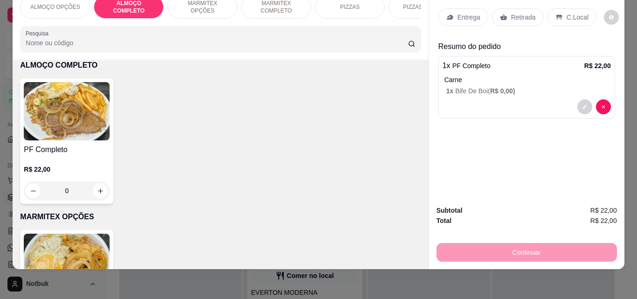
click at [503, 12] on div "Retirada" at bounding box center [518, 17] width 52 height 18
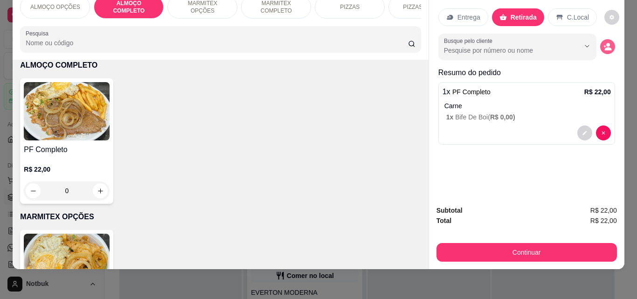
click at [600, 43] on button "decrease-product-quantity" at bounding box center [607, 46] width 15 height 15
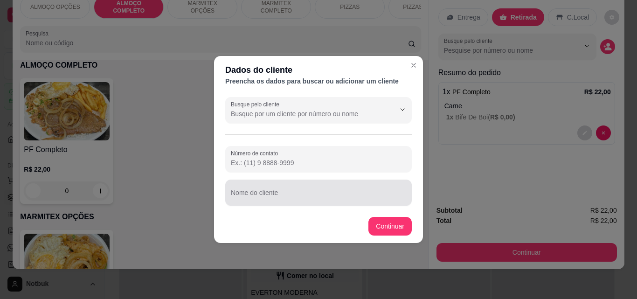
click at [270, 196] on div "Nome do cliente" at bounding box center [318, 193] width 187 height 26
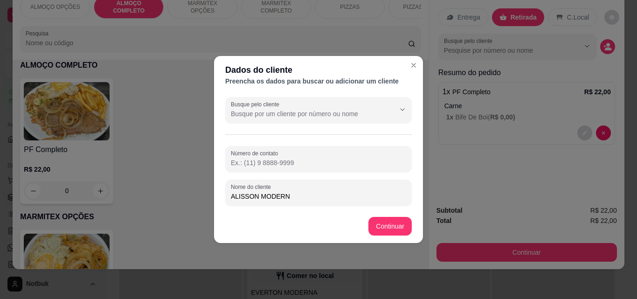
type input "ALISSON MODERNA"
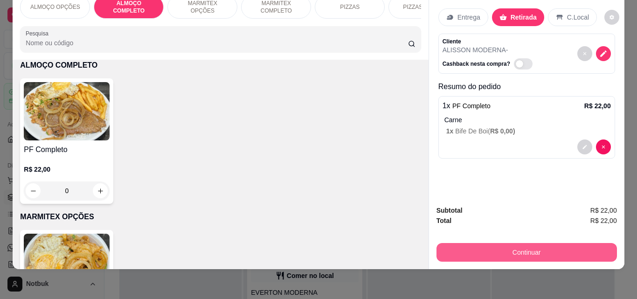
click at [552, 244] on button "Continuar" at bounding box center [527, 252] width 180 height 19
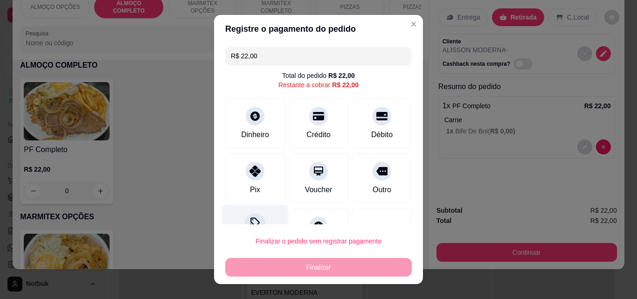
click at [257, 222] on div at bounding box center [255, 223] width 21 height 21
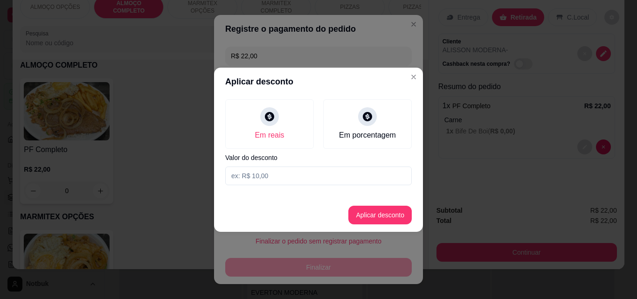
click at [250, 180] on input at bounding box center [318, 175] width 187 height 19
type input "2,00"
click at [364, 215] on button "Aplicar desconto" at bounding box center [380, 215] width 61 height 18
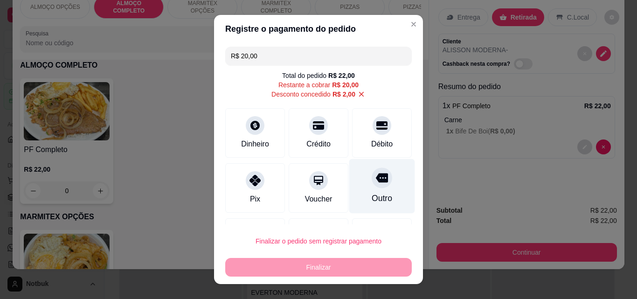
click at [372, 197] on div "Outro" at bounding box center [382, 198] width 21 height 12
type input "R$ 0,00"
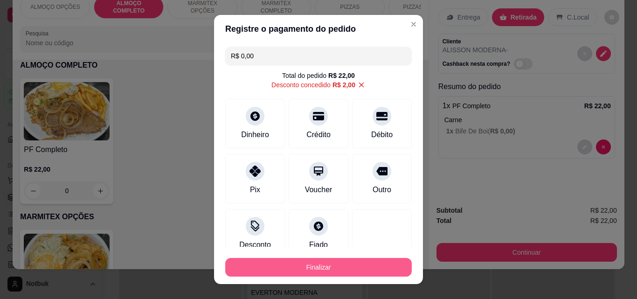
click at [336, 260] on button "Finalizar" at bounding box center [318, 267] width 187 height 19
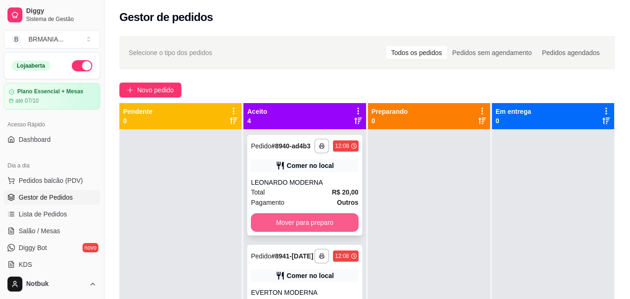
click at [296, 232] on button "Mover para preparo" at bounding box center [304, 222] width 107 height 19
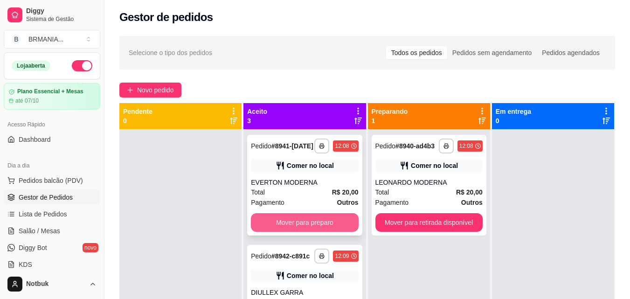
click at [298, 232] on button "Mover para preparo" at bounding box center [304, 222] width 107 height 19
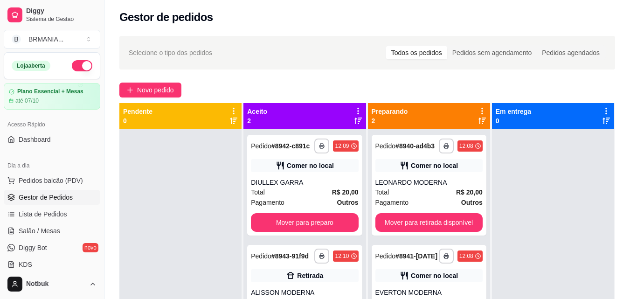
click at [298, 232] on div "**********" at bounding box center [304, 185] width 115 height 101
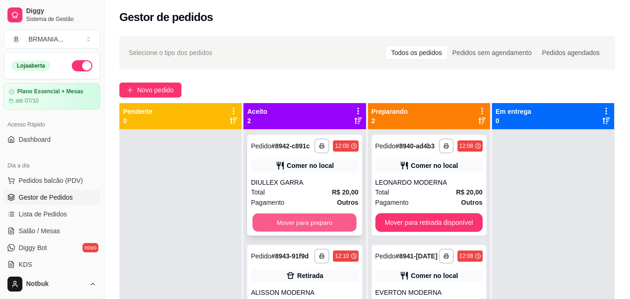
click at [310, 223] on button "Mover para preparo" at bounding box center [305, 223] width 104 height 18
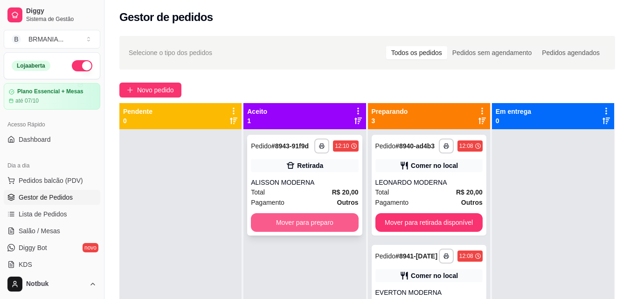
click at [311, 222] on button "Mover para preparo" at bounding box center [304, 222] width 107 height 19
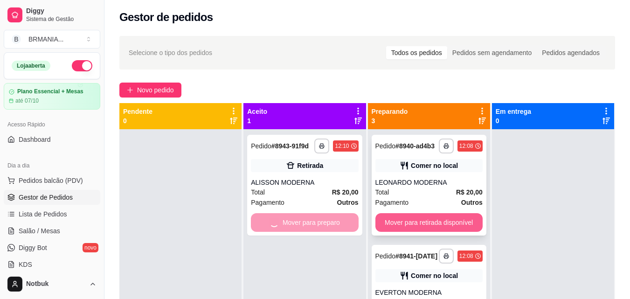
click at [449, 232] on button "Mover para retirada disponível" at bounding box center [428, 222] width 107 height 19
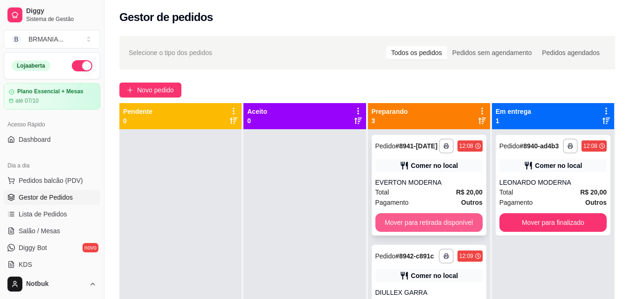
click at [446, 225] on button "Mover para retirada disponível" at bounding box center [428, 222] width 107 height 19
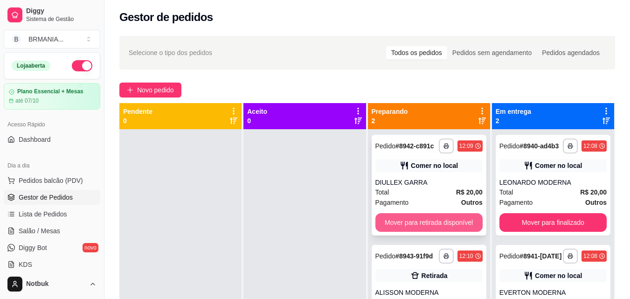
click at [445, 223] on button "Mover para retirada disponível" at bounding box center [428, 222] width 107 height 19
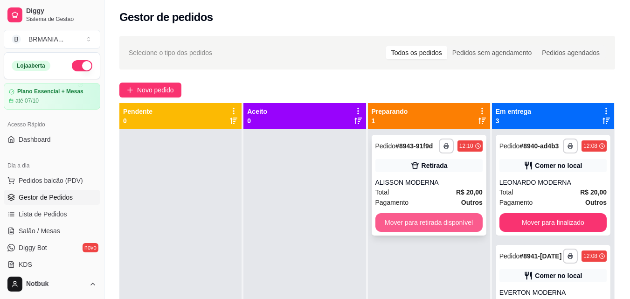
click at [445, 222] on button "Mover para retirada disponível" at bounding box center [428, 222] width 107 height 19
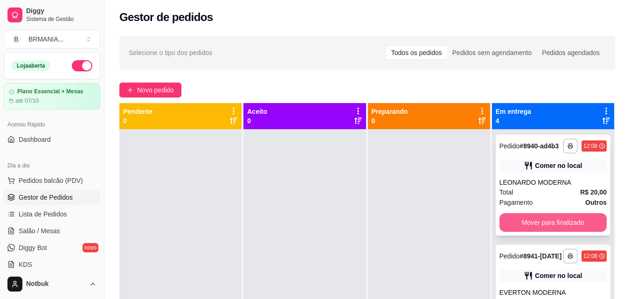
click at [505, 232] on button "Mover para finalizado" at bounding box center [552, 222] width 107 height 19
click at [515, 232] on button "Mover para finalizado" at bounding box center [552, 222] width 107 height 19
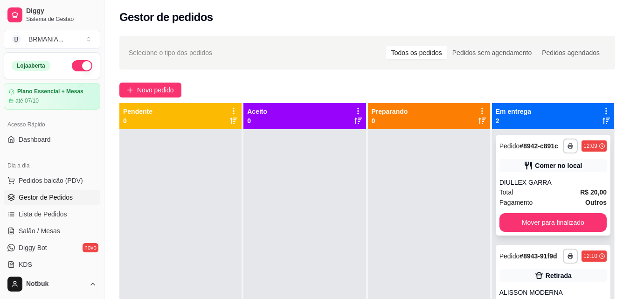
click at [525, 232] on div "**********" at bounding box center [553, 185] width 115 height 101
click at [527, 227] on button "Mover para finalizado" at bounding box center [552, 222] width 107 height 19
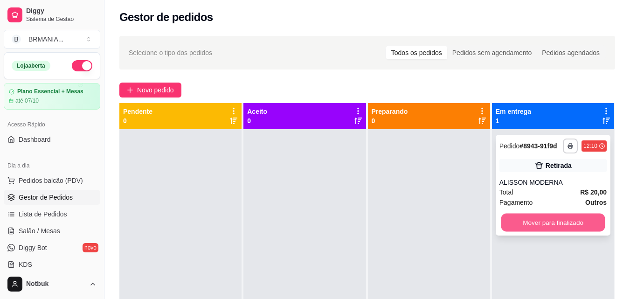
click at [527, 224] on button "Mover para finalizado" at bounding box center [553, 223] width 104 height 18
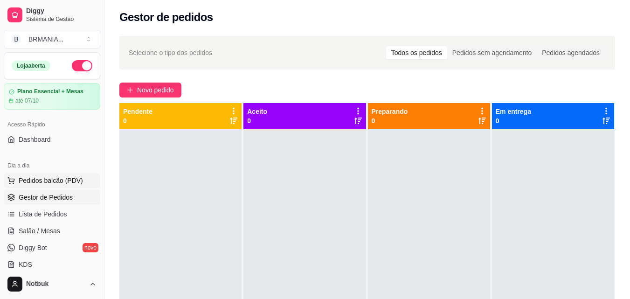
click at [57, 180] on span "Pedidos balcão (PDV)" at bounding box center [51, 180] width 64 height 9
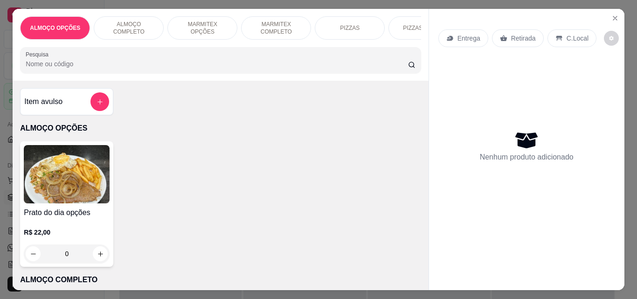
click at [286, 30] on p "MARMITEX COMPLETO" at bounding box center [276, 28] width 54 height 15
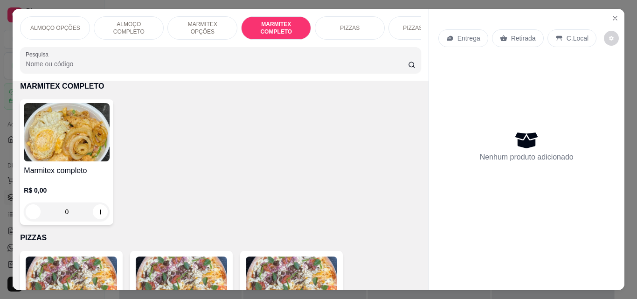
scroll to position [24, 0]
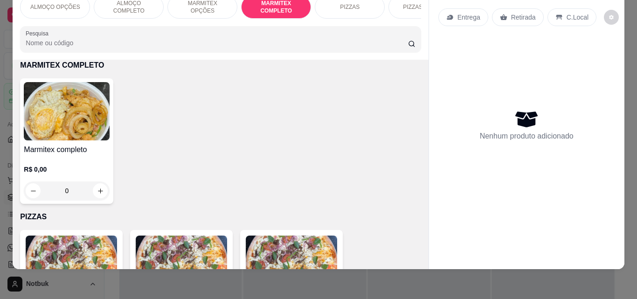
click at [102, 127] on img at bounding box center [67, 111] width 86 height 58
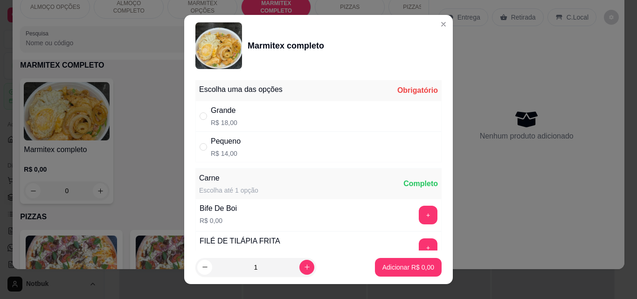
click at [242, 112] on div "Grande R$ 18,00" at bounding box center [318, 116] width 246 height 31
radio input "true"
click at [419, 243] on button "+" at bounding box center [428, 247] width 19 height 19
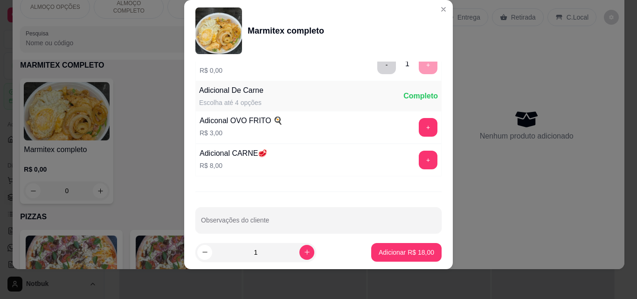
scroll to position [187, 0]
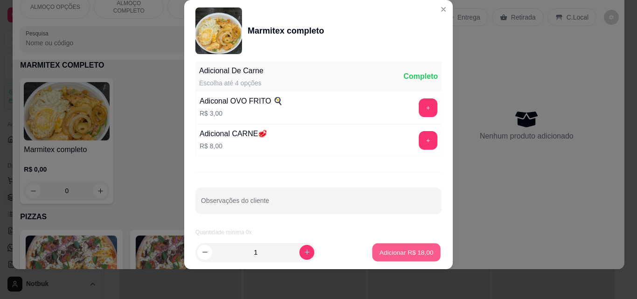
click at [405, 256] on p "Adicionar R$ 18,00" at bounding box center [407, 252] width 54 height 9
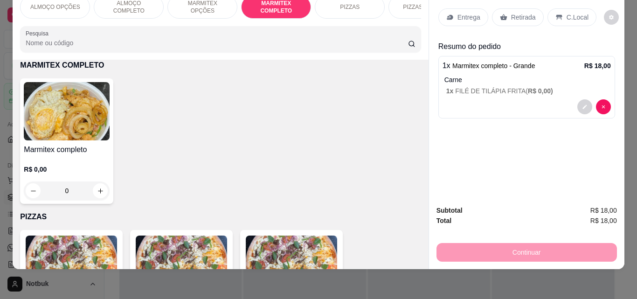
click at [465, 13] on p "Entrega" at bounding box center [468, 17] width 23 height 9
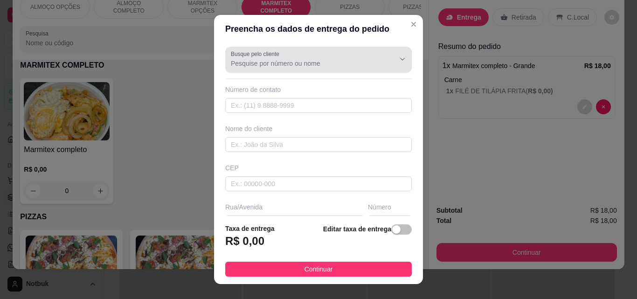
click at [382, 64] on button "Show suggestions" at bounding box center [389, 59] width 15 height 15
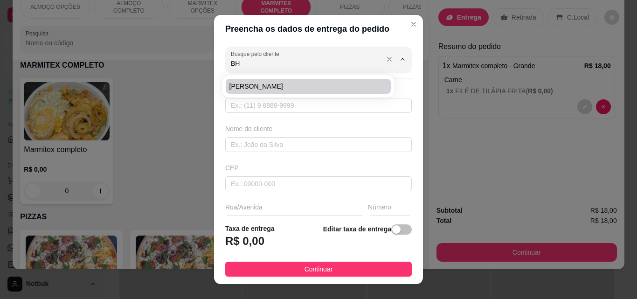
type input "B"
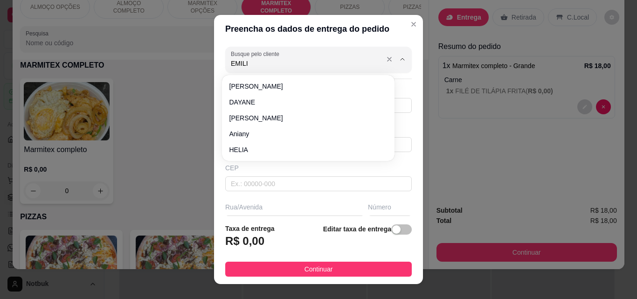
type input "[PERSON_NAME]"
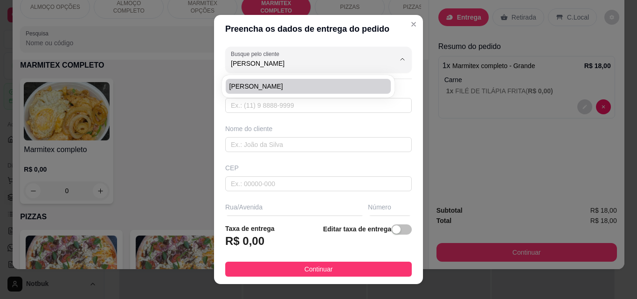
click at [312, 84] on span "[PERSON_NAME]" at bounding box center [303, 86] width 148 height 9
type input "31971158985"
type input "[PERSON_NAME]"
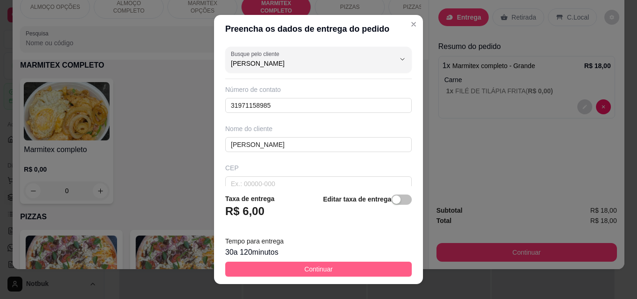
click at [366, 264] on button "Continuar" at bounding box center [318, 269] width 187 height 15
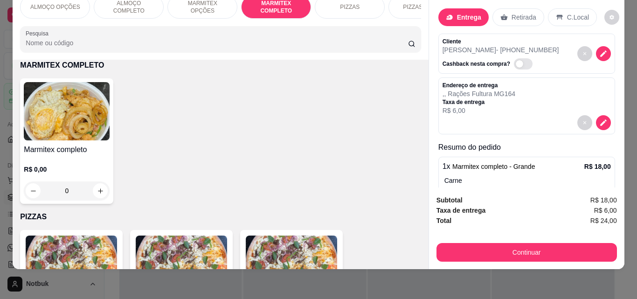
click at [412, 13] on div "ALMOÇO OPÇÕES ALMOÇO COMPLETO MARMITEX OPÇÕES MARMITEX COMPLETO PIZZAS PIZZAS D…" at bounding box center [220, 6] width 401 height 23
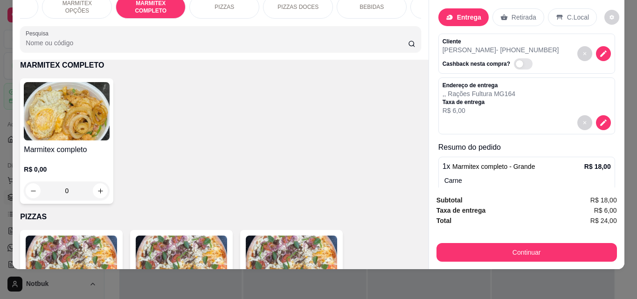
scroll to position [0, 168]
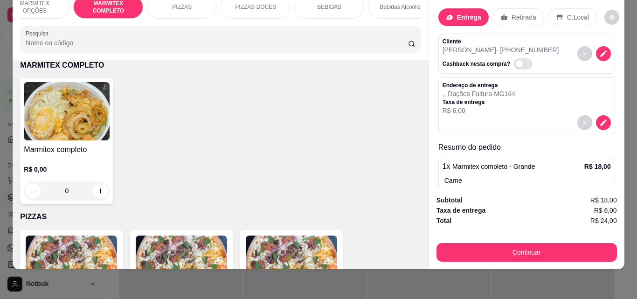
click at [343, 4] on div "BEBIDAS" at bounding box center [329, 6] width 70 height 23
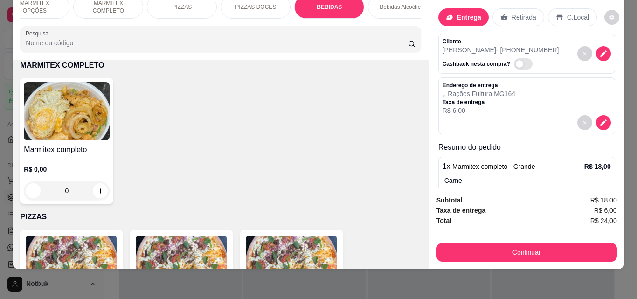
scroll to position [1067, 0]
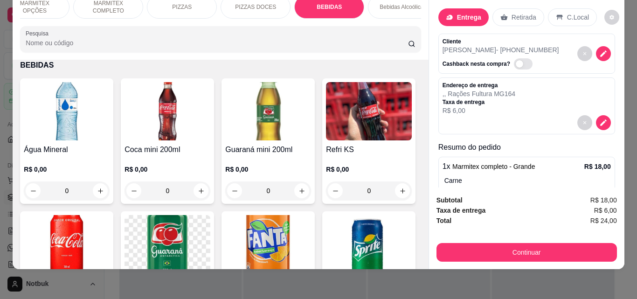
click at [279, 125] on img at bounding box center [268, 111] width 86 height 58
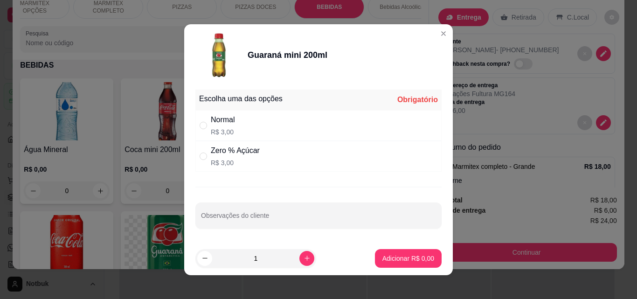
click at [249, 125] on div "Normal R$ 3,00" at bounding box center [318, 125] width 246 height 31
radio input "true"
click at [390, 262] on p "Adicionar R$ 3,00" at bounding box center [408, 258] width 52 height 9
type input "1"
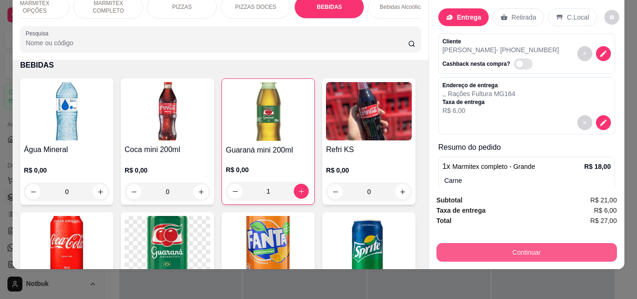
click at [507, 244] on button "Continuar" at bounding box center [527, 252] width 180 height 19
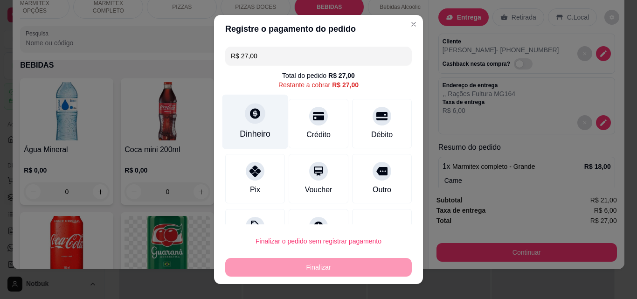
click at [247, 139] on div "Dinheiro" at bounding box center [255, 134] width 31 height 12
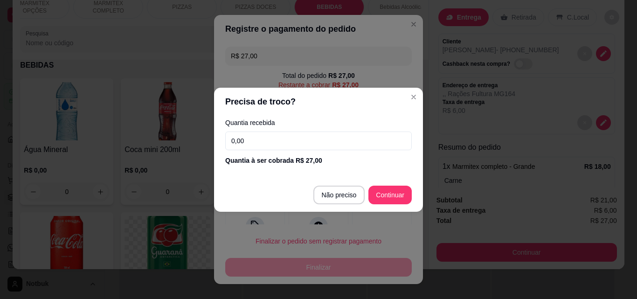
click at [304, 144] on input "0,00" at bounding box center [318, 141] width 187 height 19
type input "R$ 0,00"
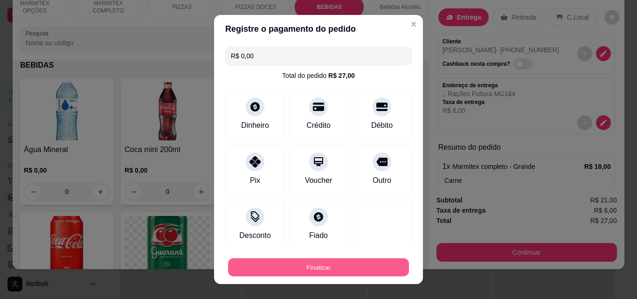
click at [348, 261] on button "Finalizar" at bounding box center [318, 267] width 181 height 18
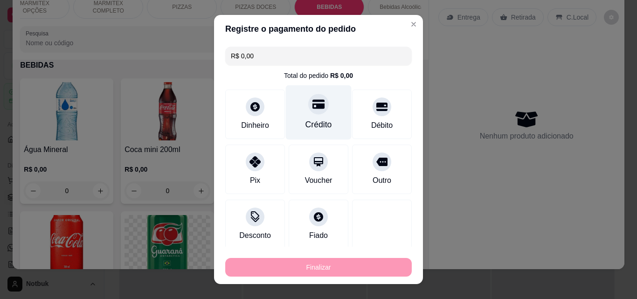
type input "0"
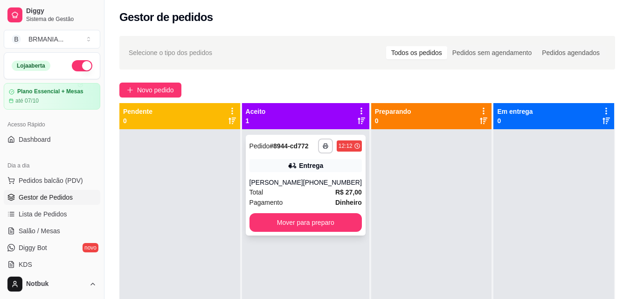
click at [323, 146] on icon "button" at bounding box center [326, 146] width 6 height 6
click at [309, 176] on button "IMPRESSORA" at bounding box center [294, 178] width 68 height 15
click at [323, 147] on icon "button" at bounding box center [326, 146] width 6 height 6
click at [309, 174] on button "IMPRESSORA" at bounding box center [294, 178] width 68 height 15
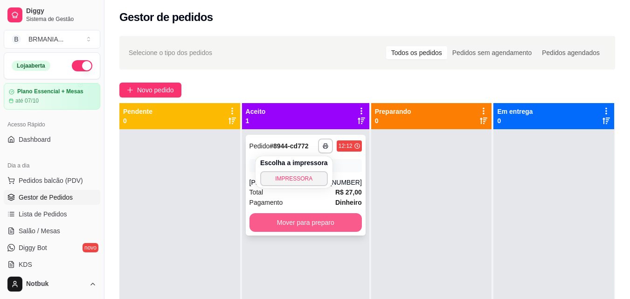
click at [315, 222] on button "Mover para preparo" at bounding box center [305, 222] width 112 height 19
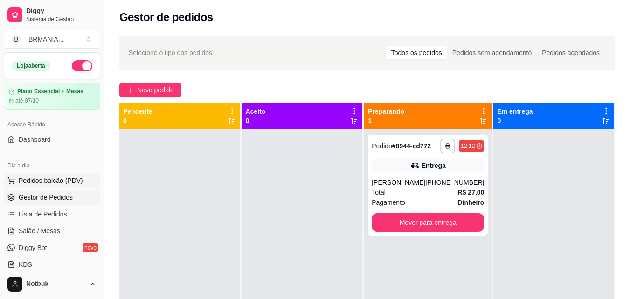
click at [49, 184] on span "Pedidos balcão (PDV)" at bounding box center [51, 180] width 64 height 9
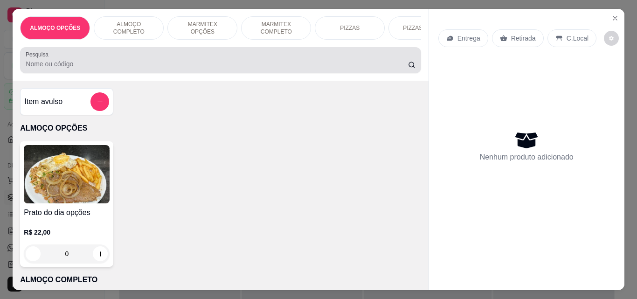
click at [135, 28] on p "ALMOÇO COMPLETO" at bounding box center [129, 28] width 54 height 15
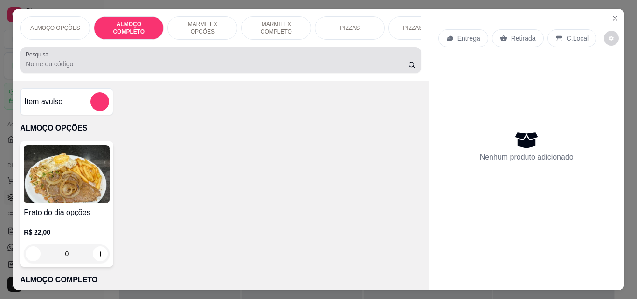
scroll to position [24, 0]
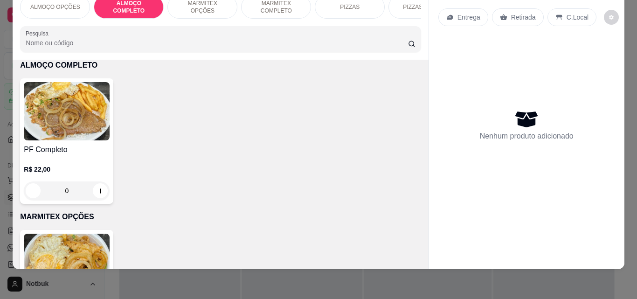
click at [52, 137] on img at bounding box center [67, 111] width 86 height 58
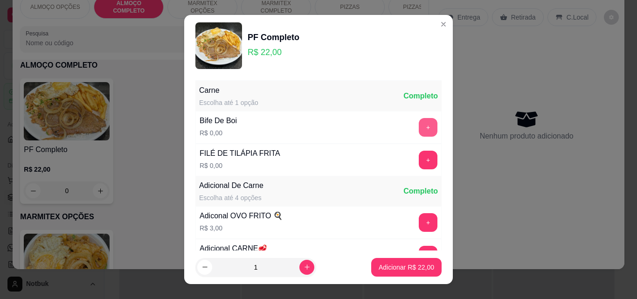
click at [419, 132] on button "+" at bounding box center [428, 127] width 19 height 19
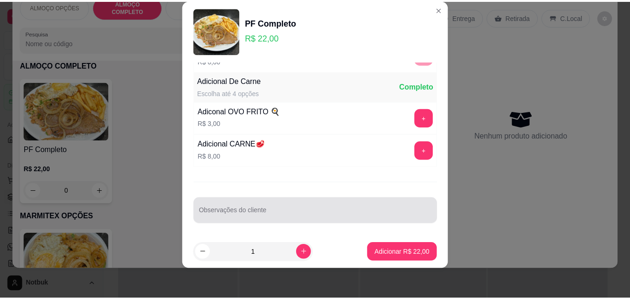
scroll to position [91, 0]
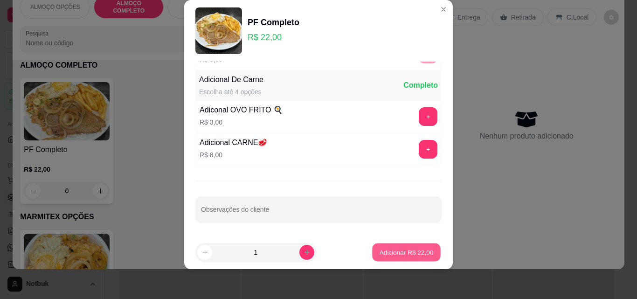
click at [404, 249] on p "Adicionar R$ 22,00" at bounding box center [407, 252] width 54 height 9
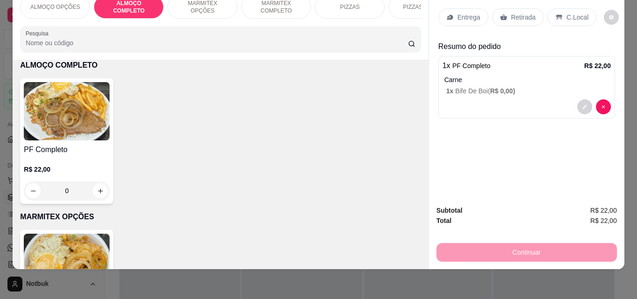
click at [574, 14] on p "C.Local" at bounding box center [578, 17] width 22 height 9
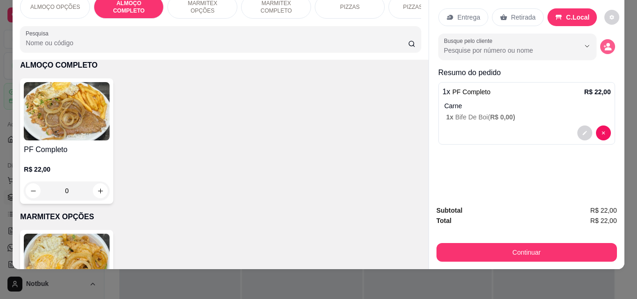
click at [604, 47] on icon "decrease-product-quantity" at bounding box center [607, 48] width 7 height 3
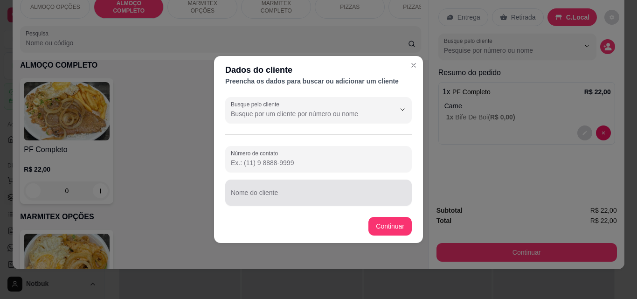
click at [270, 187] on div at bounding box center [318, 192] width 175 height 19
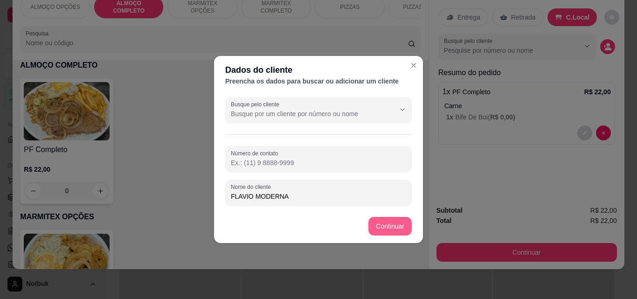
type input "FLAVIO MODERNA"
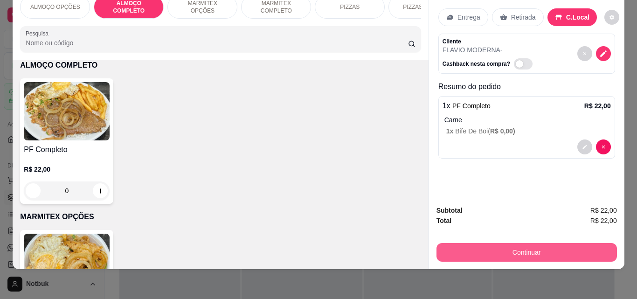
click at [547, 245] on button "Continuar" at bounding box center [527, 252] width 180 height 19
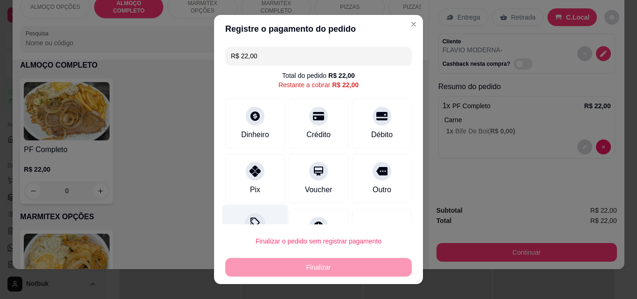
click at [260, 219] on div "Desconto" at bounding box center [255, 232] width 66 height 55
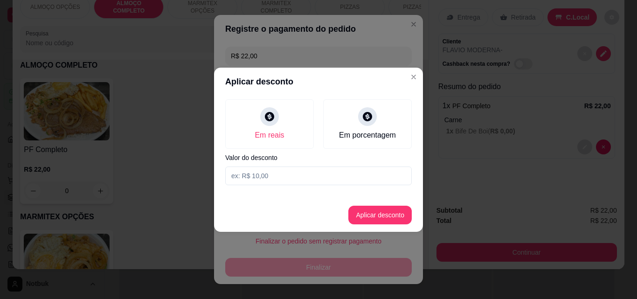
click at [280, 173] on input at bounding box center [318, 175] width 187 height 19
type input "2,00"
click at [399, 216] on button "Aplicar desconto" at bounding box center [380, 215] width 61 height 18
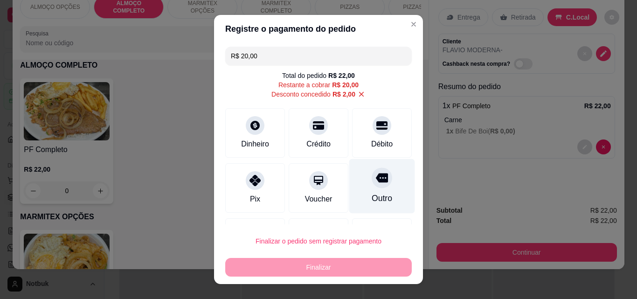
click at [376, 180] on icon at bounding box center [382, 177] width 12 height 9
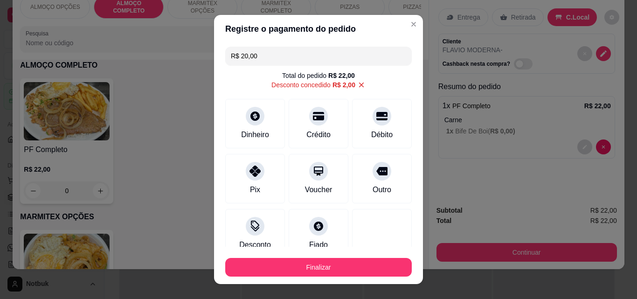
type input "R$ 0,00"
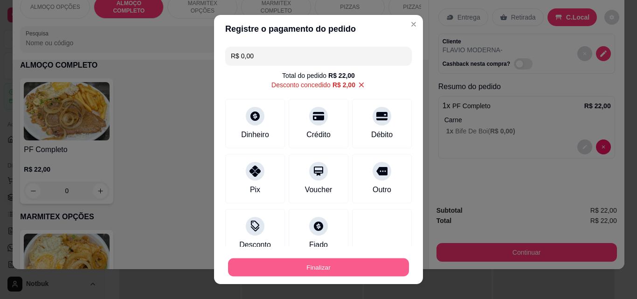
click at [349, 265] on button "Finalizar" at bounding box center [318, 267] width 181 height 18
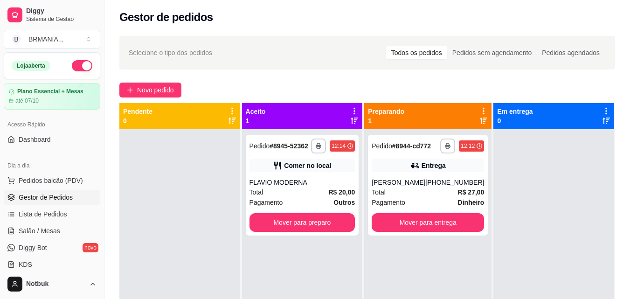
click at [73, 191] on link "Gestor de Pedidos" at bounding box center [52, 197] width 97 height 15
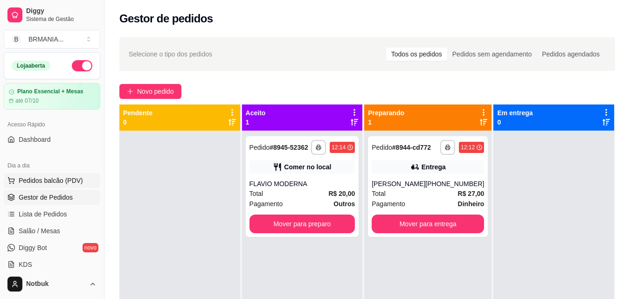
click at [65, 176] on span "Pedidos balcão (PDV)" at bounding box center [51, 180] width 64 height 9
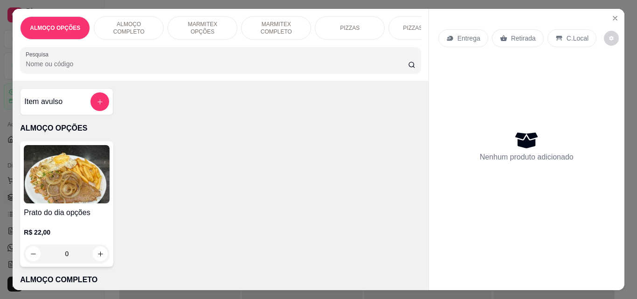
click at [135, 34] on div "ALMOÇO COMPLETO" at bounding box center [129, 27] width 70 height 23
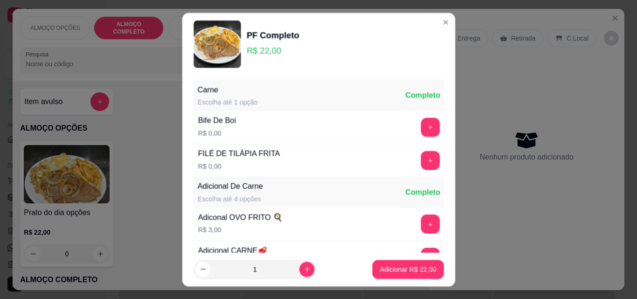
scroll to position [24, 0]
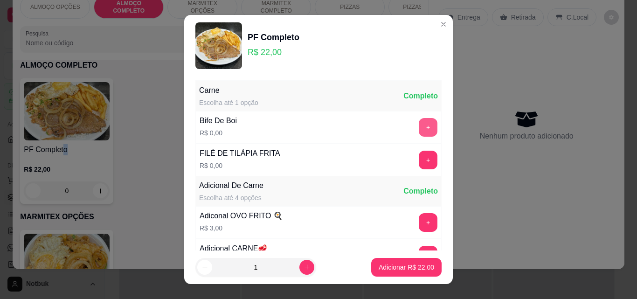
click at [419, 127] on button "+" at bounding box center [428, 127] width 19 height 19
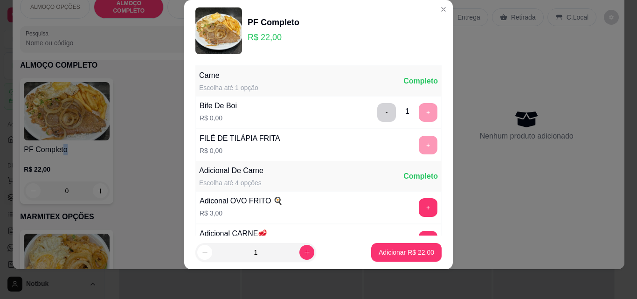
scroll to position [91, 0]
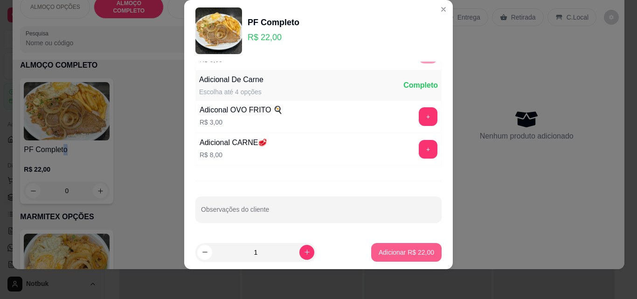
click at [405, 252] on p "Adicionar R$ 22,00" at bounding box center [406, 252] width 55 height 9
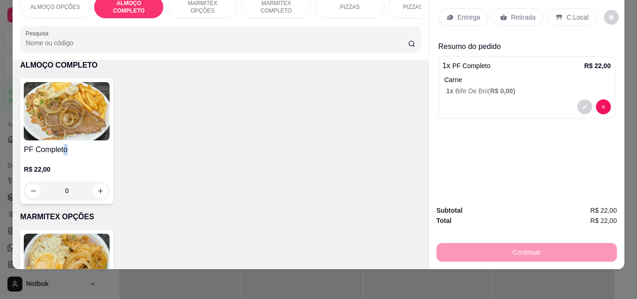
click at [568, 14] on p "C.Local" at bounding box center [578, 17] width 22 height 9
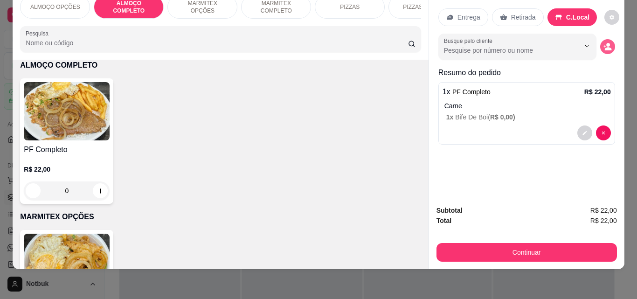
click at [604, 42] on icon "decrease-product-quantity" at bounding box center [607, 46] width 8 height 8
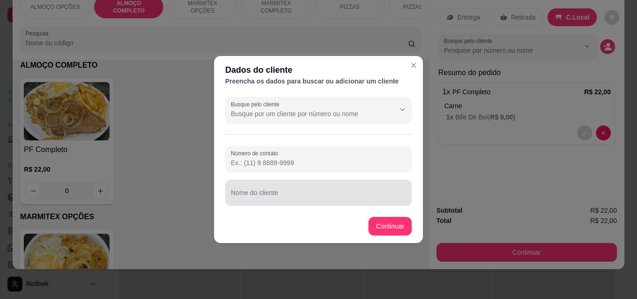
click at [260, 192] on div "Nome do cliente" at bounding box center [318, 193] width 187 height 26
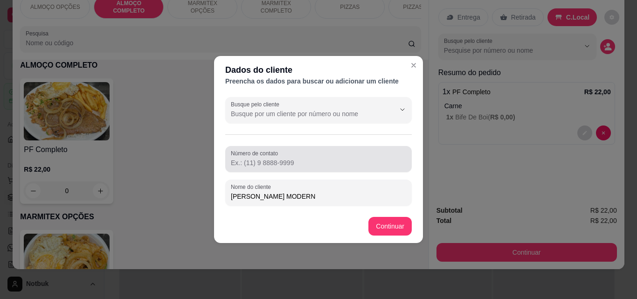
type input "TIM REQUISIÇAO MODERNA"
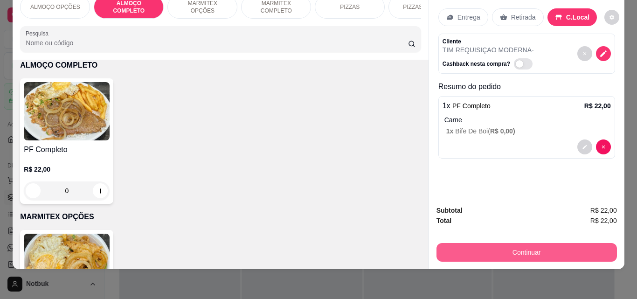
click at [485, 243] on button "Continuar" at bounding box center [527, 252] width 180 height 19
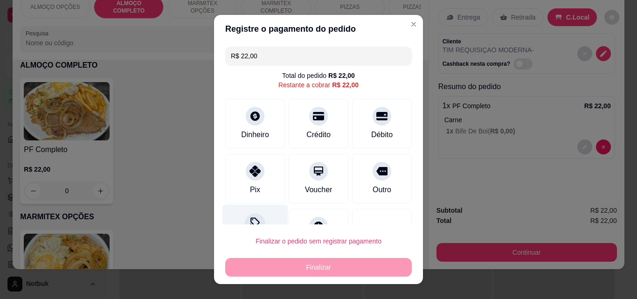
click at [262, 214] on div "Desconto" at bounding box center [255, 232] width 66 height 55
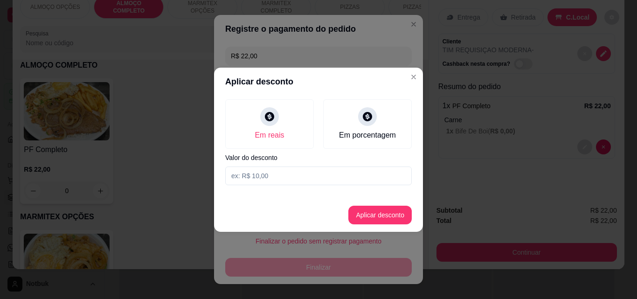
click at [322, 179] on input at bounding box center [318, 175] width 187 height 19
type input "2,00"
click at [364, 215] on button "Aplicar desconto" at bounding box center [379, 215] width 63 height 19
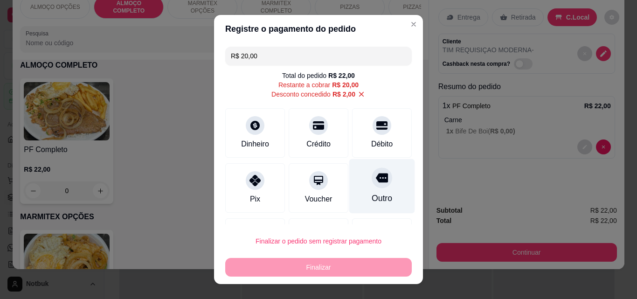
drag, startPoint x: 365, startPoint y: 169, endPoint x: 374, endPoint y: 187, distance: 20.2
click at [372, 169] on div at bounding box center [382, 177] width 21 height 21
type input "R$ 0,00"
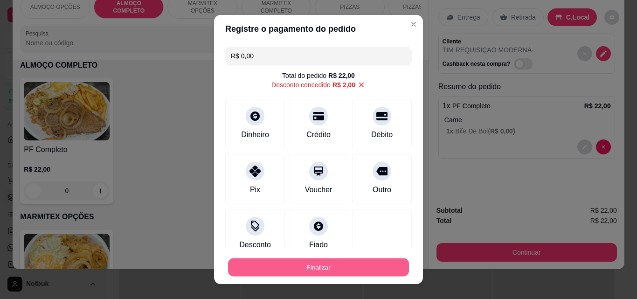
click at [353, 260] on button "Finalizar" at bounding box center [318, 267] width 181 height 18
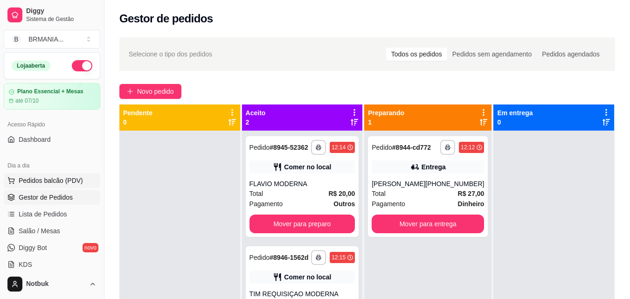
click at [49, 180] on span "Pedidos balcão (PDV)" at bounding box center [51, 180] width 64 height 9
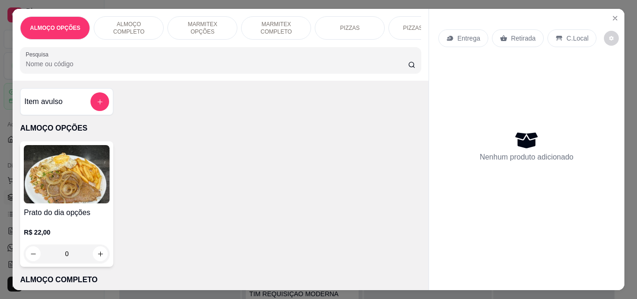
click at [136, 26] on p "ALMOÇO COMPLETO" at bounding box center [129, 28] width 54 height 15
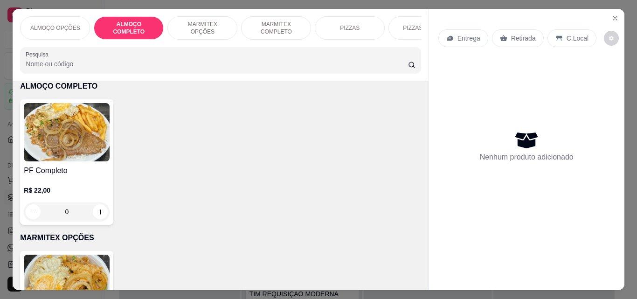
scroll to position [24, 0]
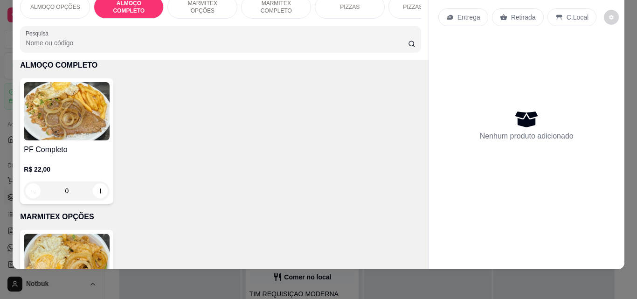
click at [91, 60] on p "ALMOÇO COMPLETO" at bounding box center [220, 65] width 401 height 11
click at [75, 111] on img at bounding box center [67, 111] width 86 height 58
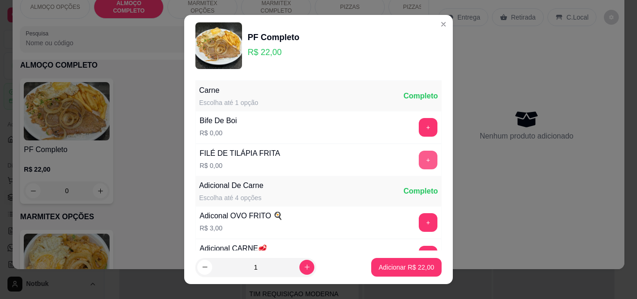
click at [419, 162] on button "+" at bounding box center [428, 160] width 19 height 19
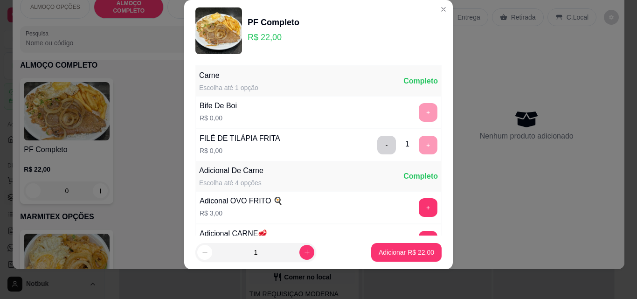
scroll to position [91, 0]
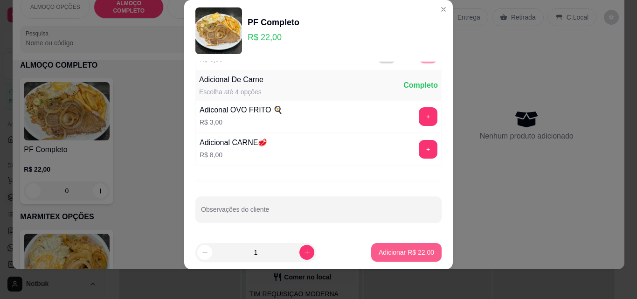
click at [399, 254] on p "Adicionar R$ 22,00" at bounding box center [406, 252] width 55 height 9
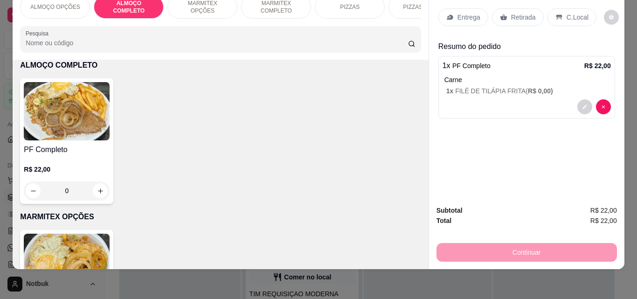
click at [568, 13] on p "C.Local" at bounding box center [578, 17] width 22 height 9
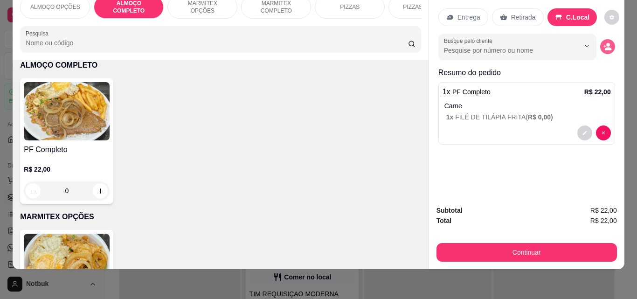
click at [603, 42] on icon "decrease-product-quantity" at bounding box center [607, 46] width 8 height 8
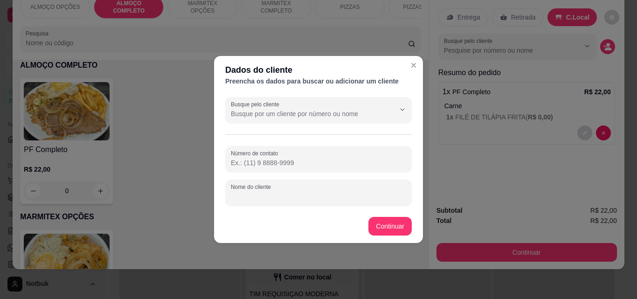
click at [305, 192] on input "Nome do cliente" at bounding box center [318, 196] width 175 height 9
type input "JOAO LUIZ RVZ MODERNA"
click at [350, 214] on section "Dados do cliente Preencha os dados para buscar ou adicionar um cliente Busque p…" at bounding box center [318, 149] width 209 height 187
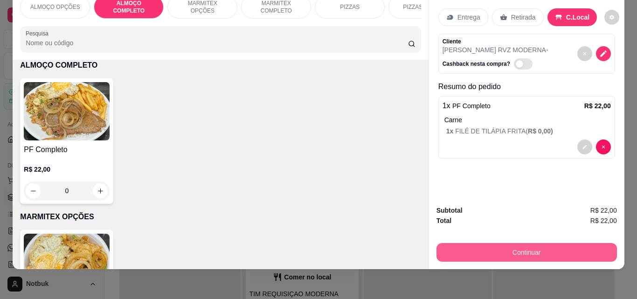
click at [483, 246] on button "Continuar" at bounding box center [527, 252] width 180 height 19
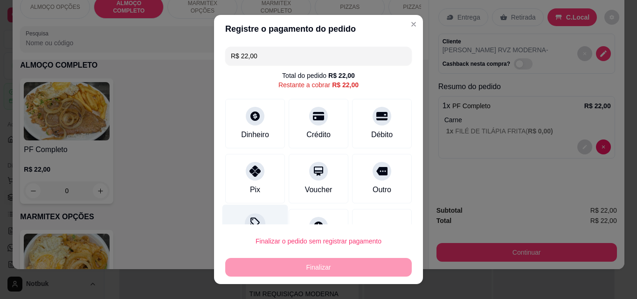
click at [249, 218] on icon at bounding box center [255, 223] width 12 height 12
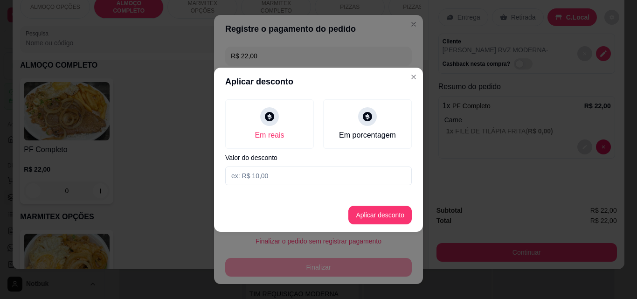
click at [251, 179] on input at bounding box center [318, 175] width 187 height 19
type input "2,00"
click at [373, 211] on button "Aplicar desconto" at bounding box center [380, 215] width 61 height 18
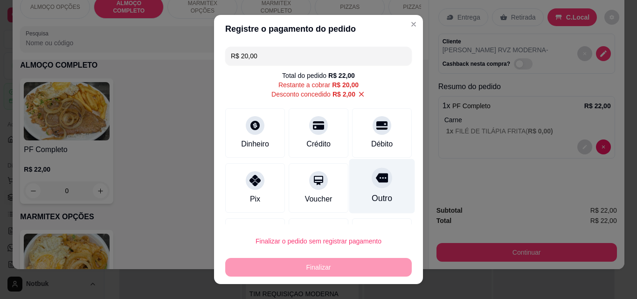
click at [376, 175] on icon at bounding box center [382, 177] width 12 height 9
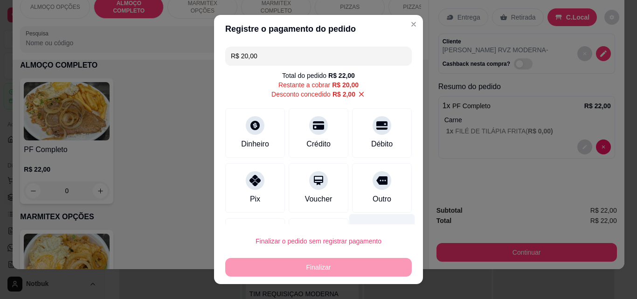
type input "R$ 0,00"
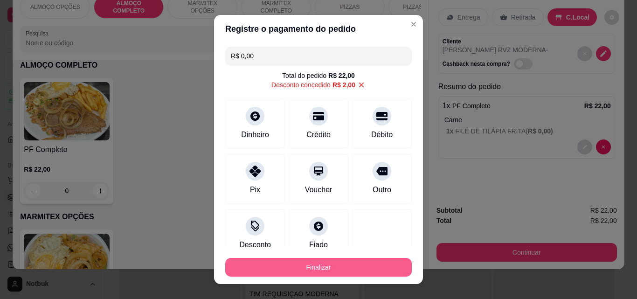
click at [330, 268] on button "Finalizar" at bounding box center [318, 267] width 187 height 19
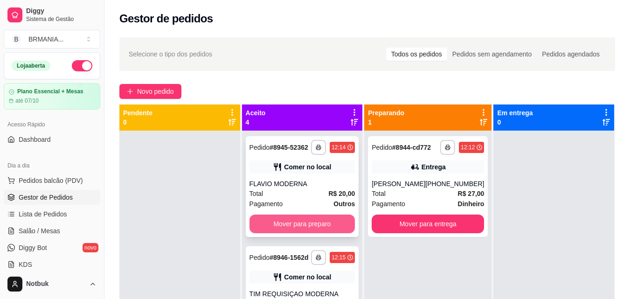
click at [314, 233] on button "Mover para preparo" at bounding box center [302, 224] width 106 height 19
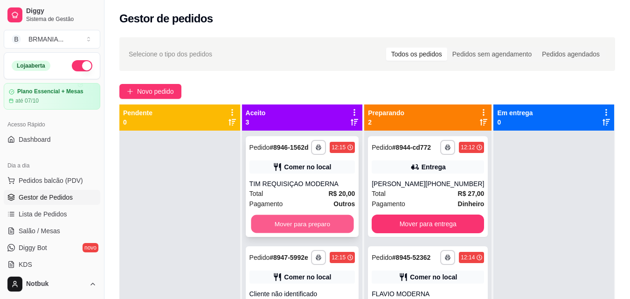
click at [316, 232] on button "Mover para preparo" at bounding box center [302, 224] width 103 height 18
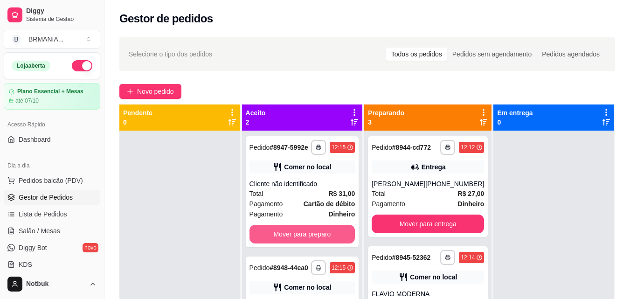
click at [316, 232] on button "Mover para preparo" at bounding box center [302, 234] width 106 height 19
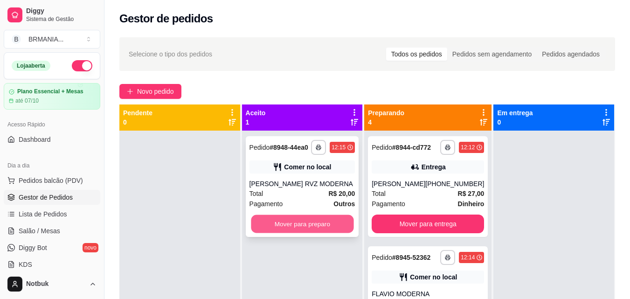
click at [312, 225] on button "Mover para preparo" at bounding box center [302, 224] width 103 height 18
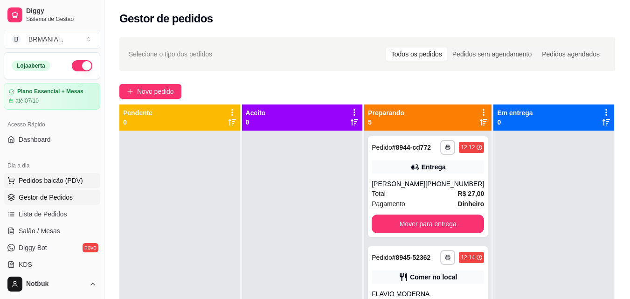
click at [35, 178] on span "Pedidos balcão (PDV)" at bounding box center [51, 180] width 64 height 9
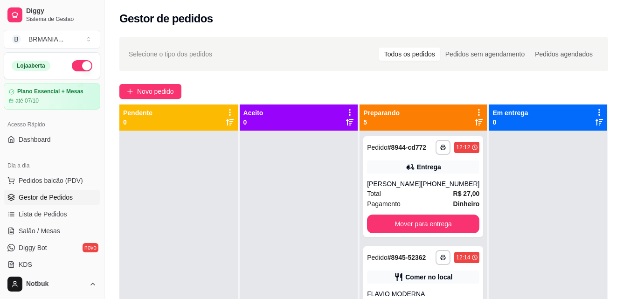
click at [116, 28] on div "ALMOÇO COMPLETO" at bounding box center [129, 27] width 70 height 23
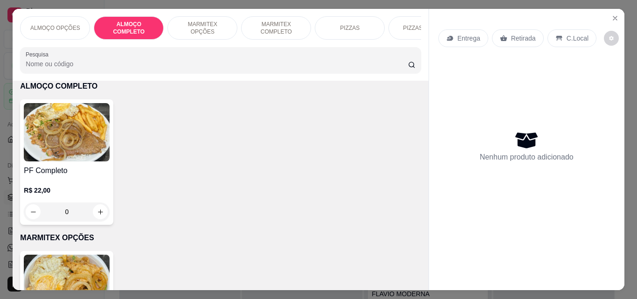
scroll to position [24, 0]
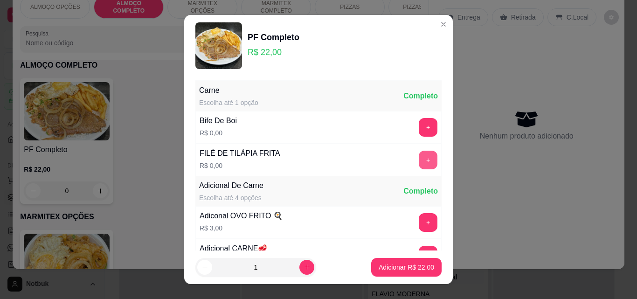
click at [419, 162] on button "+" at bounding box center [428, 160] width 19 height 19
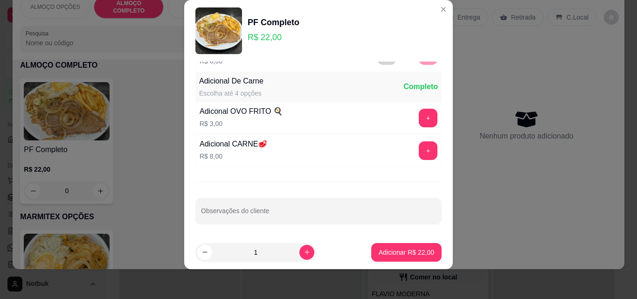
scroll to position [91, 0]
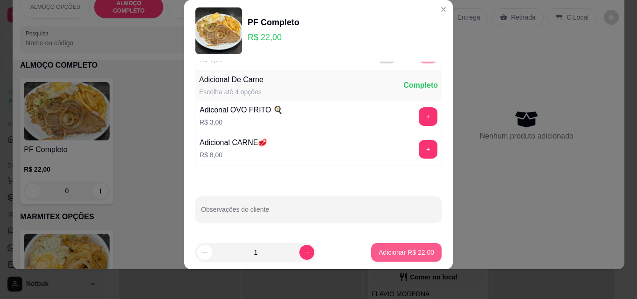
click at [395, 249] on p "Adicionar R$ 22,00" at bounding box center [406, 252] width 55 height 9
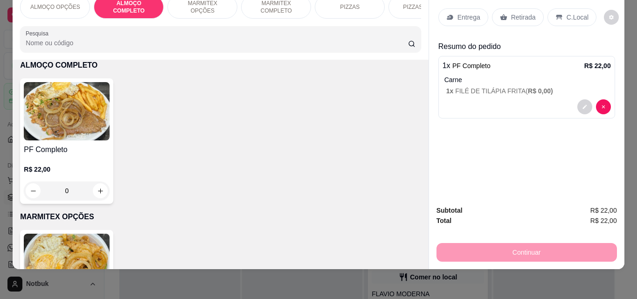
click at [567, 13] on p "C.Local" at bounding box center [578, 17] width 22 height 9
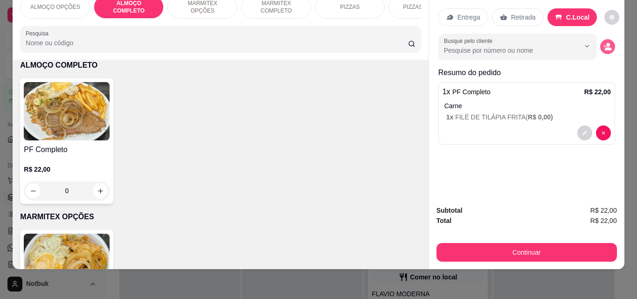
click at [600, 39] on button "decrease-product-quantity" at bounding box center [607, 46] width 15 height 15
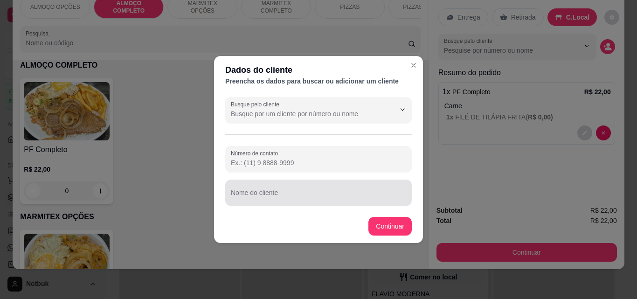
click at [244, 200] on input "Nome do cliente" at bounding box center [318, 196] width 175 height 9
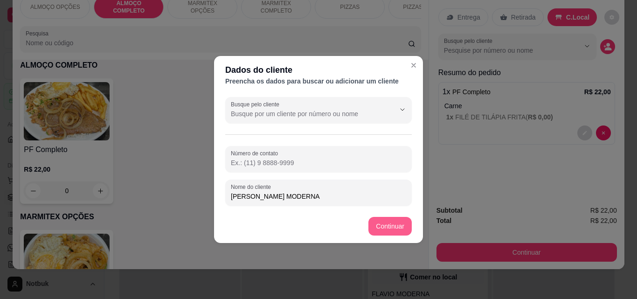
type input "ALEXANDRE REQUISIÇAO MODERNA"
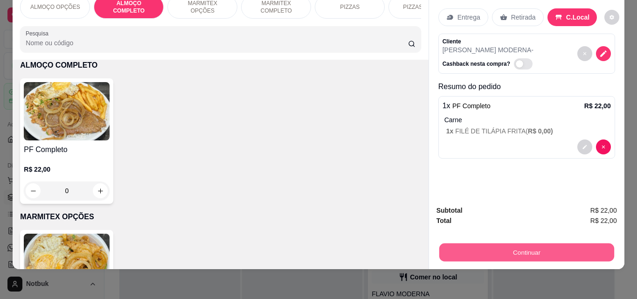
click at [483, 244] on button "Continuar" at bounding box center [526, 252] width 175 height 18
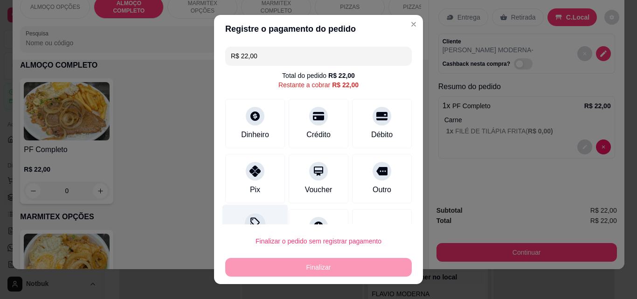
click at [251, 215] on div at bounding box center [255, 223] width 21 height 21
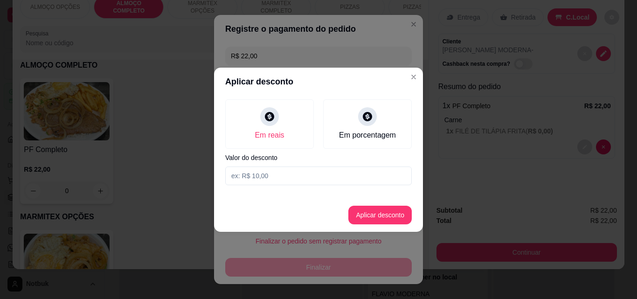
click at [255, 181] on input at bounding box center [318, 175] width 187 height 19
type input "2,00"
click at [371, 213] on button "Aplicar desconto" at bounding box center [379, 215] width 63 height 19
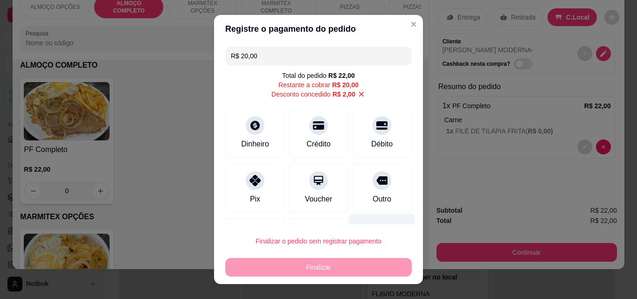
drag, startPoint x: 377, startPoint y: 197, endPoint x: 378, endPoint y: 222, distance: 24.3
click at [377, 196] on div "Outro" at bounding box center [382, 199] width 19 height 11
type input "R$ 0,00"
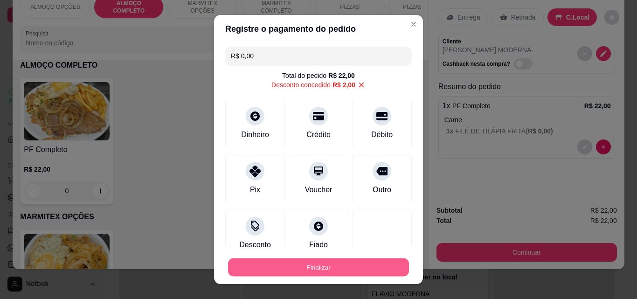
click at [374, 265] on button "Finalizar" at bounding box center [318, 267] width 181 height 18
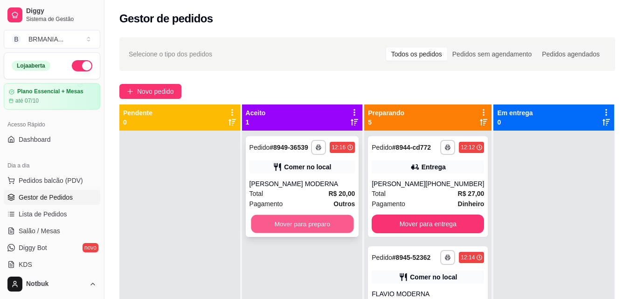
click at [312, 233] on button "Mover para preparo" at bounding box center [302, 224] width 103 height 18
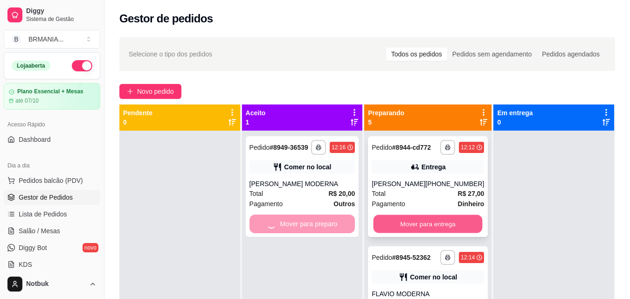
click at [425, 233] on button "Mover para entrega" at bounding box center [428, 224] width 109 height 18
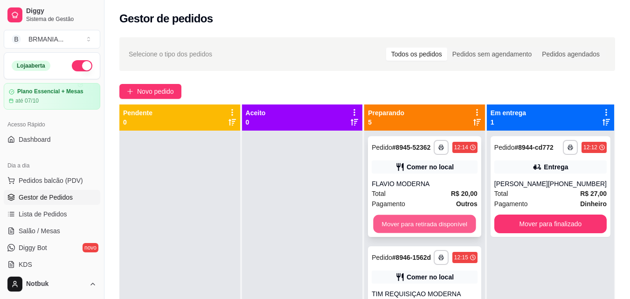
click at [445, 228] on button "Mover para retirada disponível" at bounding box center [425, 224] width 103 height 18
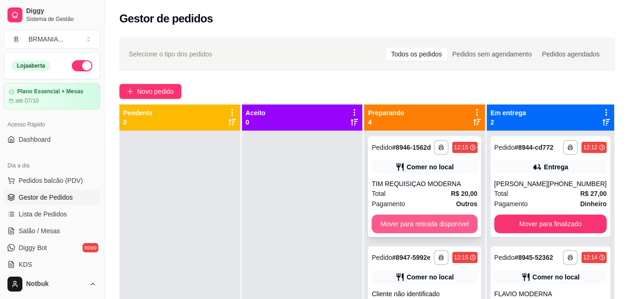
click at [431, 230] on button "Mover para retirada disponível" at bounding box center [425, 224] width 106 height 19
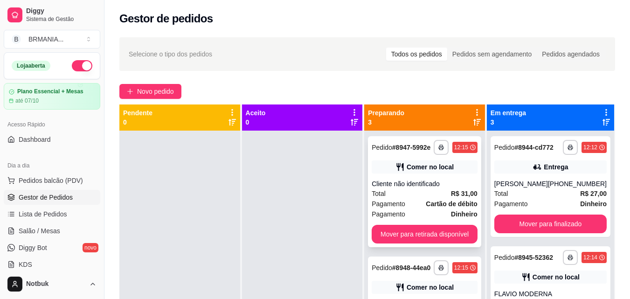
click at [430, 188] on div "Cliente não identificado" at bounding box center [425, 183] width 106 height 9
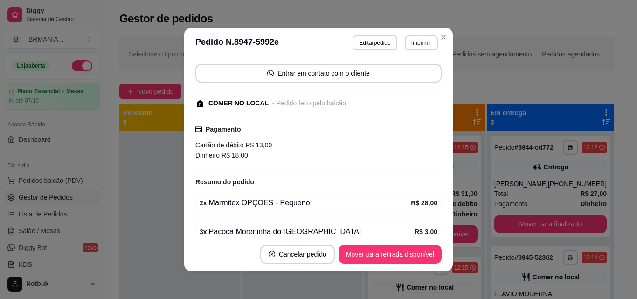
scroll to position [108, 0]
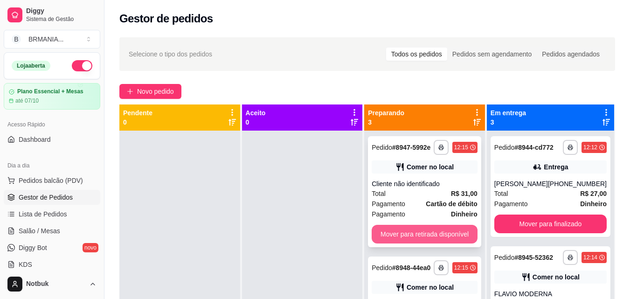
click at [430, 241] on button "Mover para retirada disponível" at bounding box center [425, 234] width 106 height 19
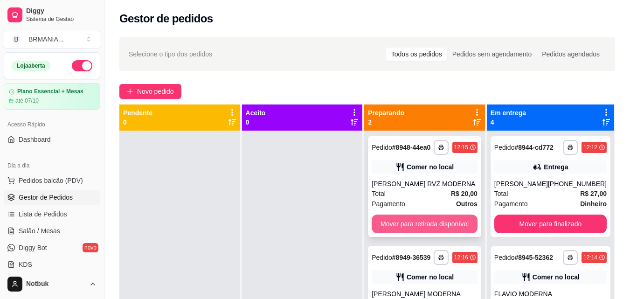
click at [435, 221] on button "Mover para retirada disponível" at bounding box center [425, 224] width 106 height 19
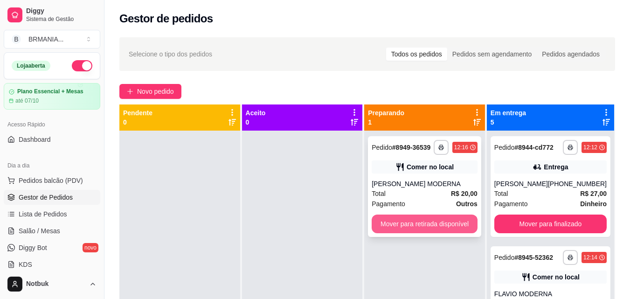
click at [443, 226] on button "Mover para retirada disponível" at bounding box center [425, 224] width 106 height 19
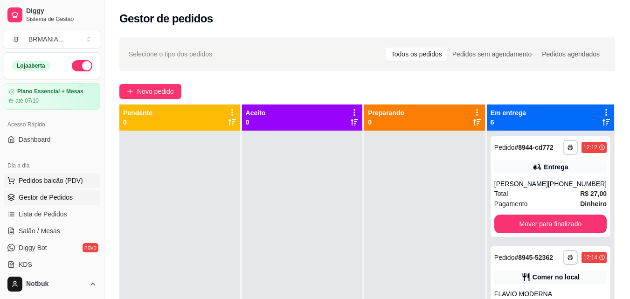
click at [47, 182] on span "Pedidos balcão (PDV)" at bounding box center [51, 180] width 64 height 9
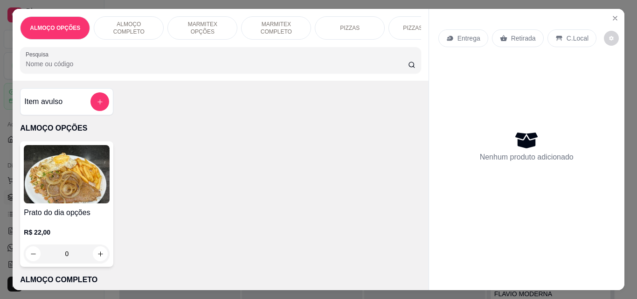
click at [143, 25] on p "ALMOÇO COMPLETO" at bounding box center [129, 28] width 54 height 15
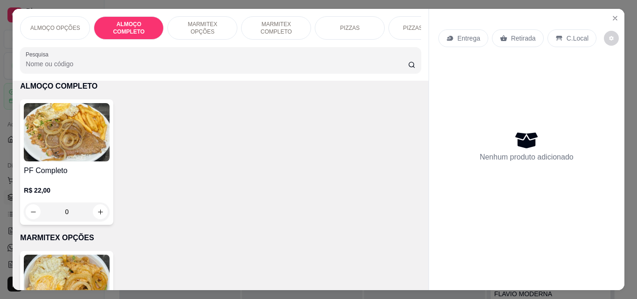
scroll to position [24, 0]
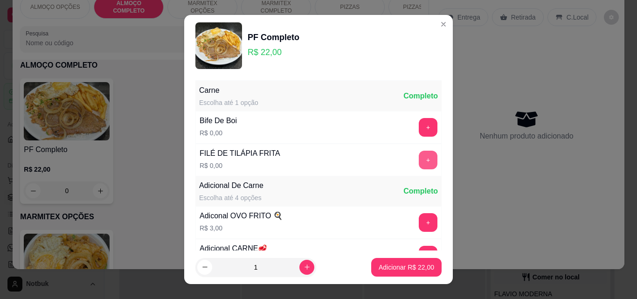
click at [419, 158] on button "+" at bounding box center [428, 160] width 19 height 19
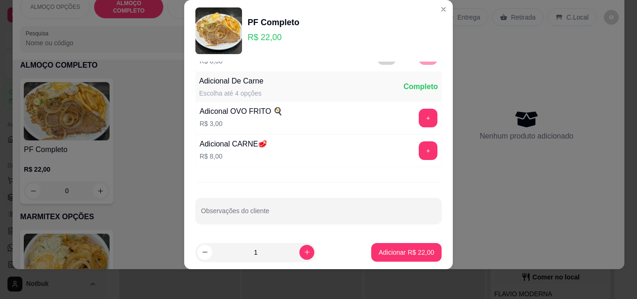
scroll to position [91, 0]
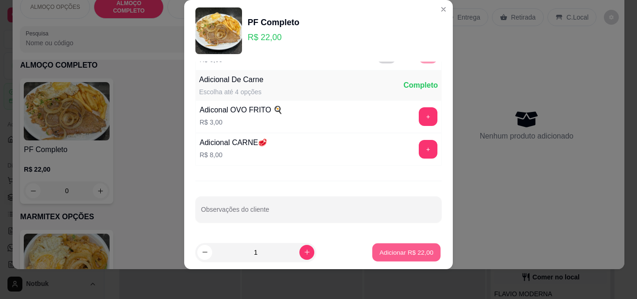
click at [410, 245] on button "Adicionar R$ 22,00" at bounding box center [406, 252] width 69 height 18
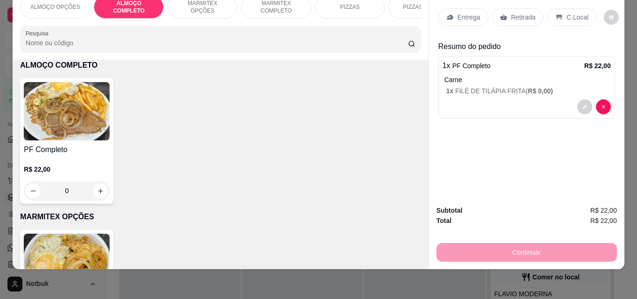
click at [571, 13] on p "C.Local" at bounding box center [578, 17] width 22 height 9
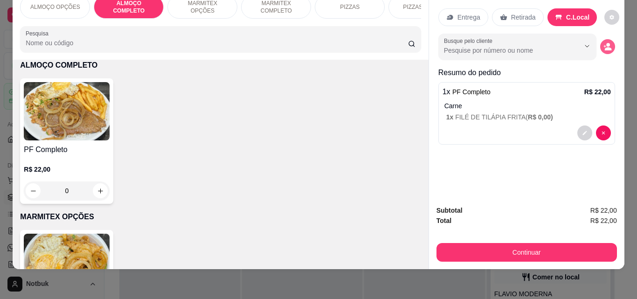
click at [603, 39] on button "decrease-product-quantity" at bounding box center [607, 46] width 15 height 15
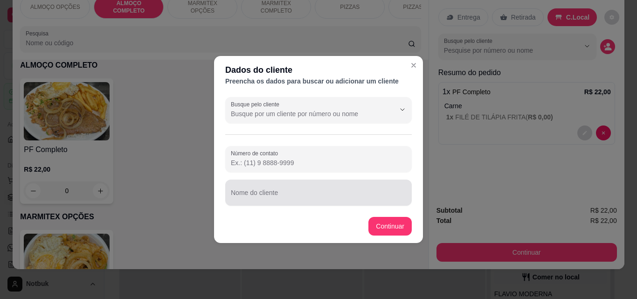
click at [263, 195] on input "Nome do cliente" at bounding box center [318, 196] width 175 height 9
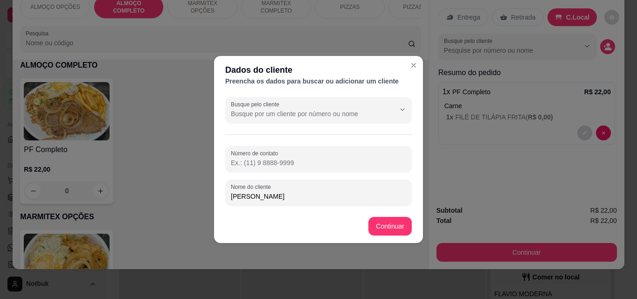
type input "LUCAO GARRA"
drag, startPoint x: 265, startPoint y: 193, endPoint x: 197, endPoint y: 188, distance: 68.2
click at [402, 228] on div "Item avulso ALMOÇO OPÇÕES Prato do dia opções R$ 22,00 0 ALMOÇO COMPLETO PF Com…" at bounding box center [221, 164] width 416 height 209
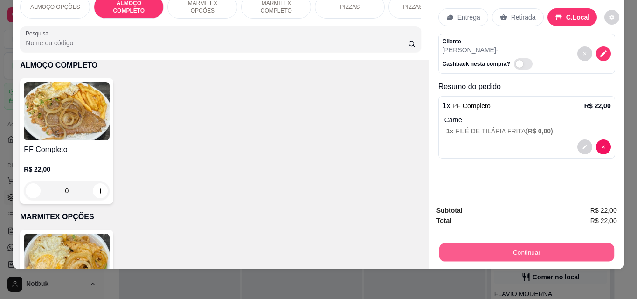
click at [490, 243] on button "Continuar" at bounding box center [526, 252] width 175 height 18
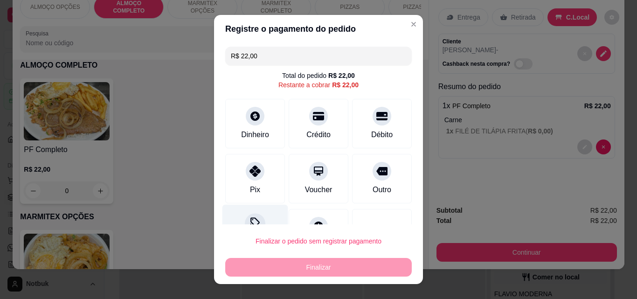
click at [259, 218] on div "Desconto" at bounding box center [255, 232] width 66 height 55
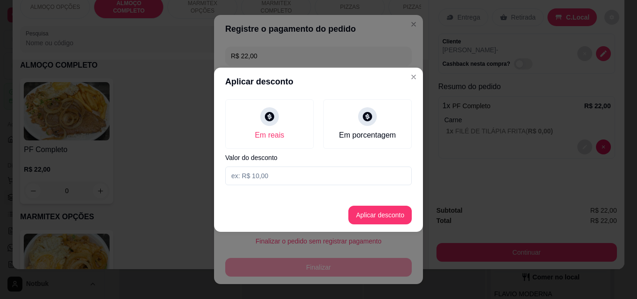
click at [302, 180] on input at bounding box center [318, 175] width 187 height 19
type input "2,00"
click at [389, 210] on button "Aplicar desconto" at bounding box center [380, 215] width 61 height 18
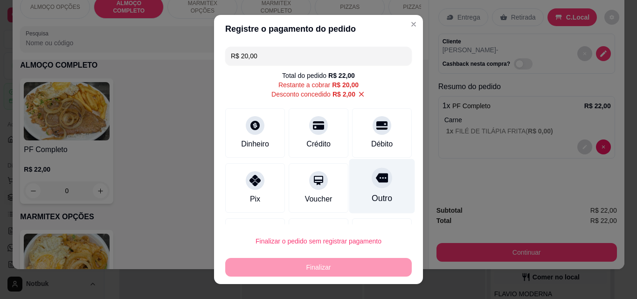
click at [383, 185] on div "Outro" at bounding box center [382, 186] width 66 height 55
type input "R$ 0,00"
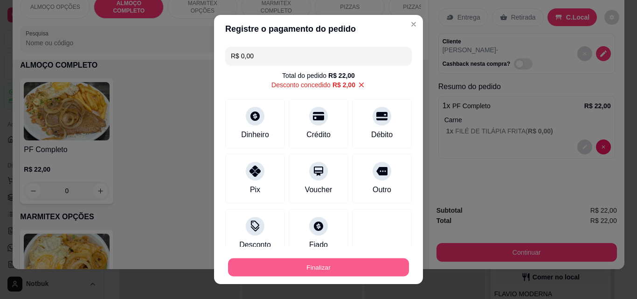
click at [343, 265] on button "Finalizar" at bounding box center [318, 267] width 181 height 18
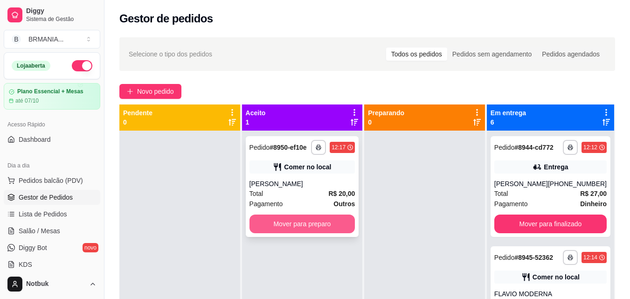
click at [319, 226] on button "Mover para preparo" at bounding box center [302, 224] width 106 height 19
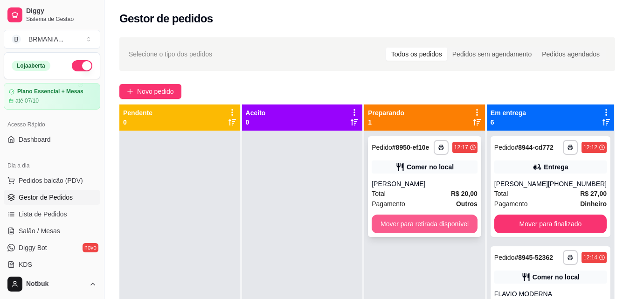
click at [424, 223] on button "Mover para retirada disponível" at bounding box center [425, 224] width 106 height 19
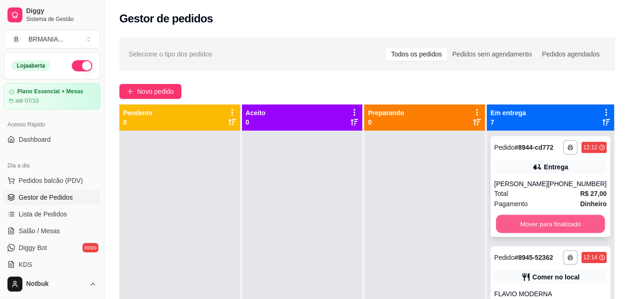
click at [531, 233] on button "Mover para finalizado" at bounding box center [550, 224] width 109 height 18
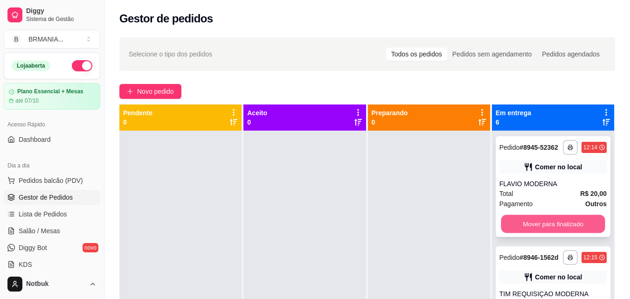
click at [534, 231] on button "Mover para finalizado" at bounding box center [553, 224] width 104 height 18
click at [534, 231] on button "Mover para finalizado" at bounding box center [552, 224] width 107 height 19
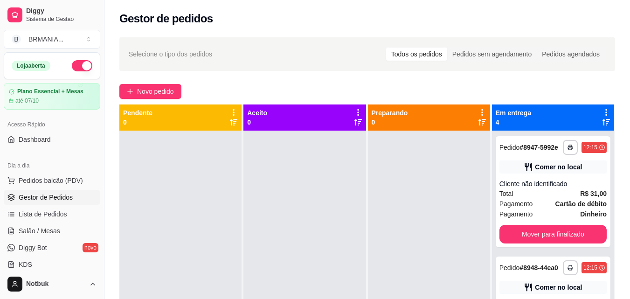
click at [534, 231] on div "**********" at bounding box center [553, 191] width 115 height 111
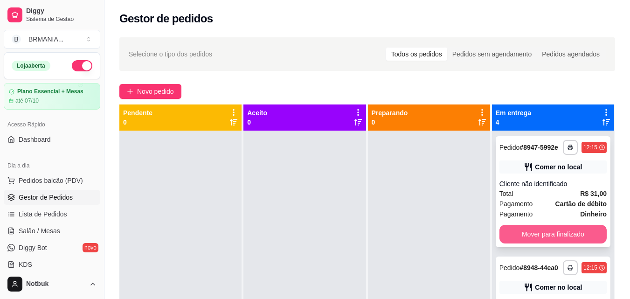
click at [534, 238] on button "Mover para finalizado" at bounding box center [552, 234] width 107 height 19
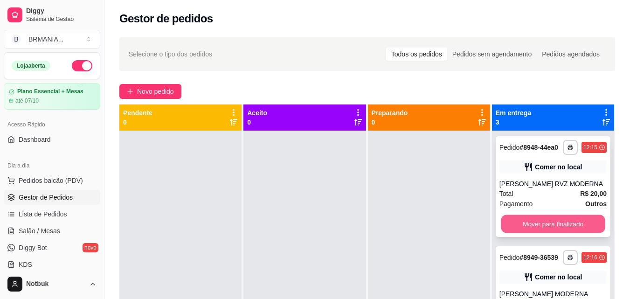
click at [542, 232] on button "Mover para finalizado" at bounding box center [553, 224] width 104 height 18
click at [539, 230] on button "Mover para finalizado" at bounding box center [553, 224] width 104 height 18
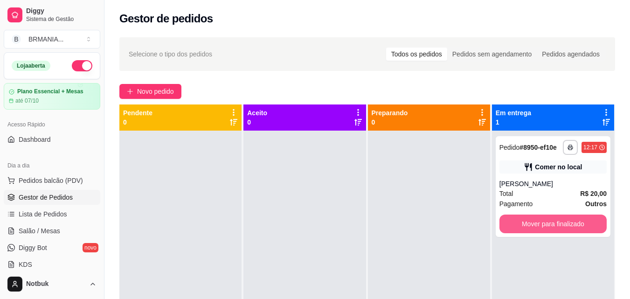
click at [539, 229] on button "Mover para finalizado" at bounding box center [552, 224] width 107 height 19
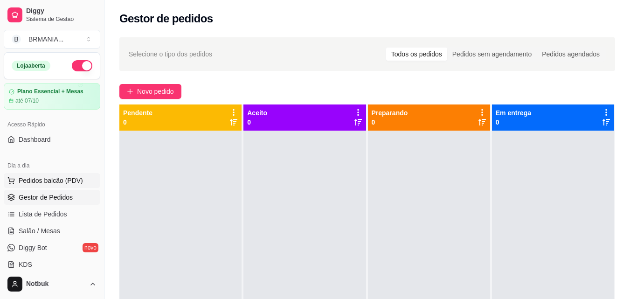
click at [70, 183] on span "Pedidos balcão (PDV)" at bounding box center [51, 180] width 64 height 9
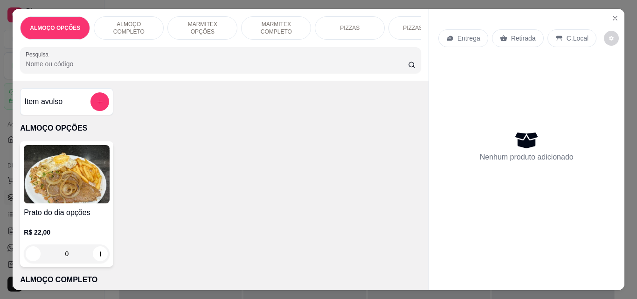
click at [139, 21] on p "ALMOÇO COMPLETO" at bounding box center [129, 28] width 54 height 15
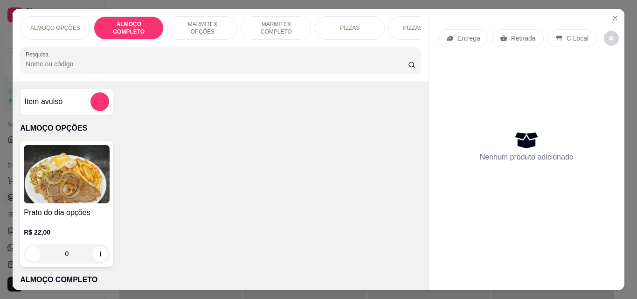
scroll to position [24, 0]
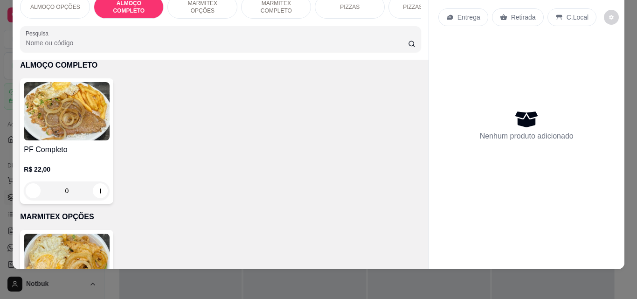
click at [94, 146] on h4 "PF Completo" at bounding box center [67, 149] width 86 height 11
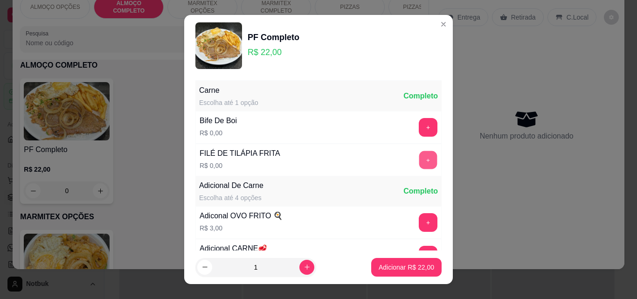
click at [419, 153] on button "+" at bounding box center [428, 160] width 18 height 18
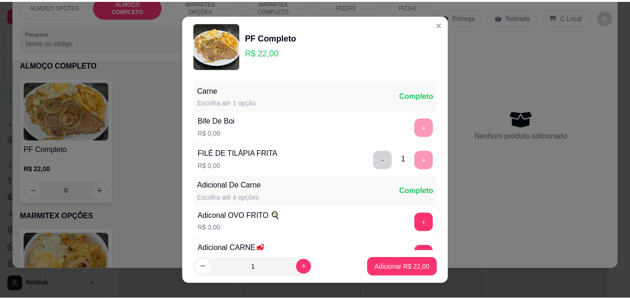
scroll to position [91, 0]
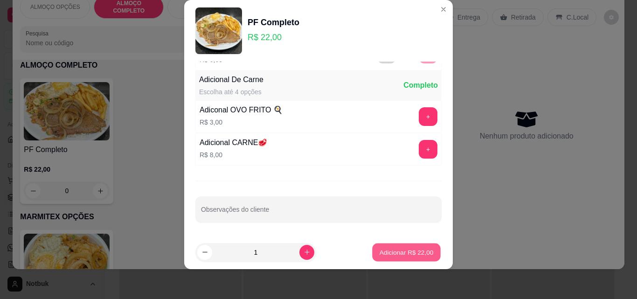
click at [392, 251] on p "Adicionar R$ 22,00" at bounding box center [407, 252] width 54 height 9
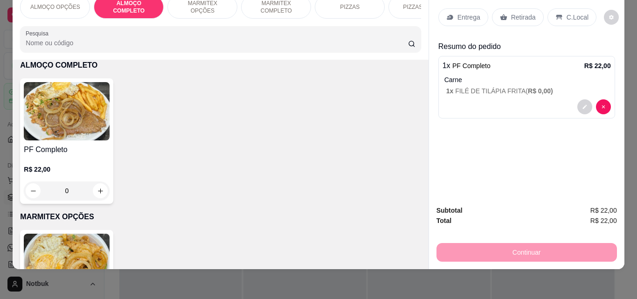
click at [571, 13] on p "C.Local" at bounding box center [578, 17] width 22 height 9
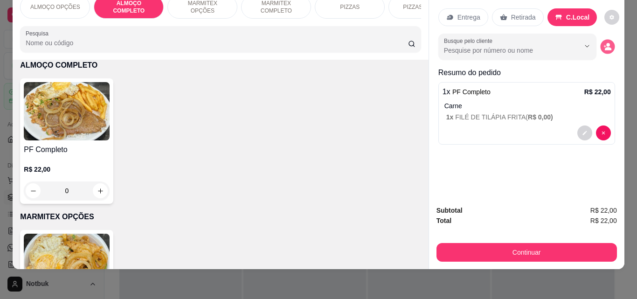
click at [604, 40] on button "decrease-product-quantity" at bounding box center [607, 47] width 14 height 14
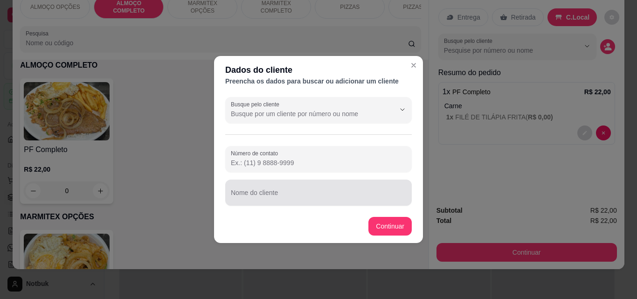
click at [261, 202] on div "Nome do cliente" at bounding box center [318, 193] width 187 height 26
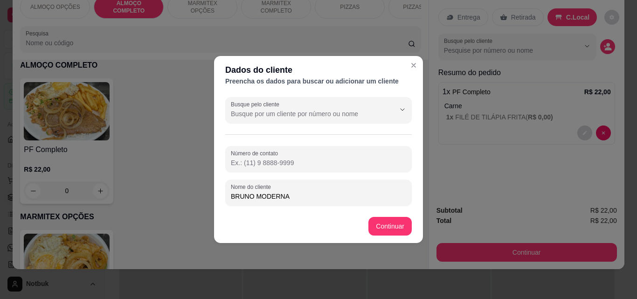
type input "BRUNO MODERNA"
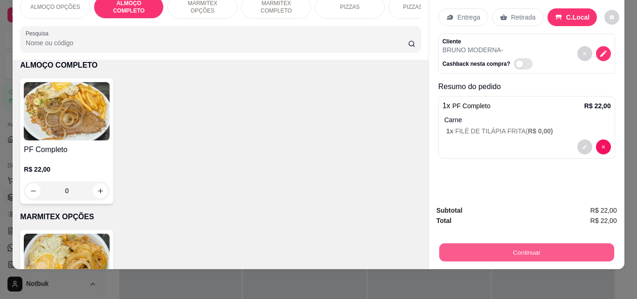
click at [532, 250] on button "Continuar" at bounding box center [526, 252] width 175 height 18
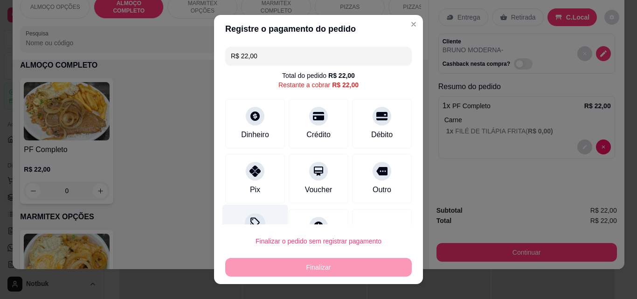
click at [265, 219] on div "Desconto" at bounding box center [255, 232] width 66 height 55
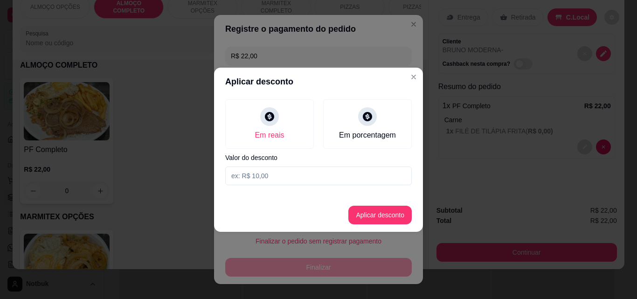
click at [255, 180] on input at bounding box center [318, 175] width 187 height 19
type input "2,00"
click at [376, 212] on button "Aplicar desconto" at bounding box center [379, 215] width 63 height 19
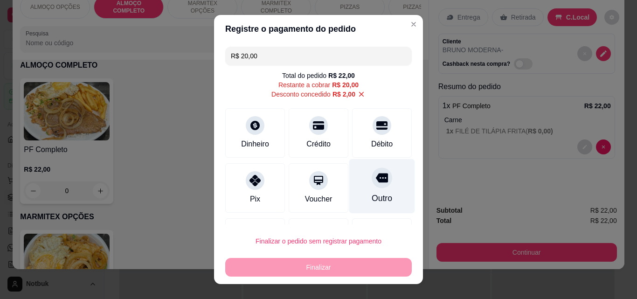
click at [376, 181] on icon at bounding box center [382, 177] width 12 height 9
type input "R$ 0,00"
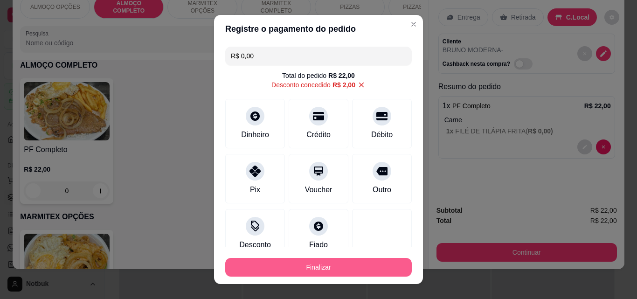
click at [309, 265] on button "Finalizar" at bounding box center [318, 267] width 187 height 19
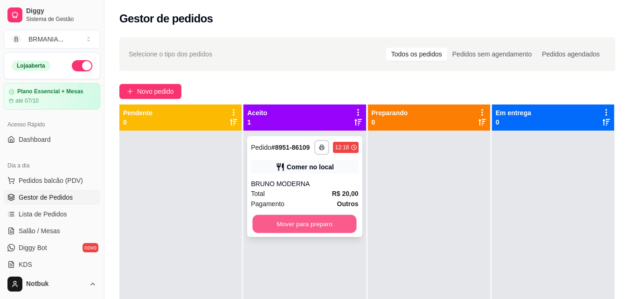
click at [314, 222] on button "Mover para preparo" at bounding box center [305, 224] width 104 height 18
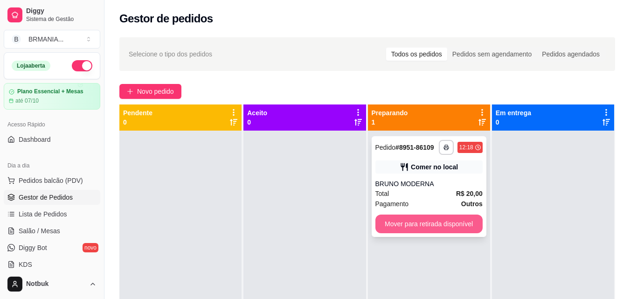
click at [430, 224] on button "Mover para retirada disponível" at bounding box center [428, 224] width 107 height 19
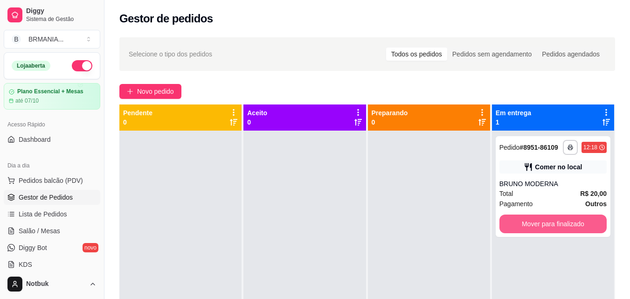
click at [534, 222] on button "Mover para finalizado" at bounding box center [552, 224] width 107 height 19
